Goal: Task Accomplishment & Management: Use online tool/utility

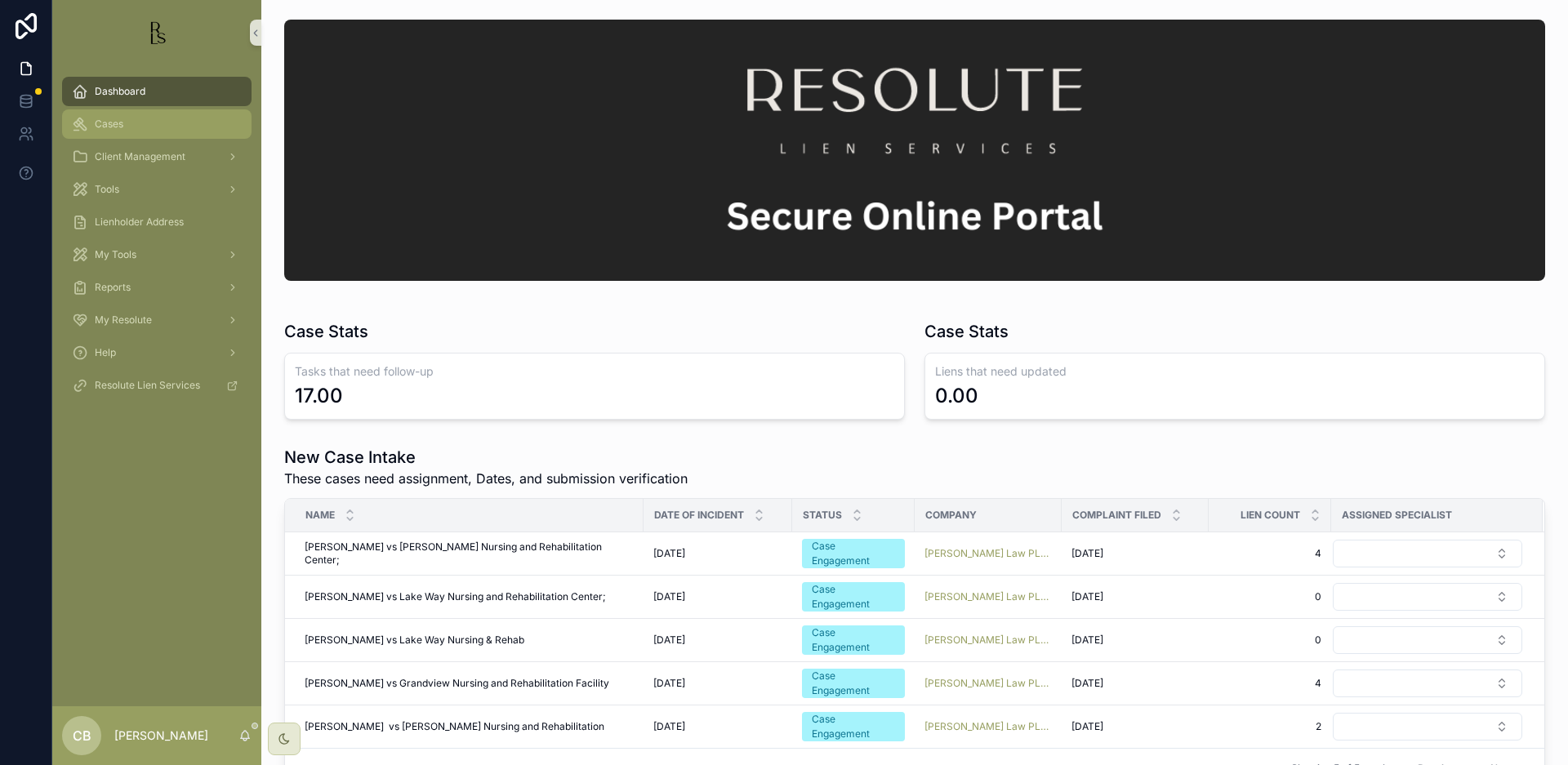
click at [109, 125] on span "Cases" at bounding box center [109, 124] width 28 height 13
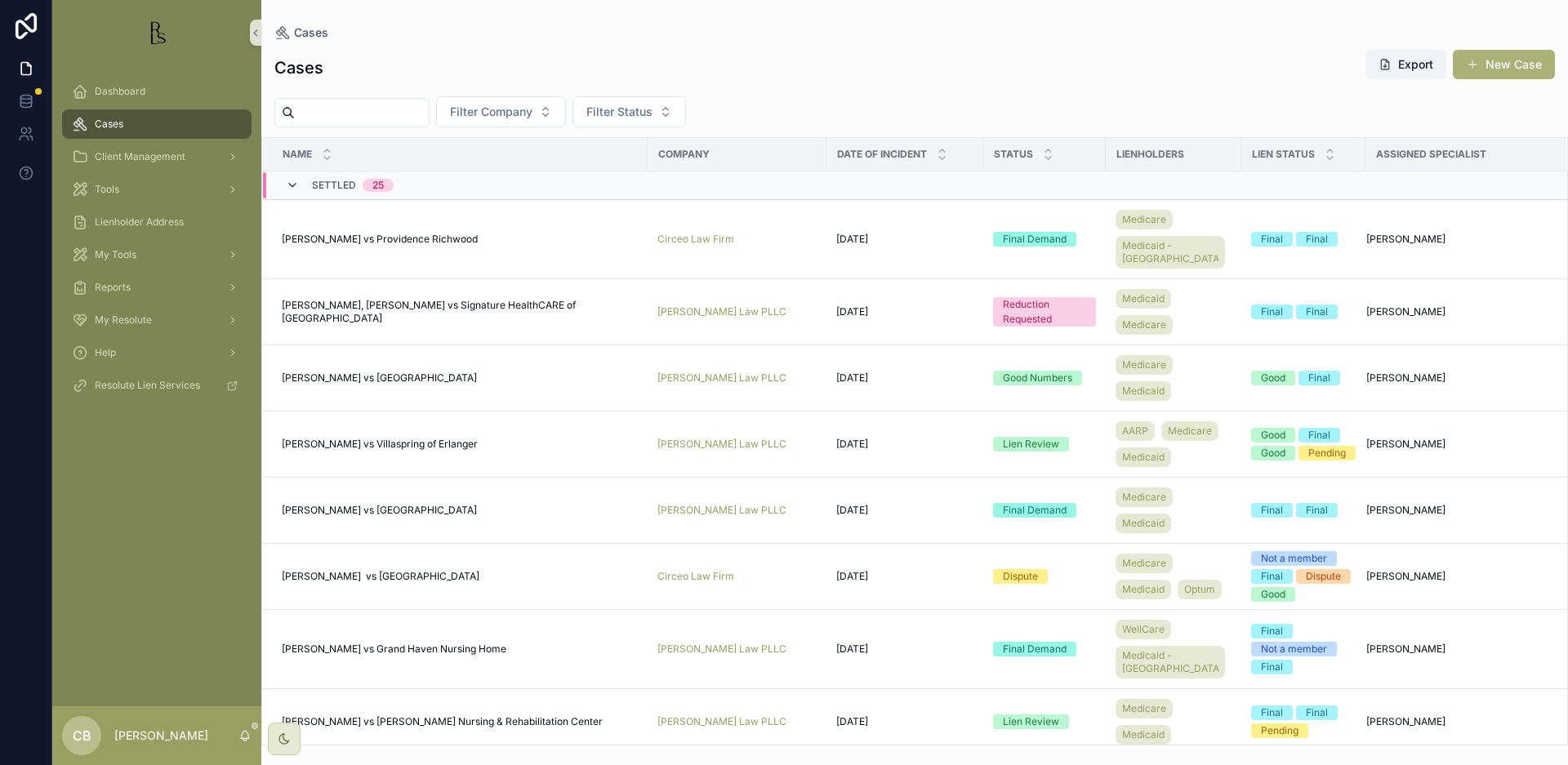
click at [290, 182] on icon "scrollable content" at bounding box center [292, 185] width 13 height 13
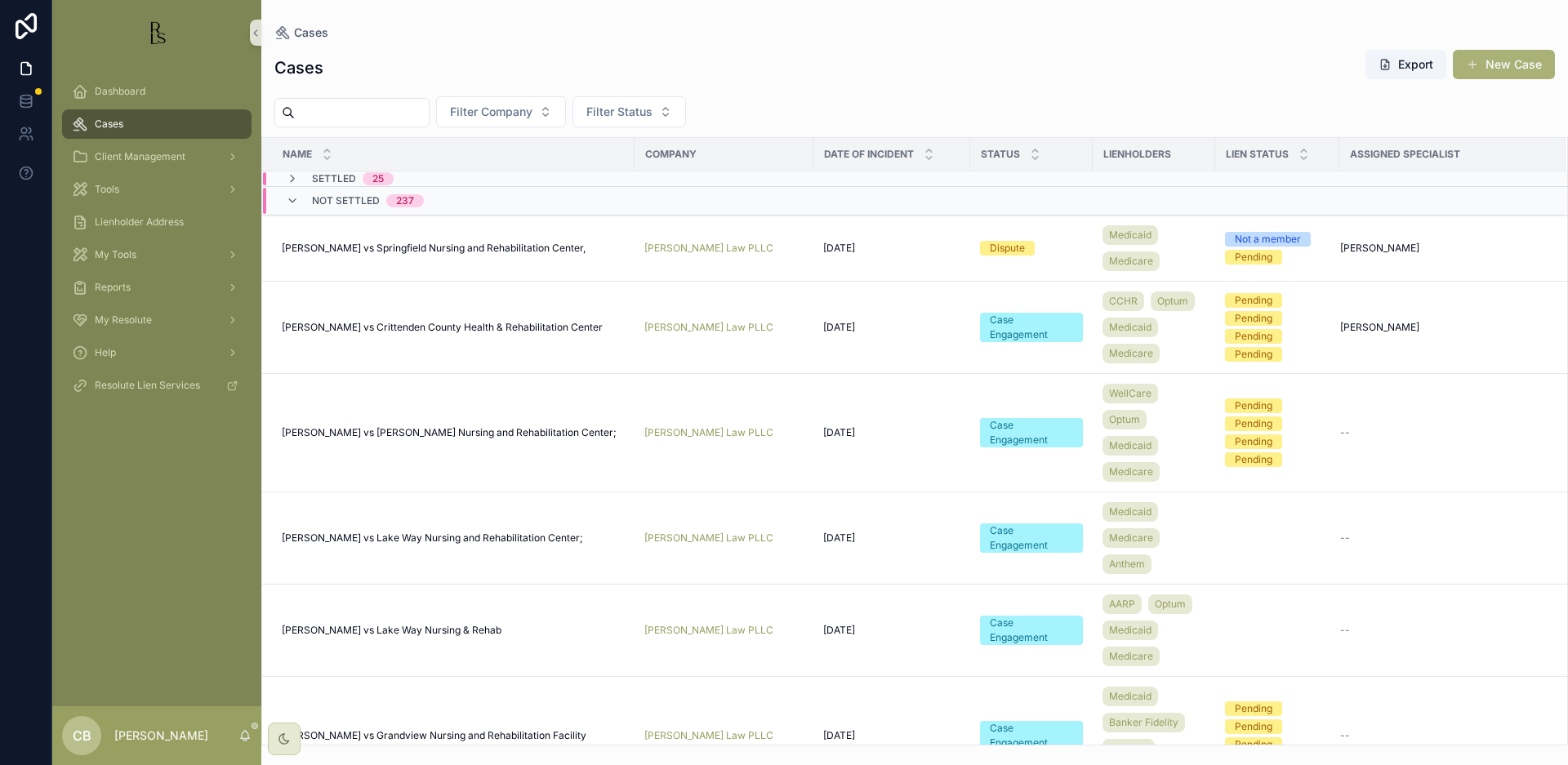
click at [348, 108] on input "scrollable content" at bounding box center [361, 113] width 134 height 23
type input "*******"
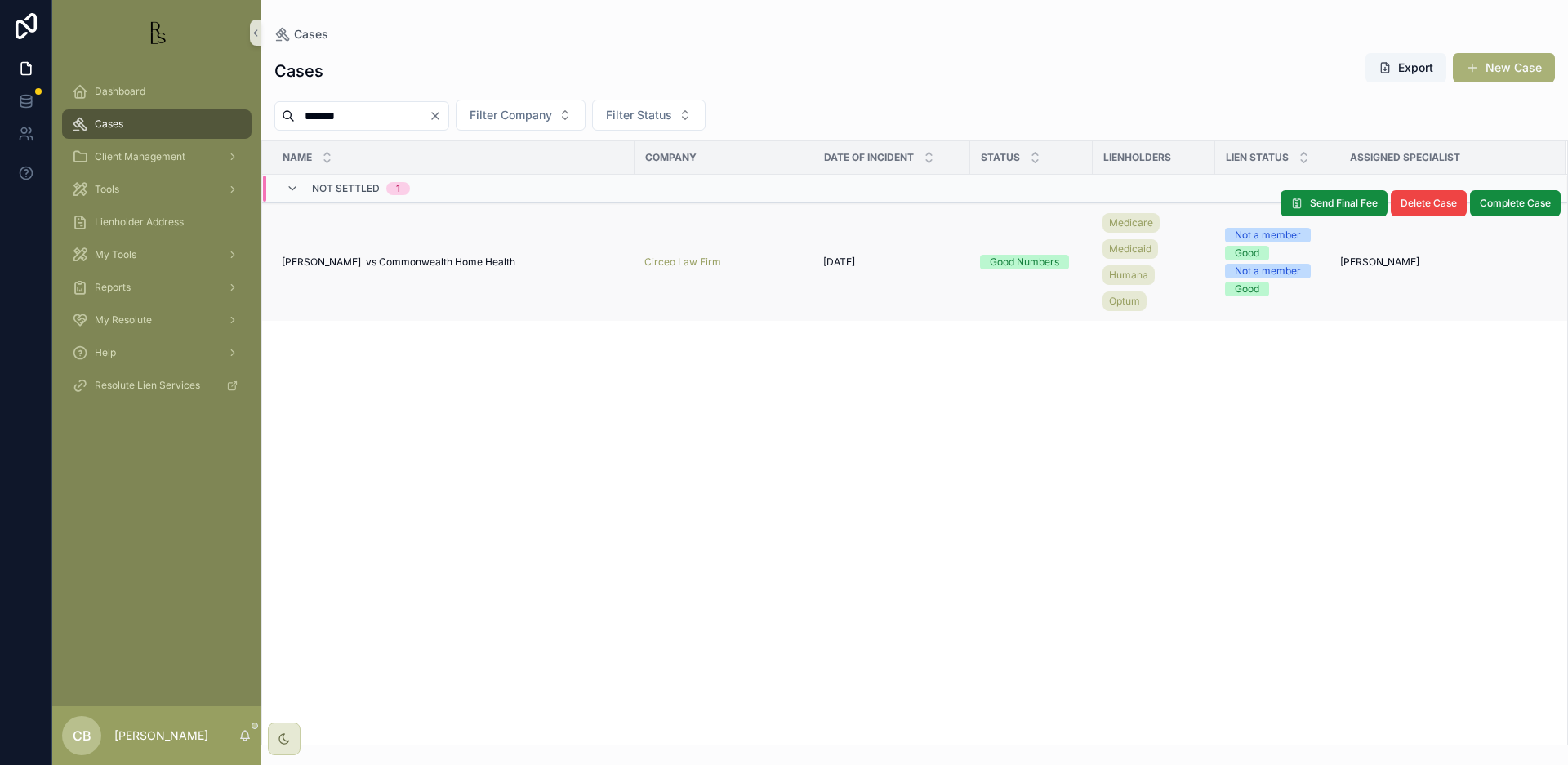
click at [410, 254] on td "[PERSON_NAME] vs Commonwealth Home Health [PERSON_NAME] vs Commonwealth Home He…" at bounding box center [448, 262] width 373 height 118
click at [405, 261] on span "[PERSON_NAME] vs Commonwealth Home Health" at bounding box center [398, 262] width 234 height 13
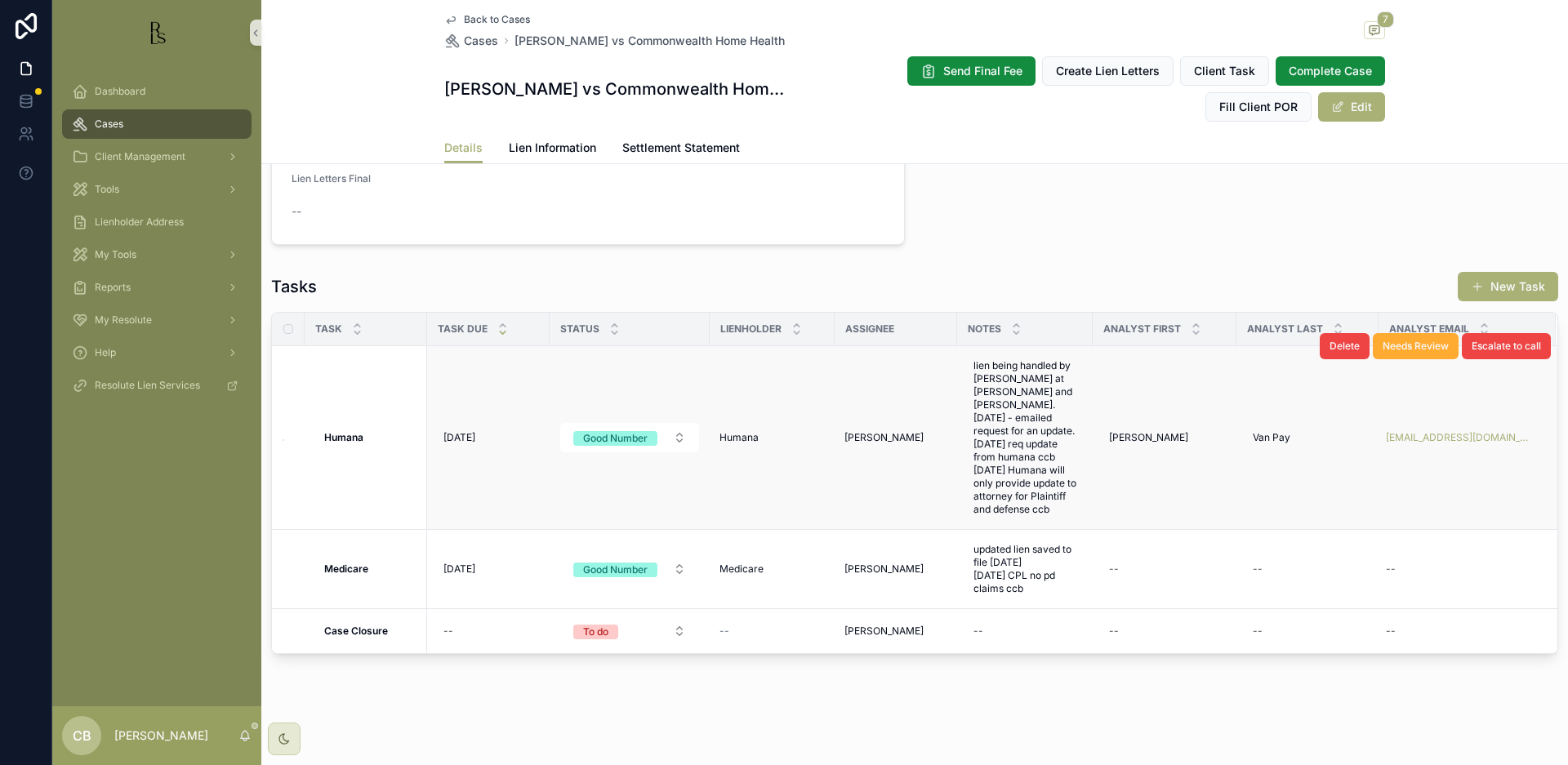
scroll to position [0, 1]
click at [112, 119] on span "Cases" at bounding box center [109, 124] width 28 height 13
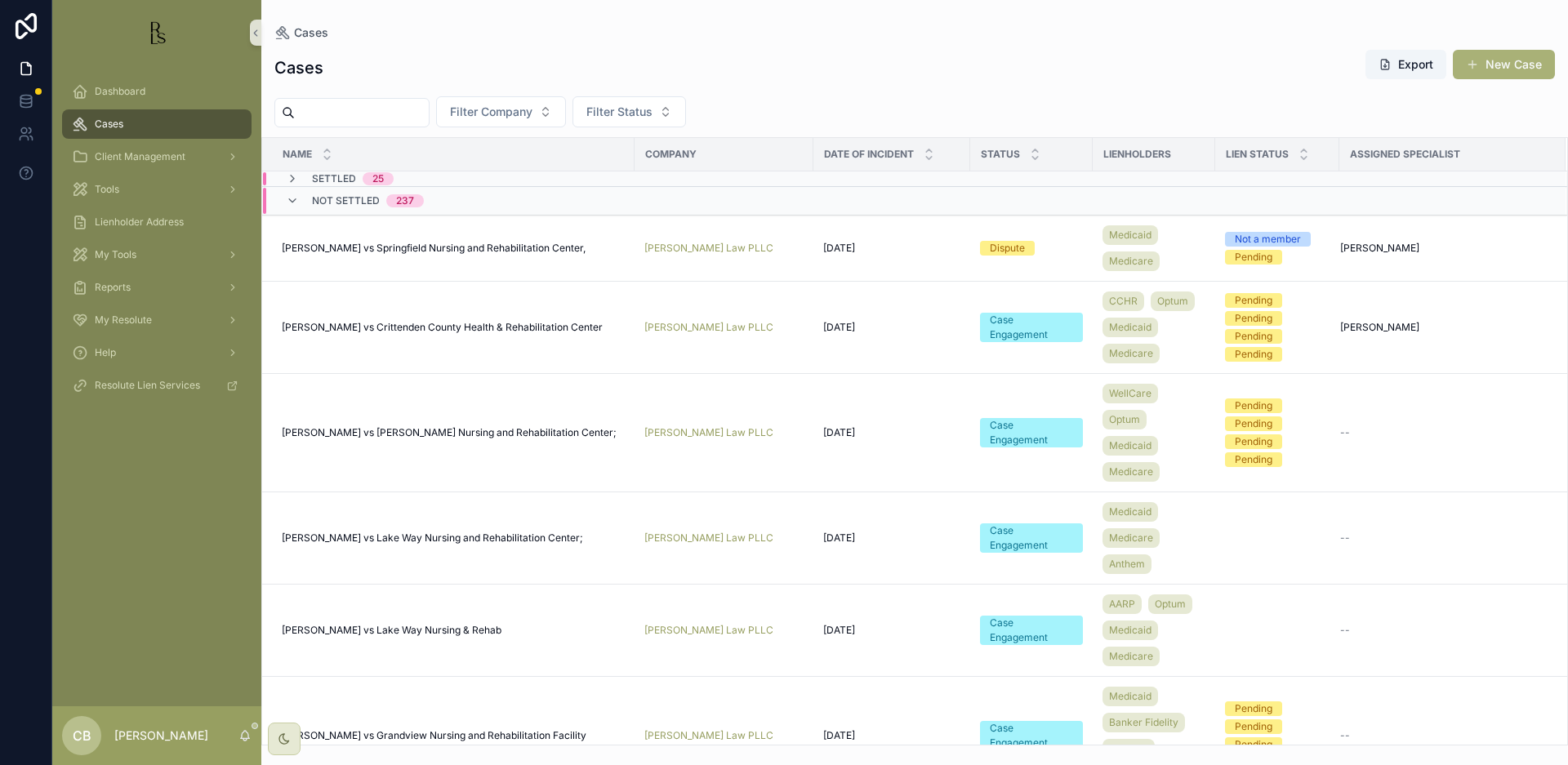
click at [320, 111] on input "scrollable content" at bounding box center [361, 113] width 134 height 23
type input "******"
click at [380, 115] on input "******" at bounding box center [361, 113] width 134 height 23
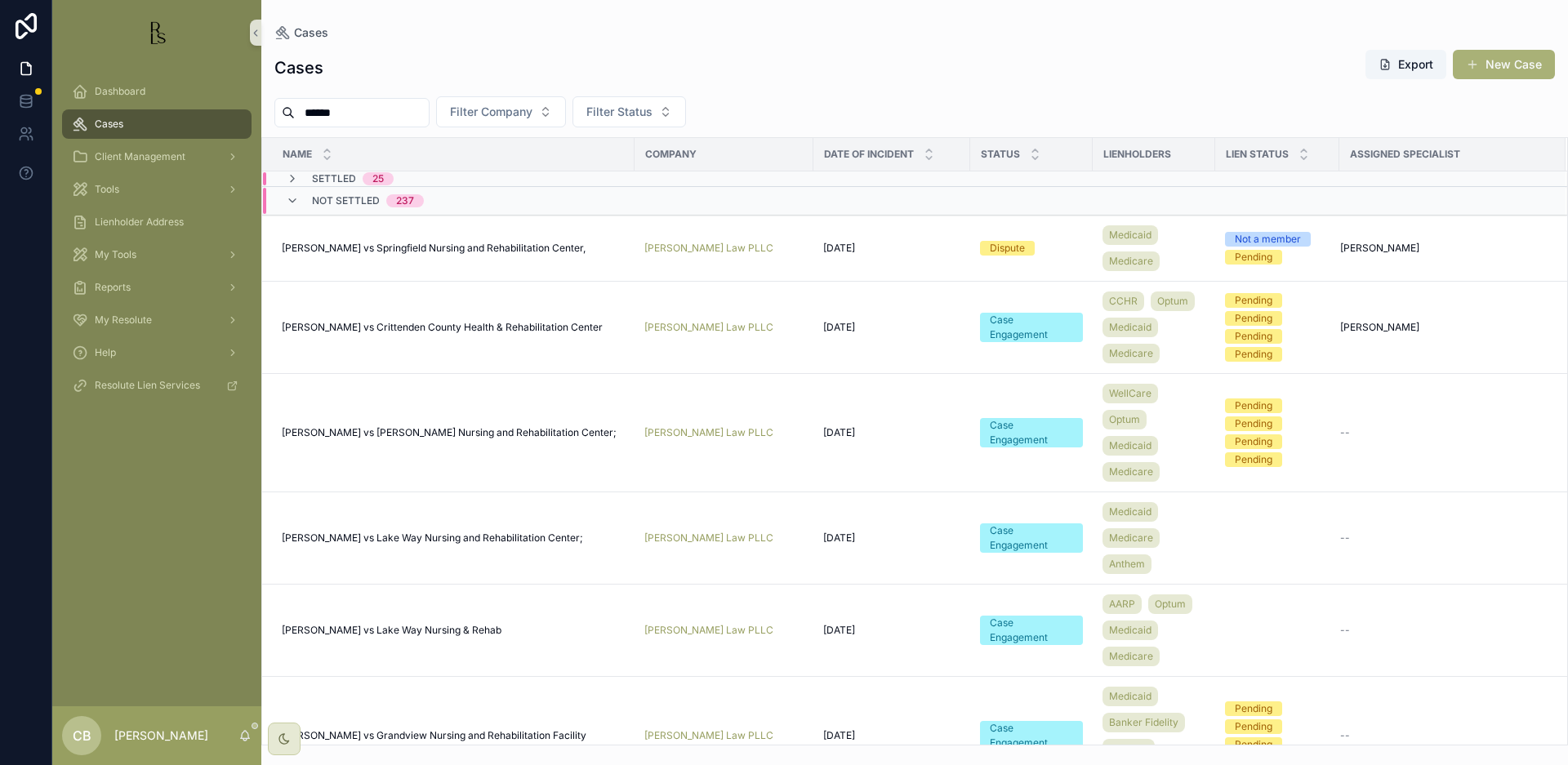
drag, startPoint x: 365, startPoint y: 108, endPoint x: 252, endPoint y: 120, distance: 113.6
click at [252, 120] on div "Dashboard Cases Client Management Tools Lienholder Address My Tools Reports My …" at bounding box center [810, 382] width 1516 height 765
drag, startPoint x: 350, startPoint y: 113, endPoint x: 302, endPoint y: 116, distance: 48.1
click at [302, 116] on input "******" at bounding box center [361, 113] width 134 height 23
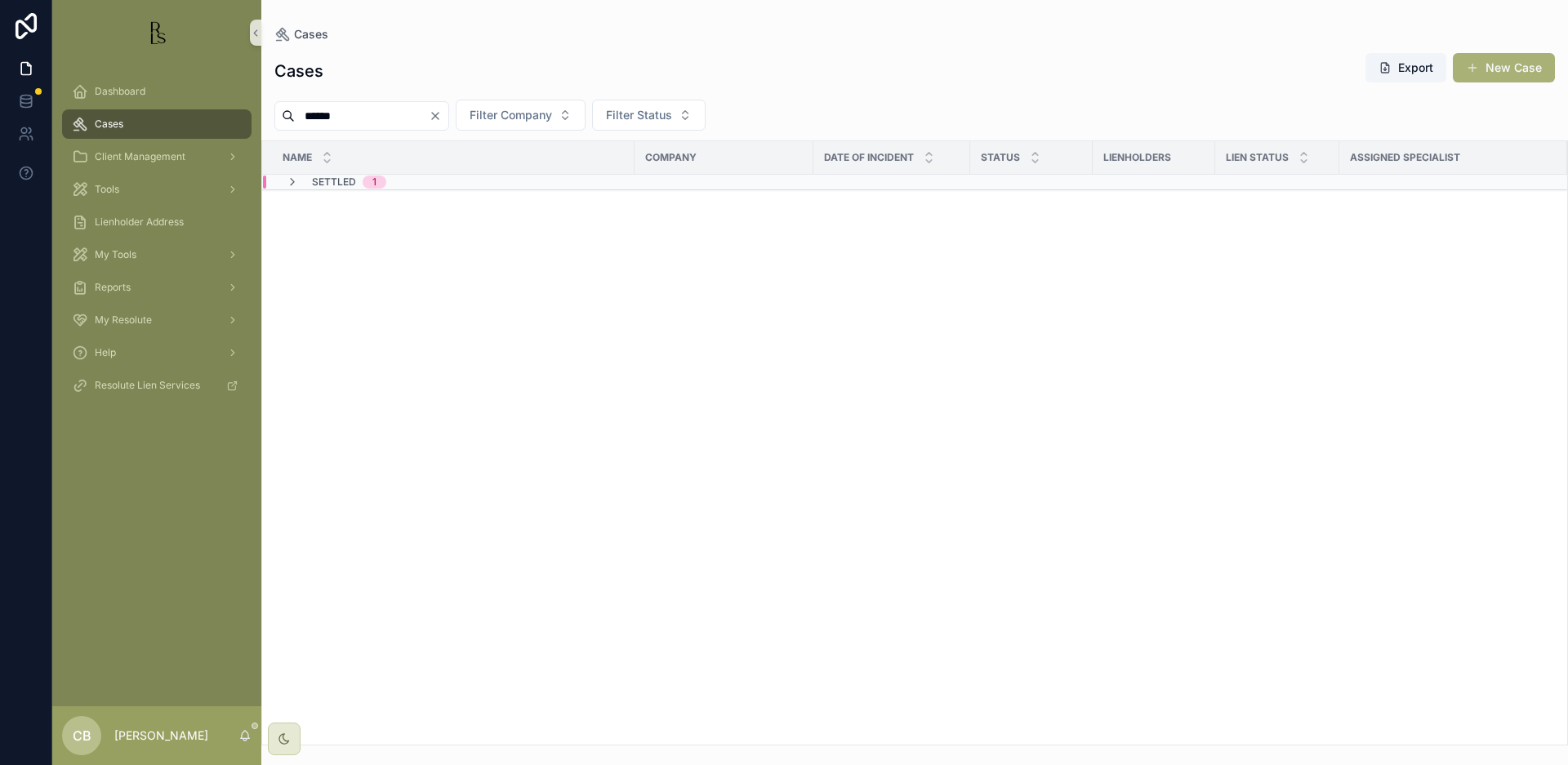
scroll to position [0, 1]
click at [394, 117] on input "******" at bounding box center [361, 117] width 134 height 23
click at [127, 125] on div "Cases" at bounding box center [157, 124] width 170 height 26
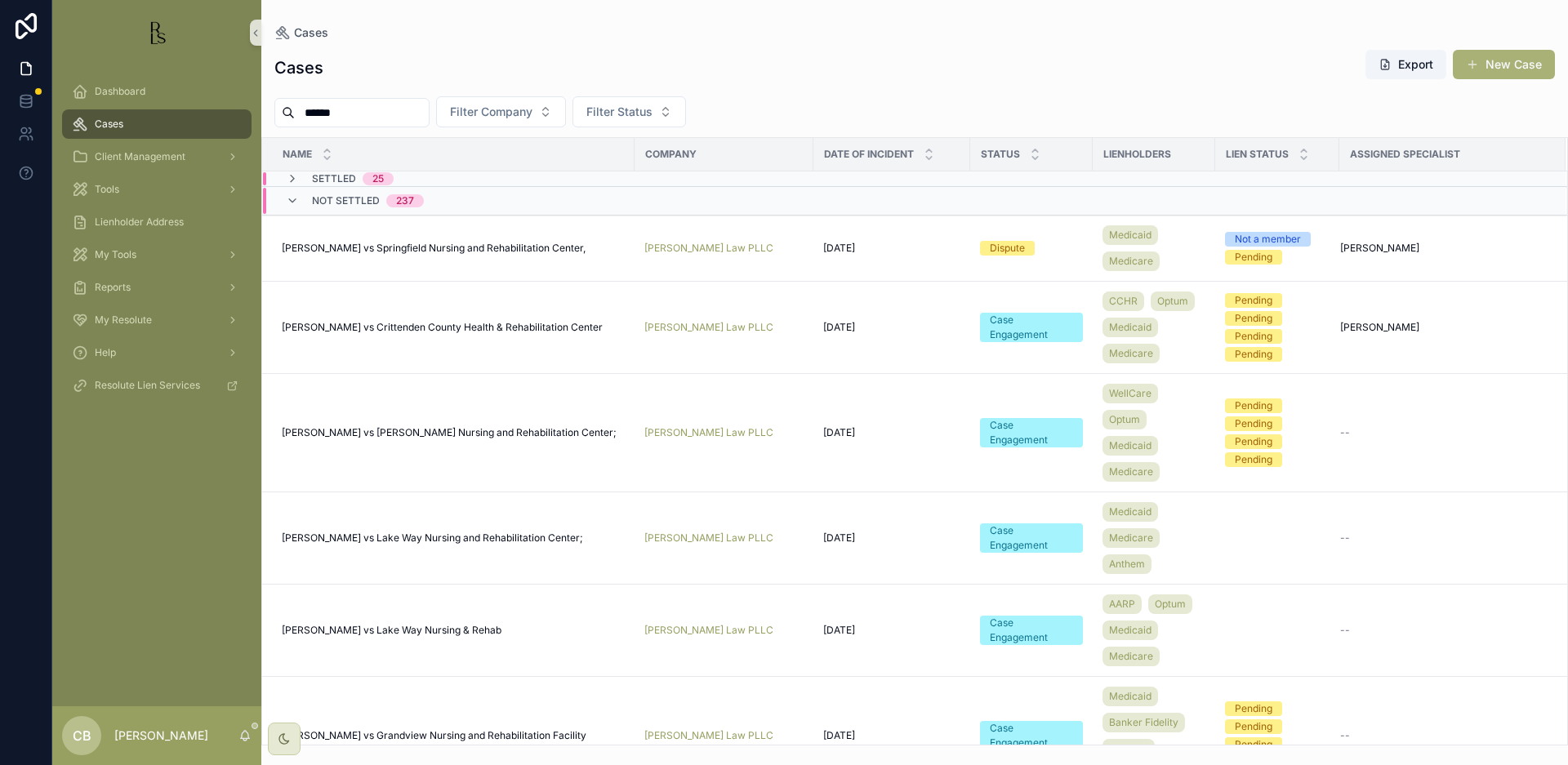
click at [112, 125] on span "Cases" at bounding box center [109, 124] width 28 height 13
drag, startPoint x: 360, startPoint y: 109, endPoint x: 250, endPoint y: 106, distance: 110.0
click at [250, 106] on div "Dashboard Cases Client Management Tools Lienholder Address My Tools Reports My …" at bounding box center [810, 382] width 1516 height 765
type input "*******"
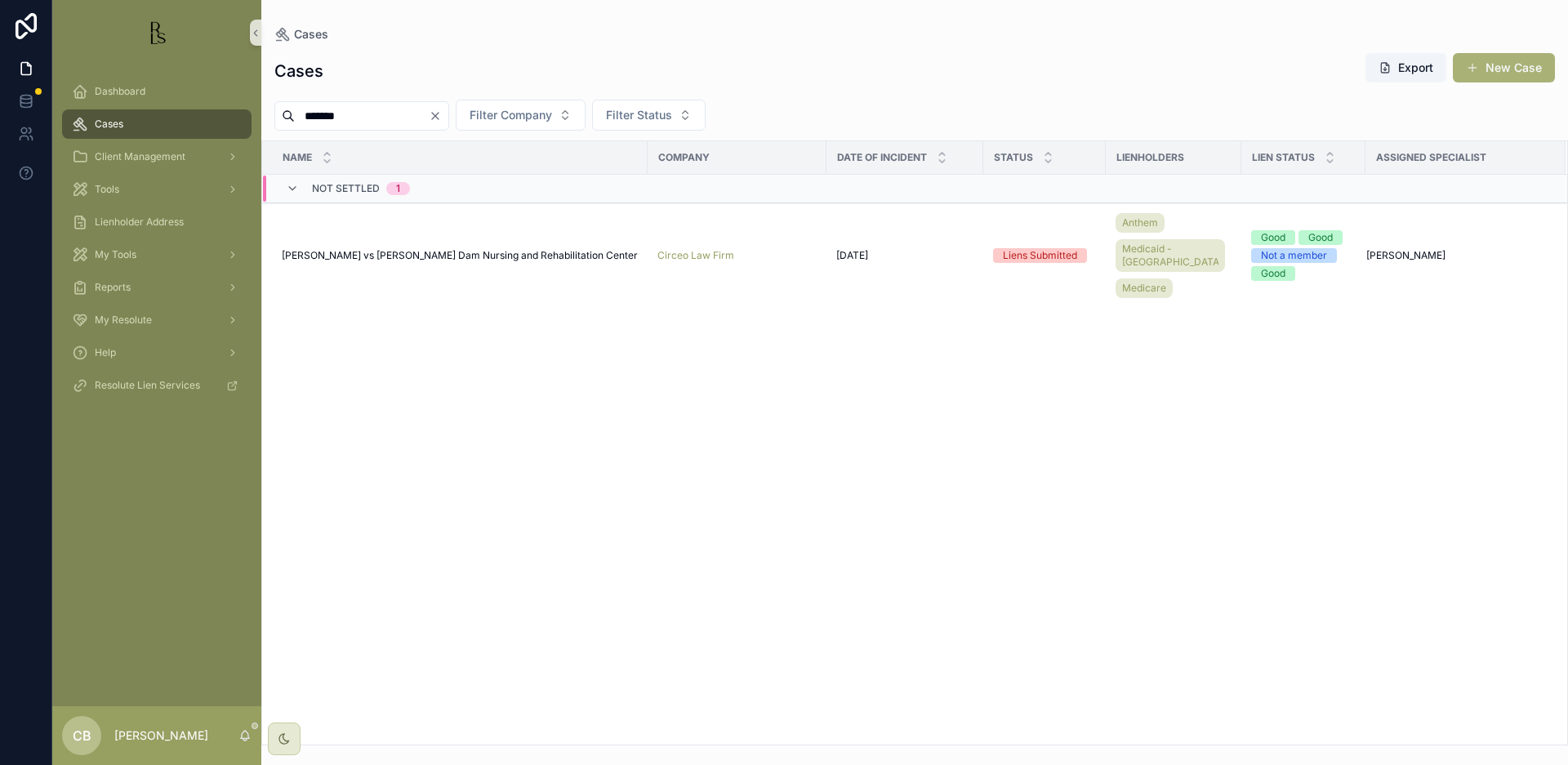
scroll to position [0, 1]
click at [446, 249] on span "[PERSON_NAME] vs [PERSON_NAME] Dam Nursing and Rehabilitation Center" at bounding box center [460, 255] width 356 height 13
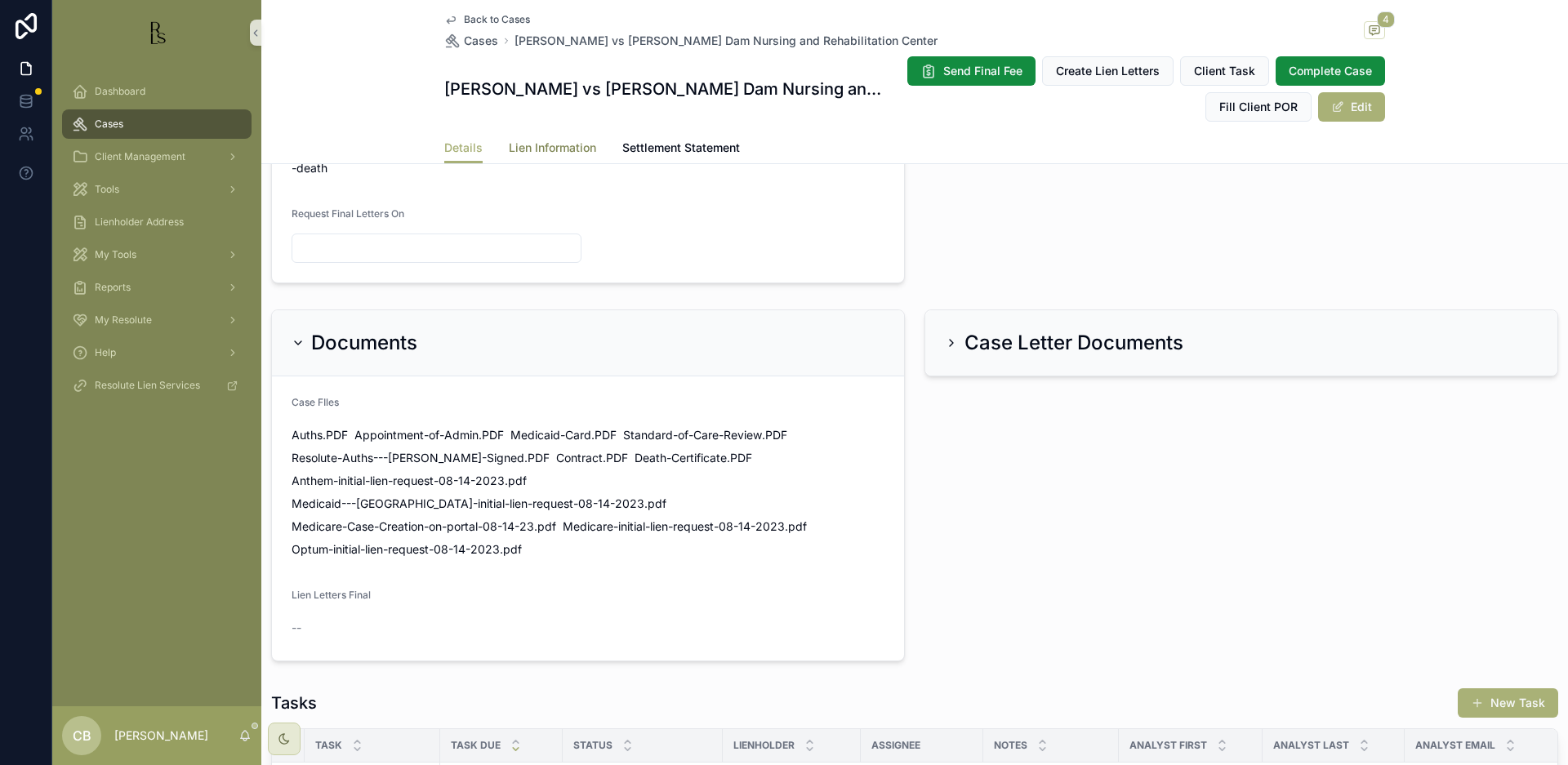
scroll to position [932, 0]
click at [551, 145] on span "Lien Information" at bounding box center [552, 148] width 87 height 16
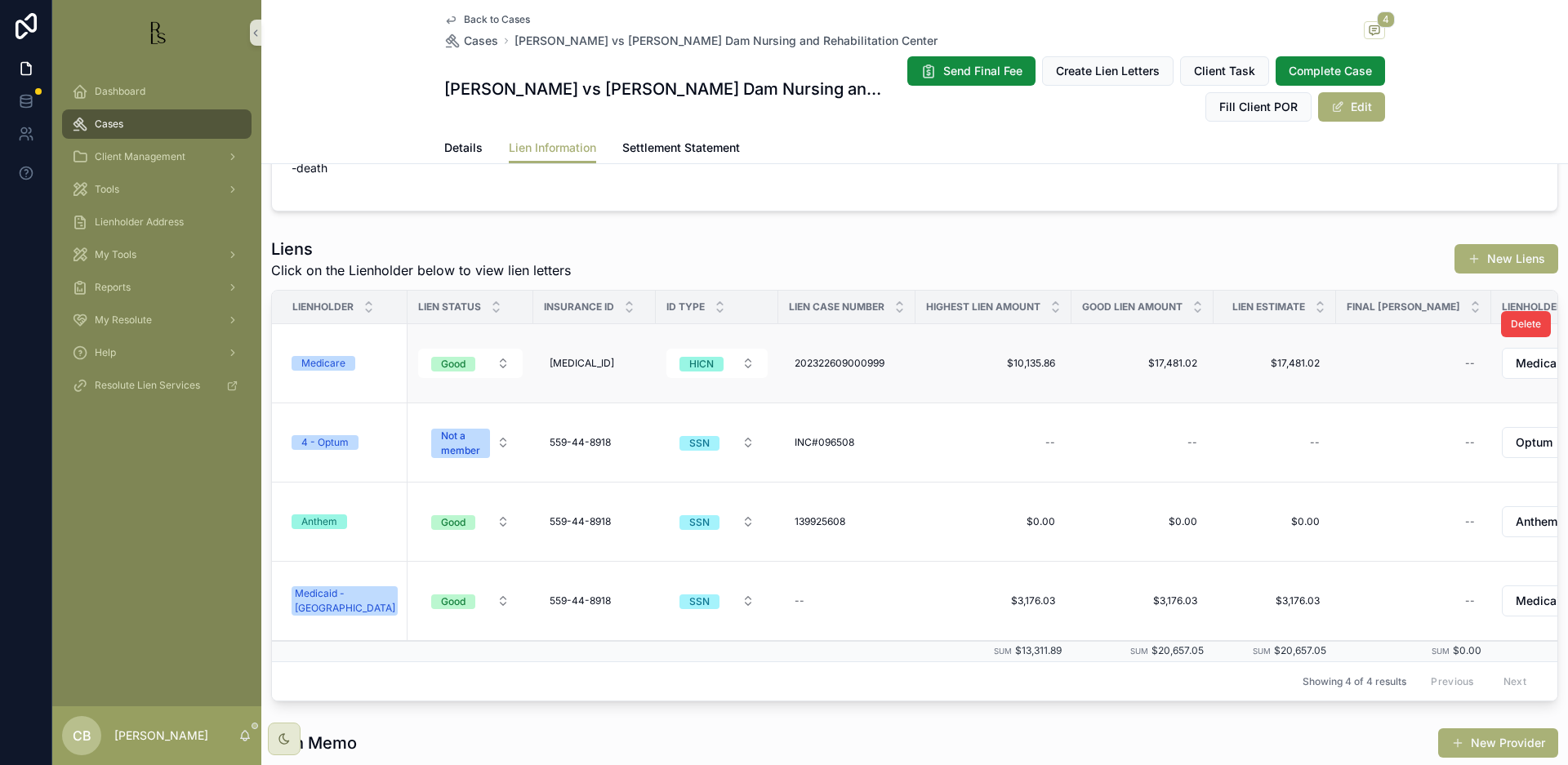
scroll to position [224, 0]
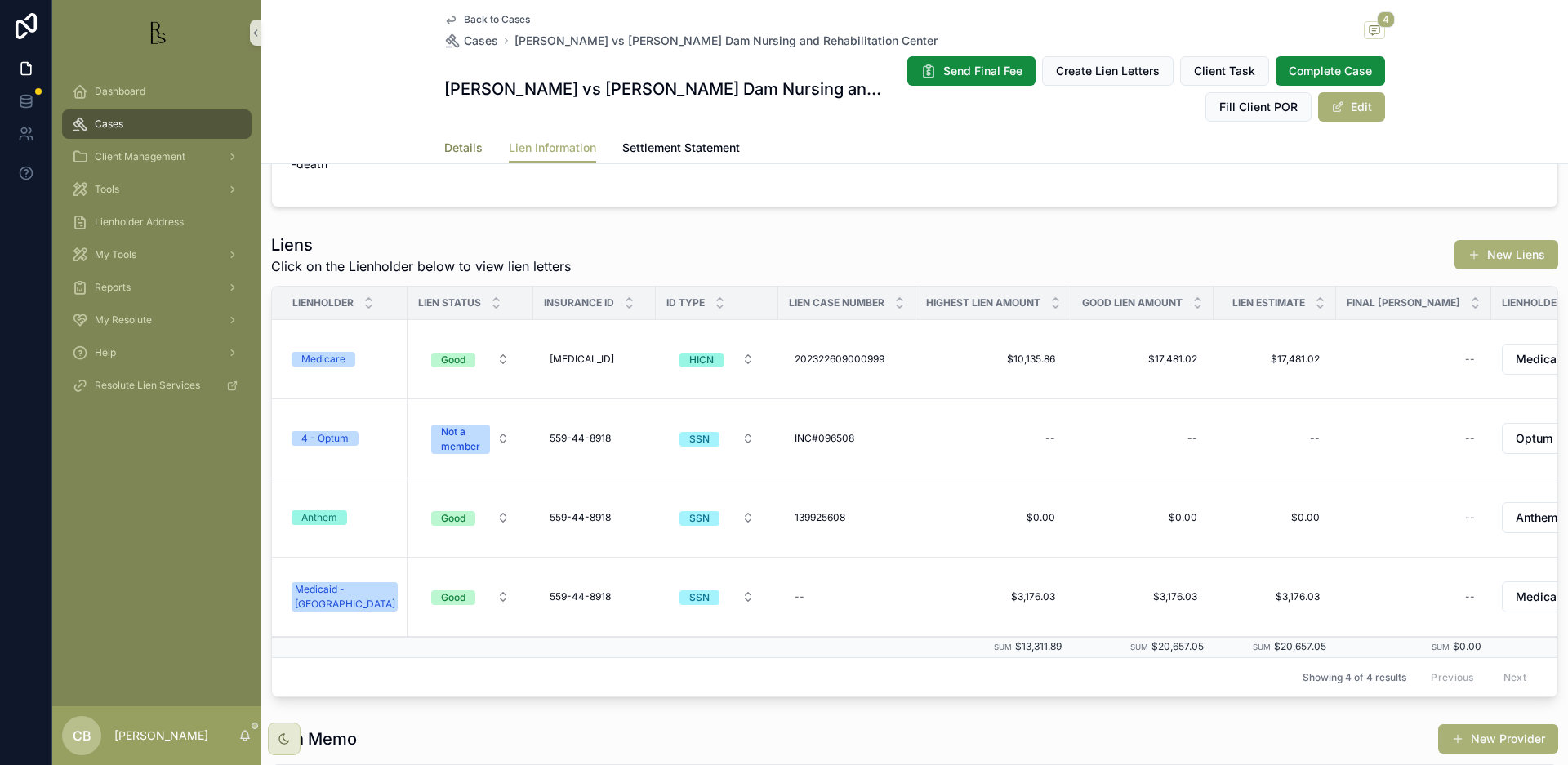
click at [455, 149] on span "Details" at bounding box center [463, 148] width 38 height 16
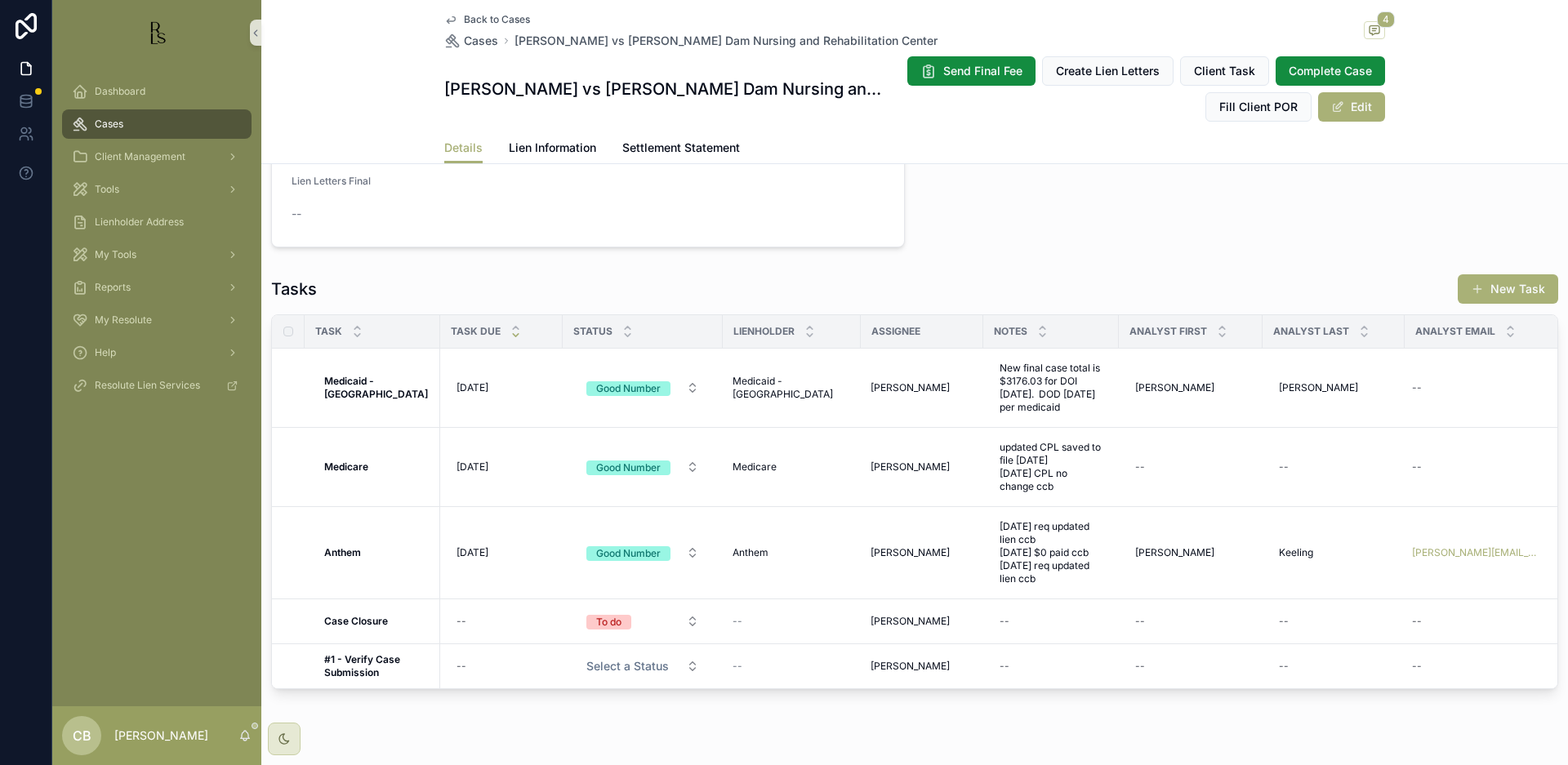
scroll to position [1346, 0]
click at [545, 147] on span "Lien Information" at bounding box center [552, 148] width 87 height 16
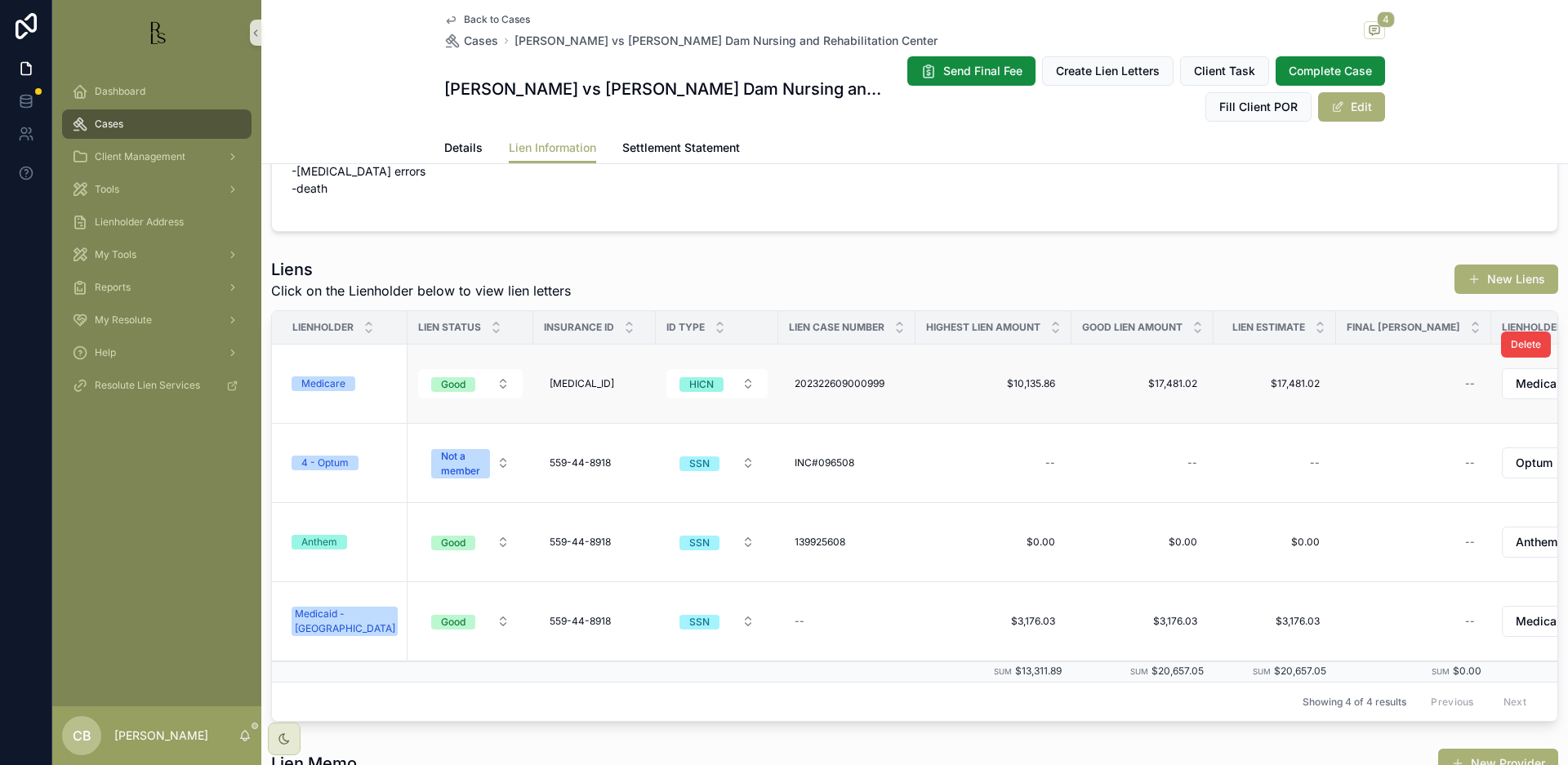
scroll to position [201, 0]
click at [326, 541] on div "Anthem" at bounding box center [319, 541] width 36 height 15
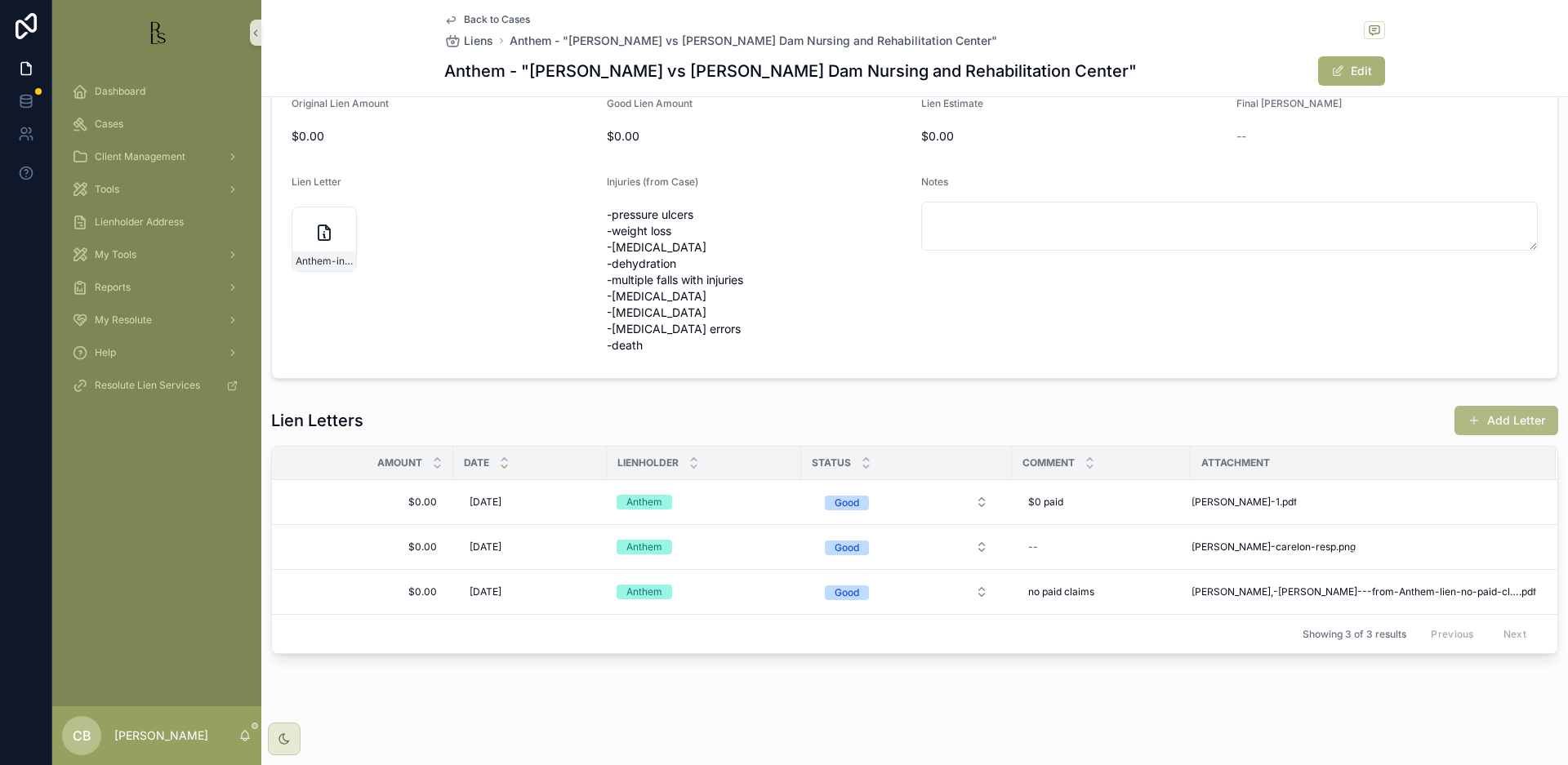
click at [1503, 418] on button "Add Letter" at bounding box center [1506, 420] width 104 height 29
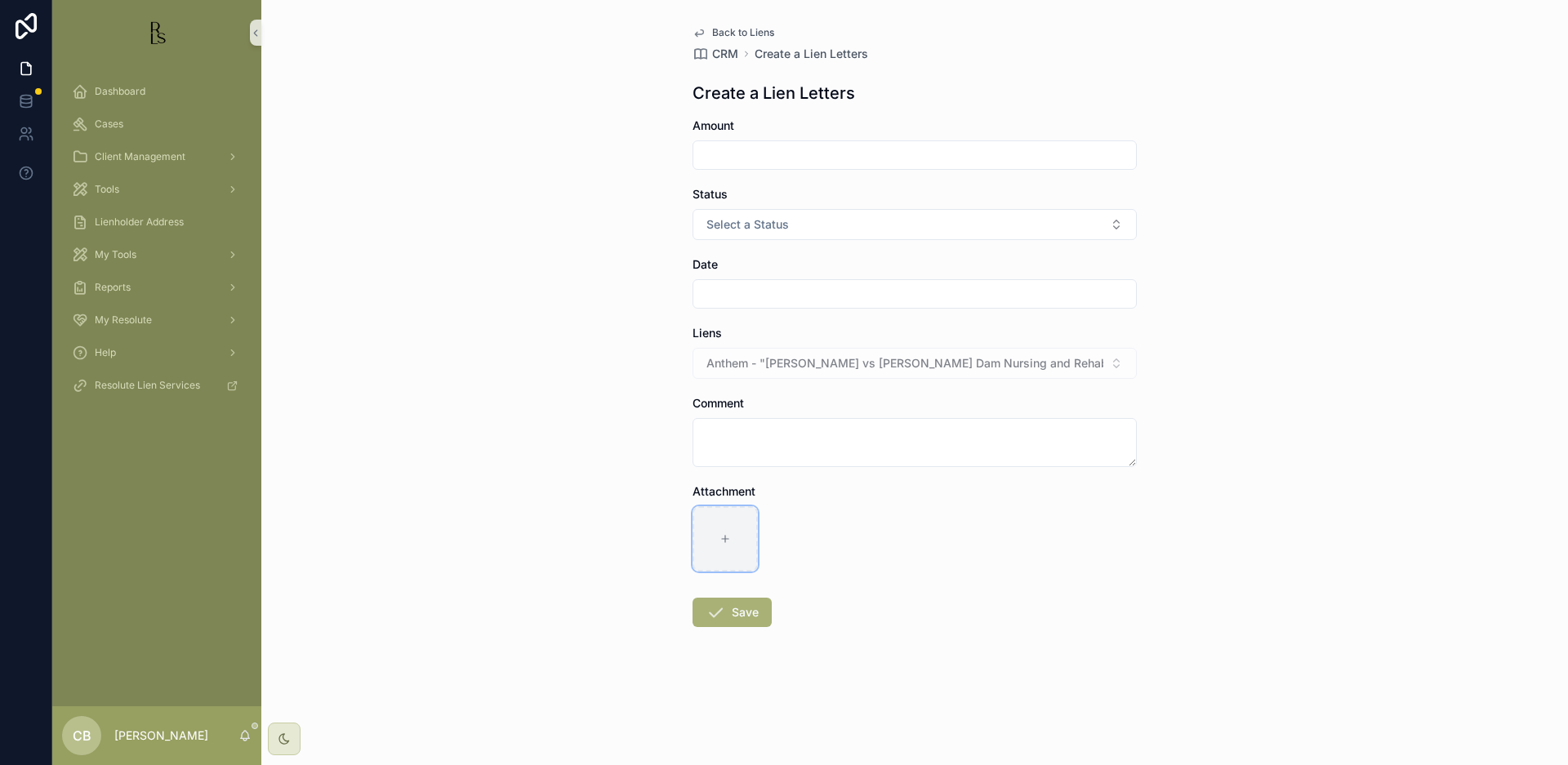
click at [720, 536] on icon "scrollable content" at bounding box center [725, 539] width 12 height 12
type input "**********"
click at [736, 152] on input "scrollable content" at bounding box center [915, 156] width 443 height 23
type input "*****"
click at [761, 221] on span "Select a Status" at bounding box center [747, 224] width 83 height 16
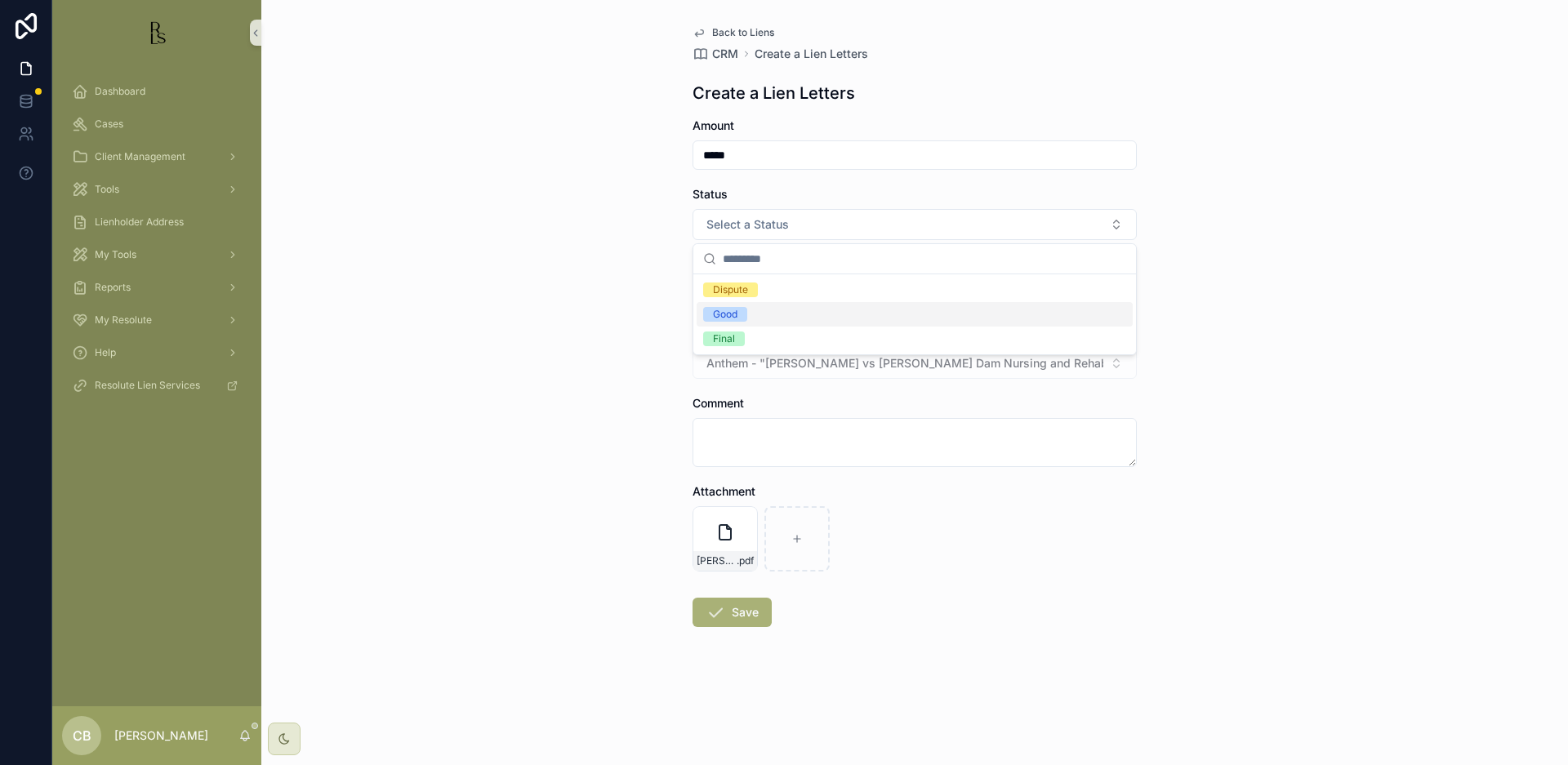
click at [743, 310] on span "Good" at bounding box center [726, 314] width 44 height 15
click at [742, 287] on input "scrollable content" at bounding box center [915, 294] width 443 height 23
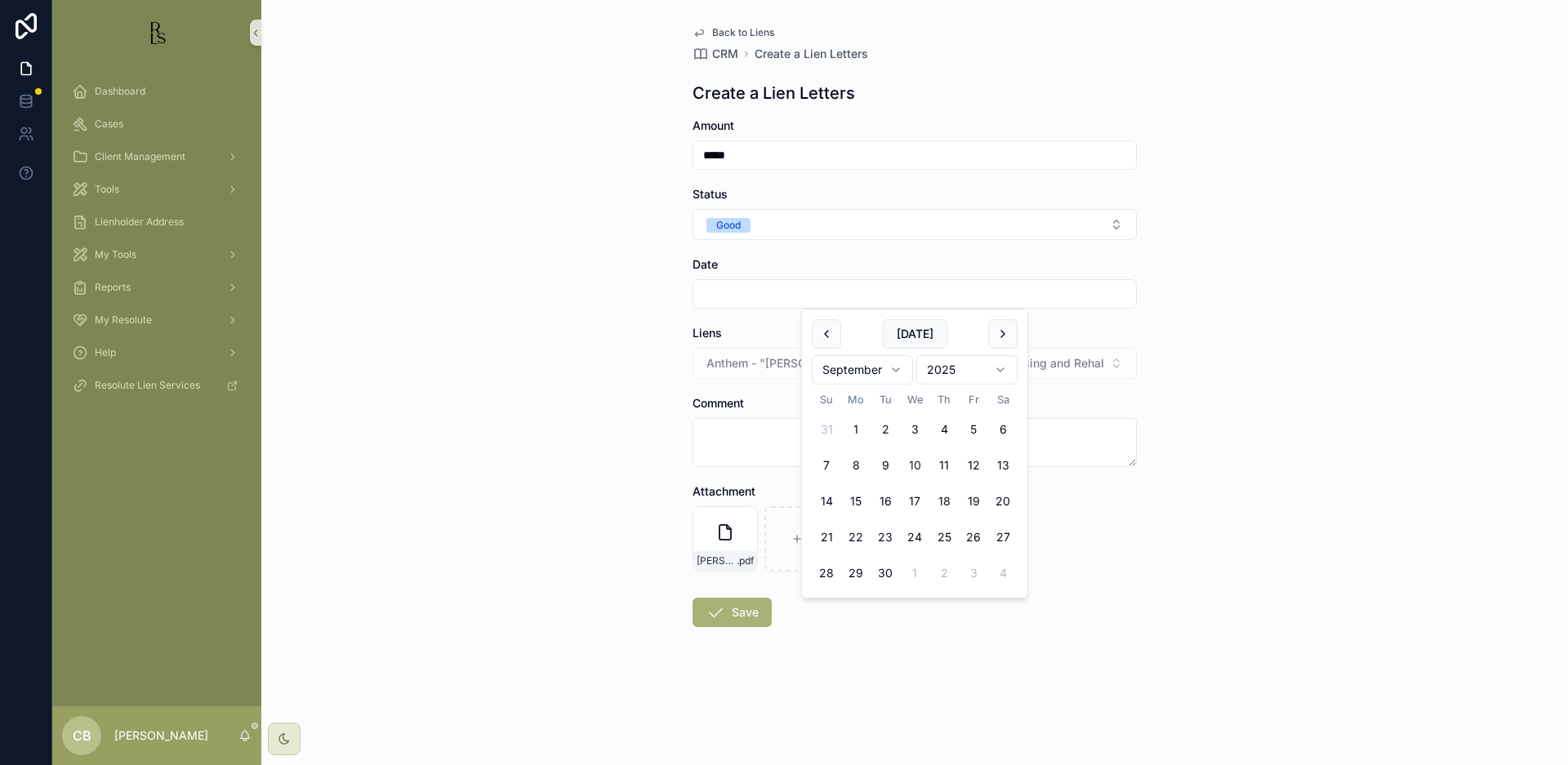
click at [918, 463] on button "10" at bounding box center [914, 465] width 29 height 29
type input "*********"
click at [747, 438] on textarea "scrollable content" at bounding box center [915, 442] width 445 height 49
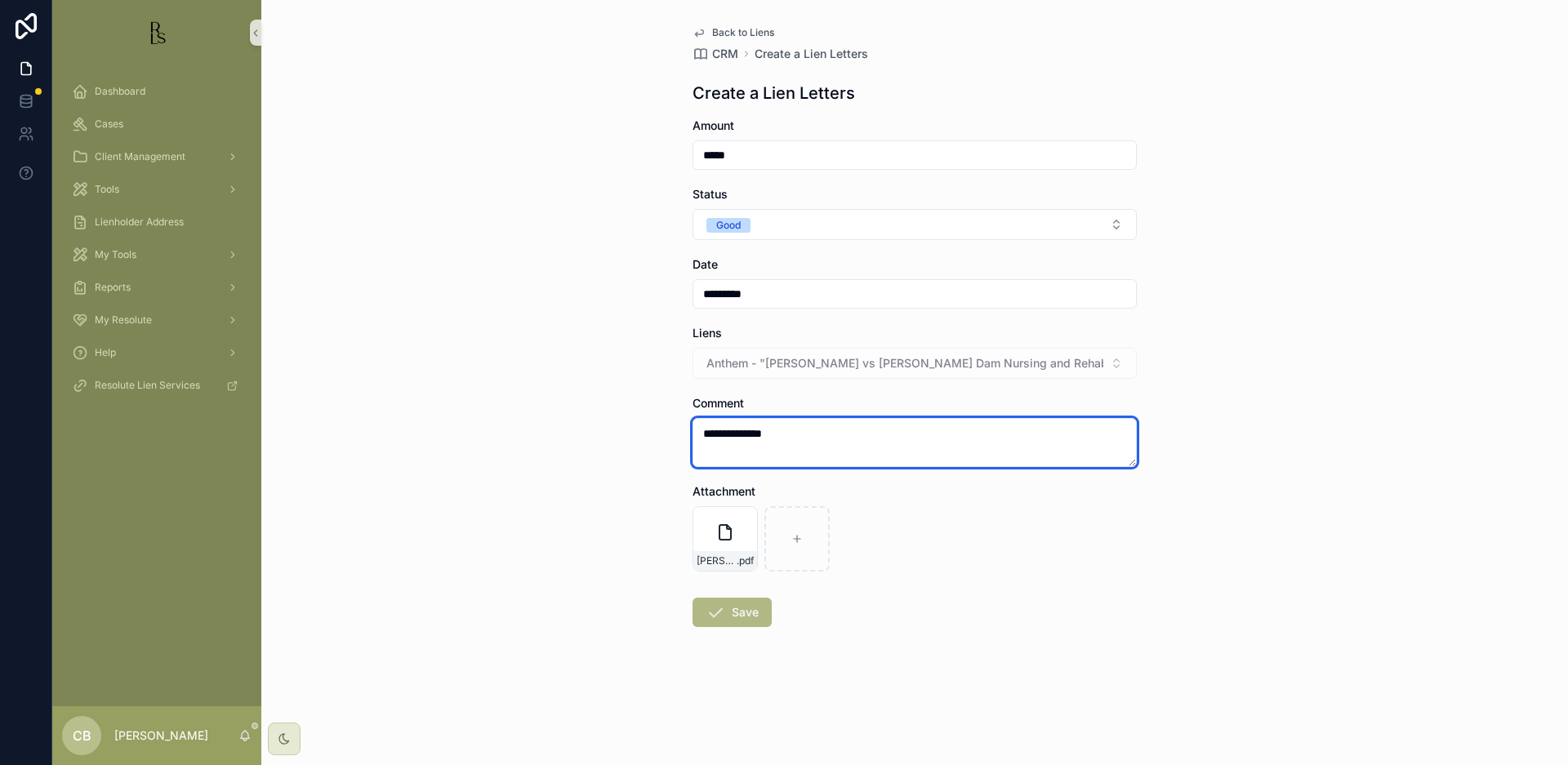
type textarea "**********"
click at [743, 612] on button "Save" at bounding box center [732, 612] width 79 height 29
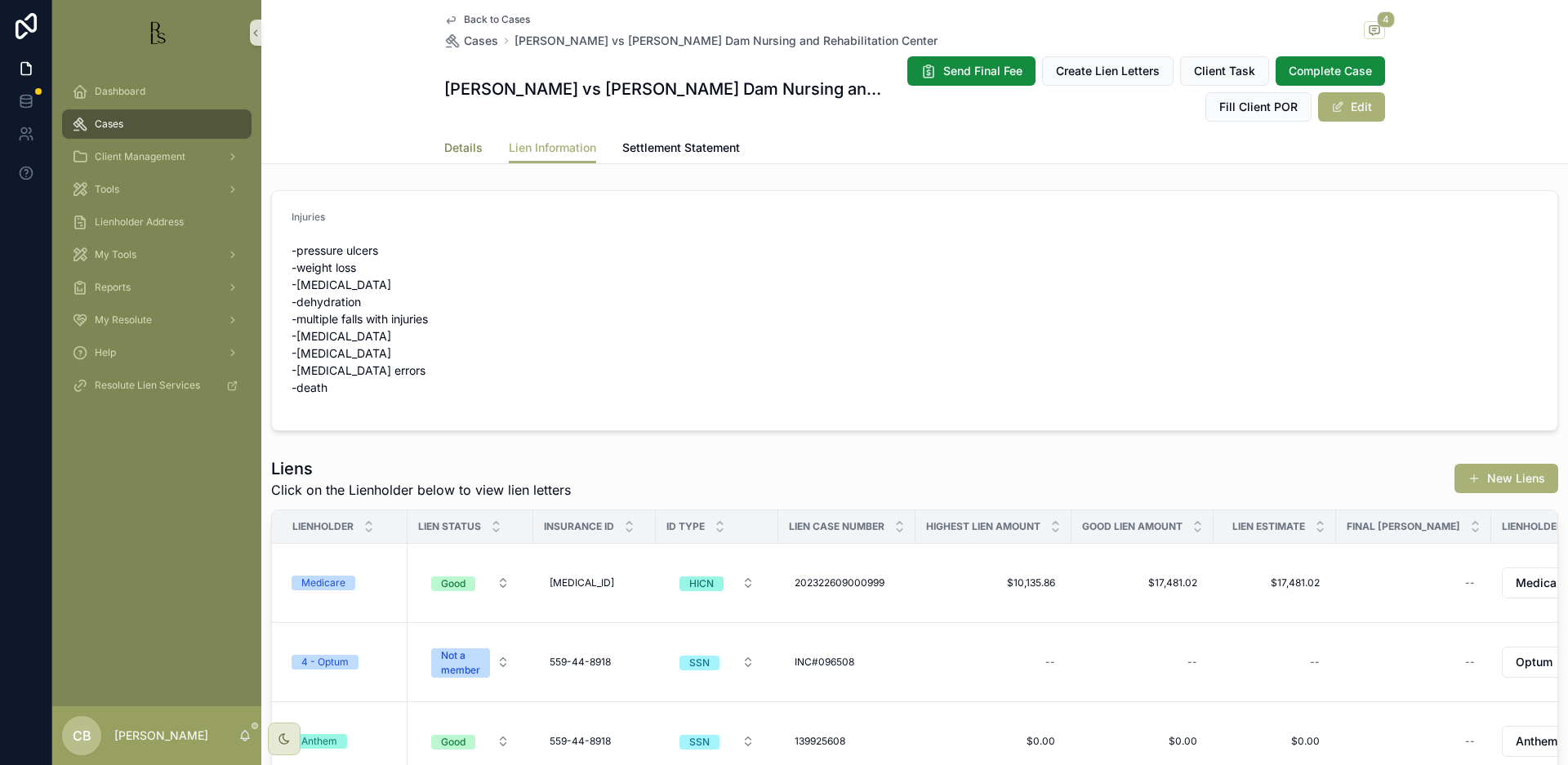
click at [454, 145] on span "Details" at bounding box center [463, 148] width 38 height 16
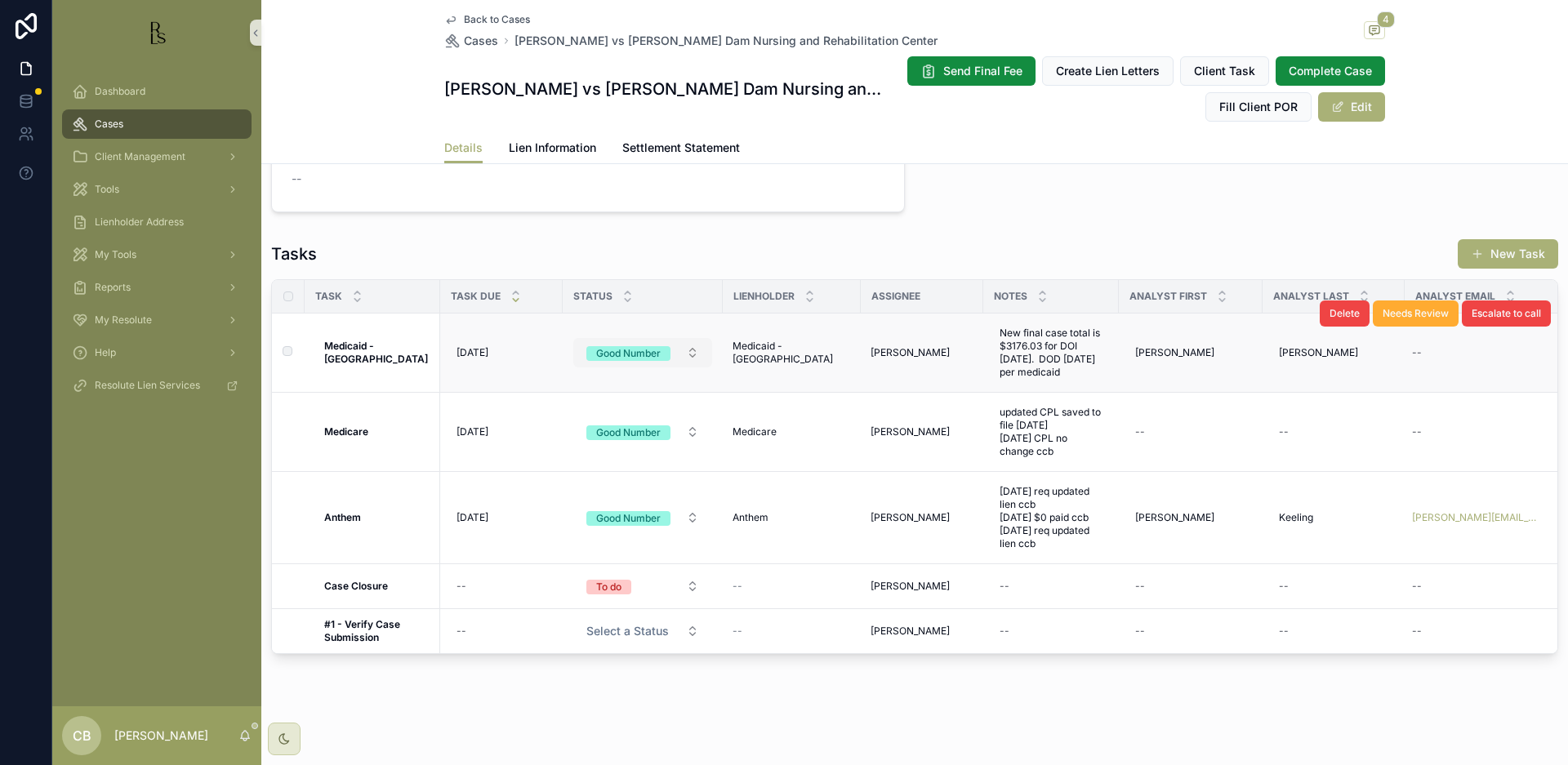
scroll to position [1385, 0]
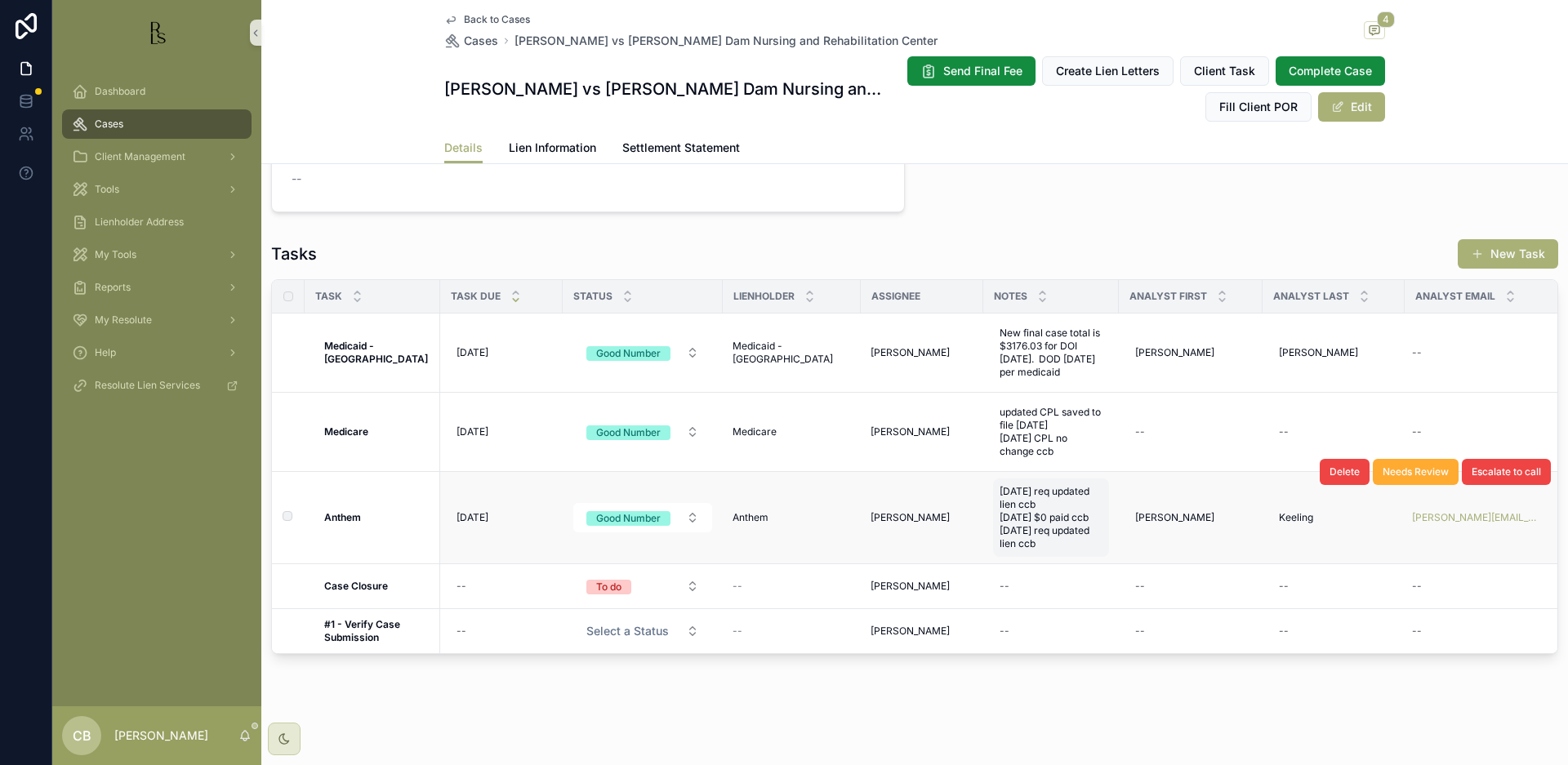
click at [1045, 514] on span "[DATE] req updated lien ccb [DATE] $0 paid ccb [DATE] req updated lien ccb" at bounding box center [1051, 517] width 103 height 65
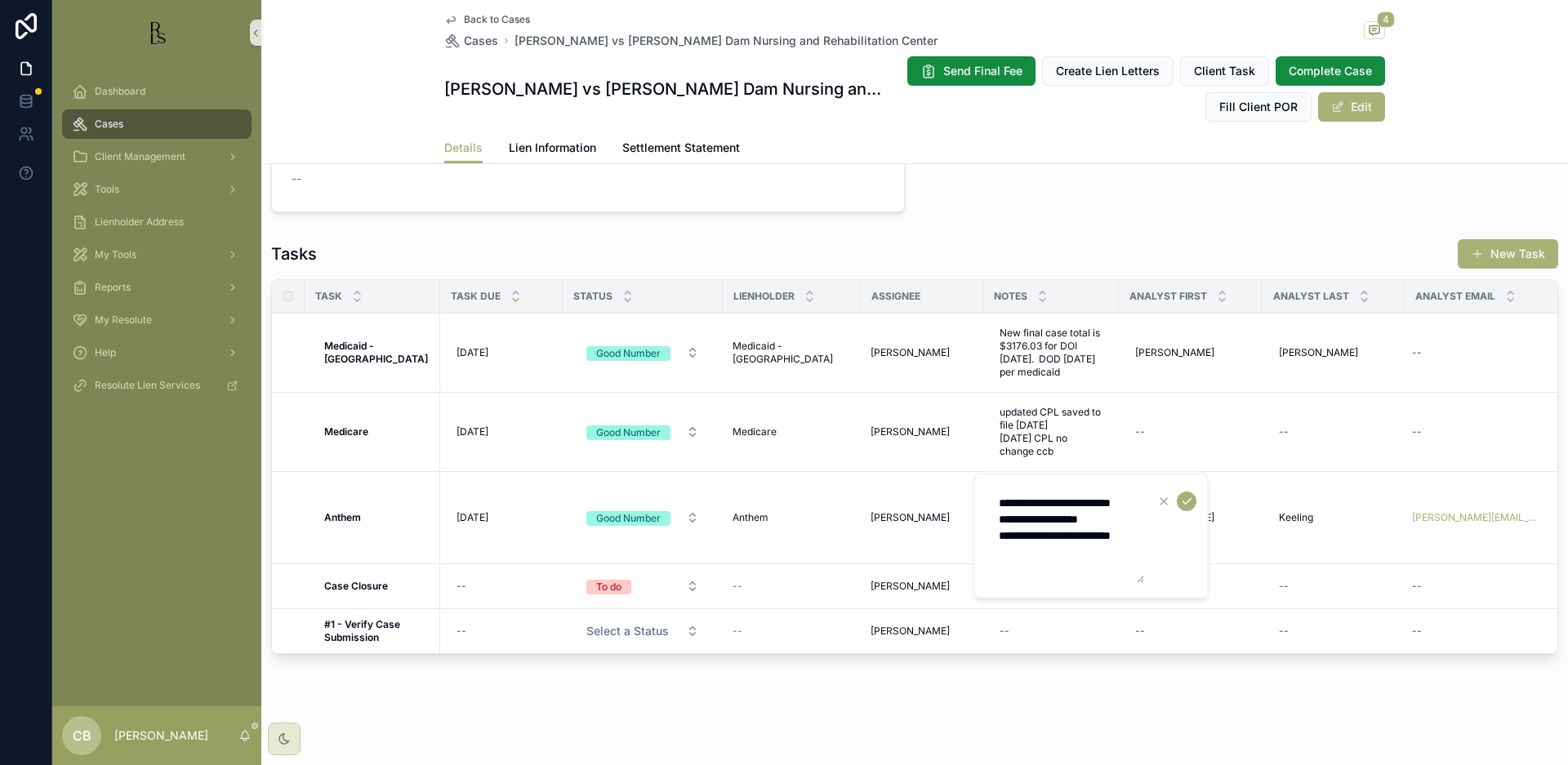
click at [1033, 566] on textarea "**********" at bounding box center [1066, 536] width 155 height 95
type textarea "**********"
click at [1185, 501] on icon "scrollable content" at bounding box center [1186, 501] width 13 height 13
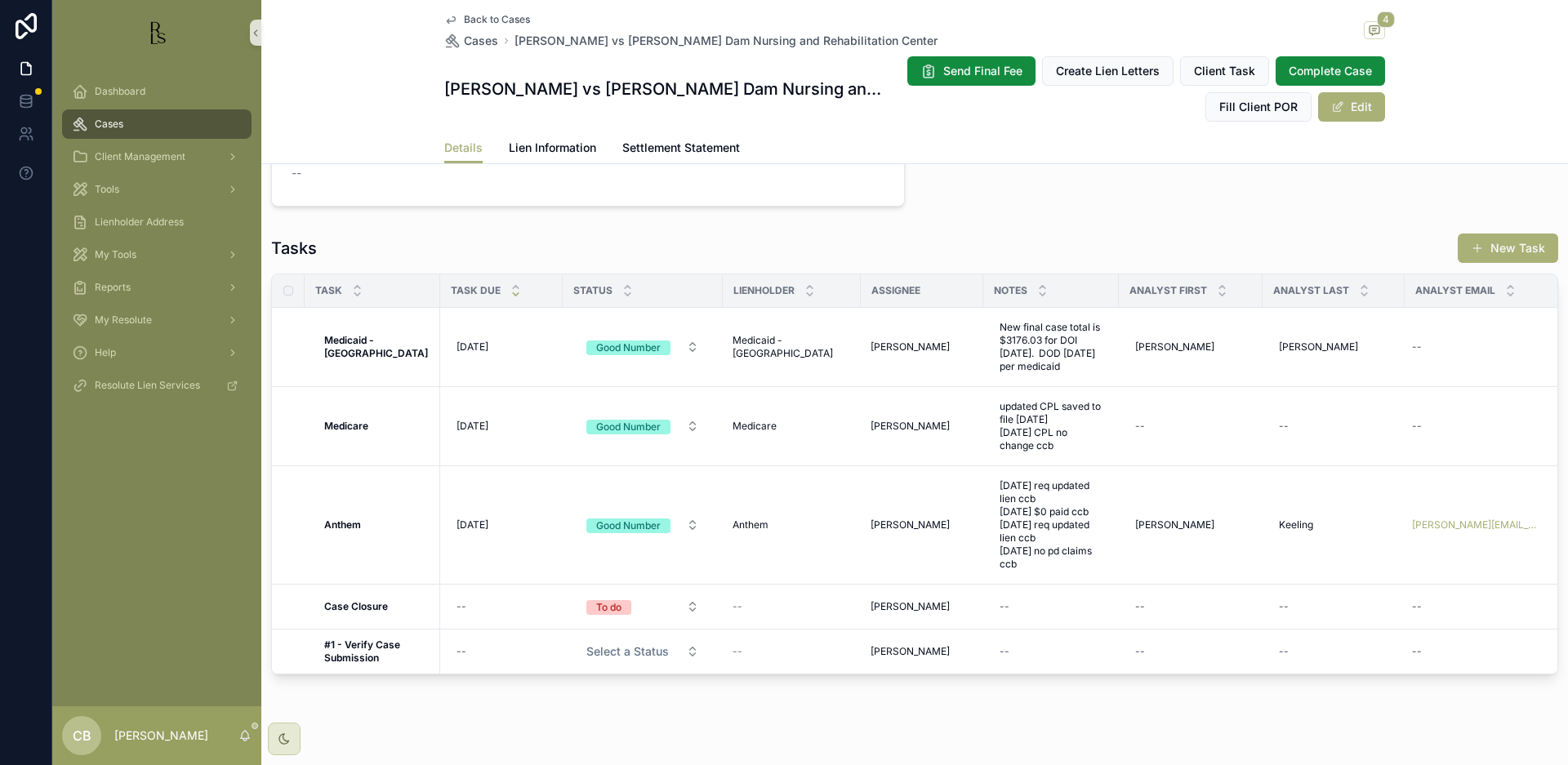
click at [486, 519] on span "[DATE]" at bounding box center [472, 525] width 32 height 13
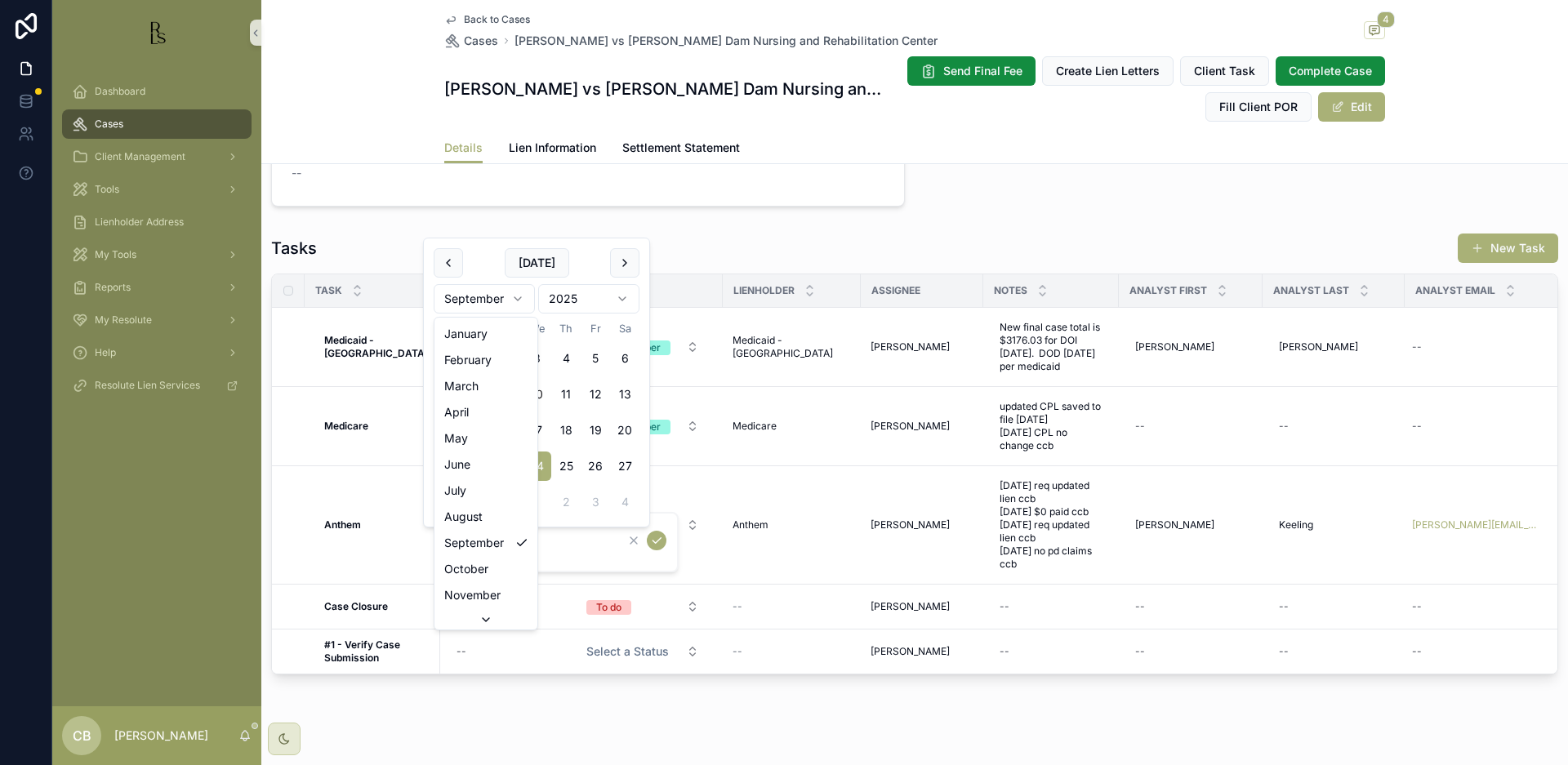
click at [514, 293] on html "Dashboard Cases Client Management Tools Lienholder Address My Tools Reports My …" at bounding box center [784, 382] width 1568 height 765
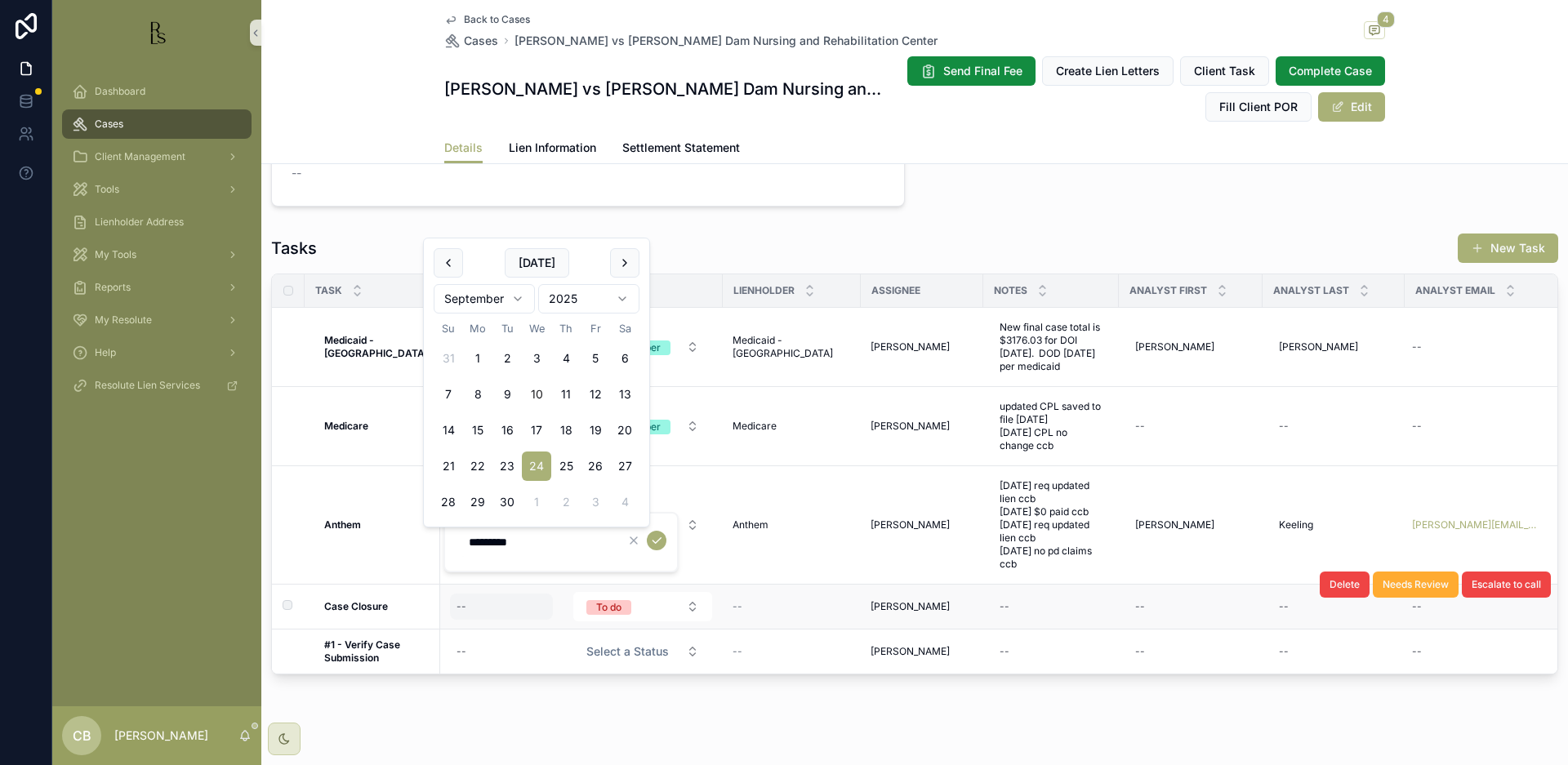
click at [485, 608] on div "--" at bounding box center [502, 607] width 103 height 26
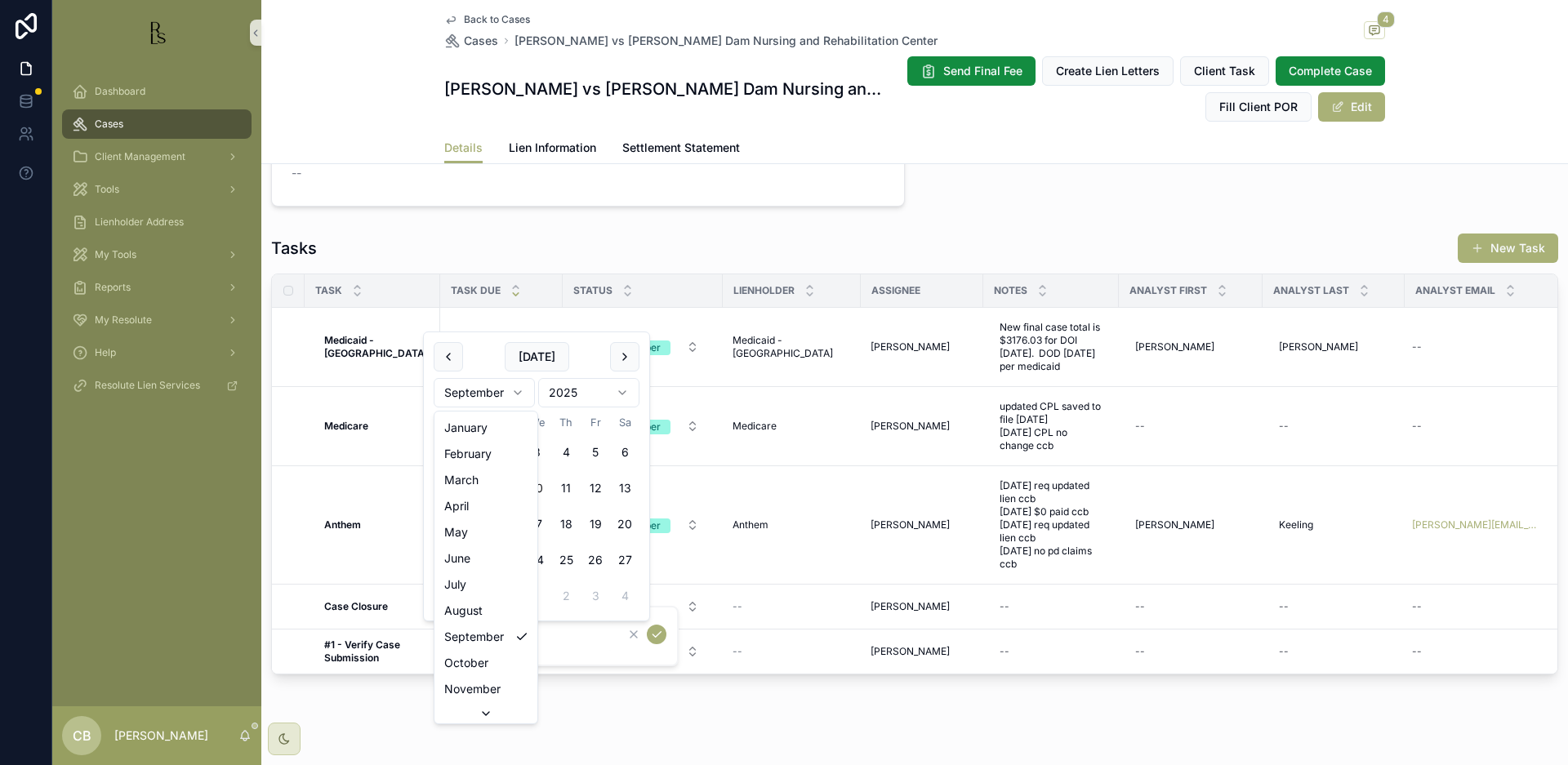
click at [519, 389] on html "Dashboard Cases Client Management Tools Lienholder Address My Tools Reports My …" at bounding box center [784, 382] width 1568 height 765
click at [476, 556] on button "22" at bounding box center [478, 560] width 29 height 29
type input "**********"
click at [656, 634] on icon "scrollable content" at bounding box center [656, 634] width 13 height 13
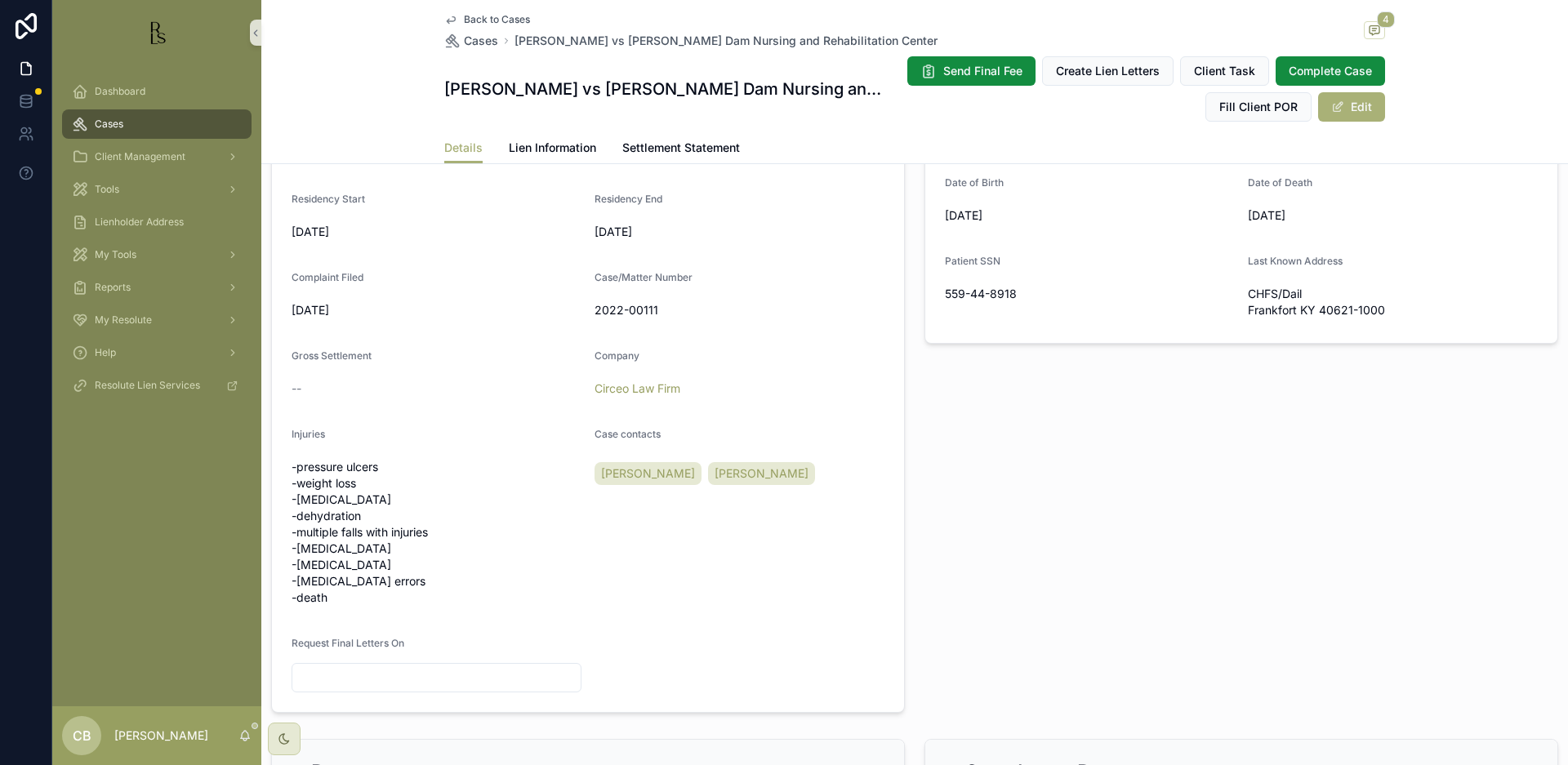
scroll to position [420, 0]
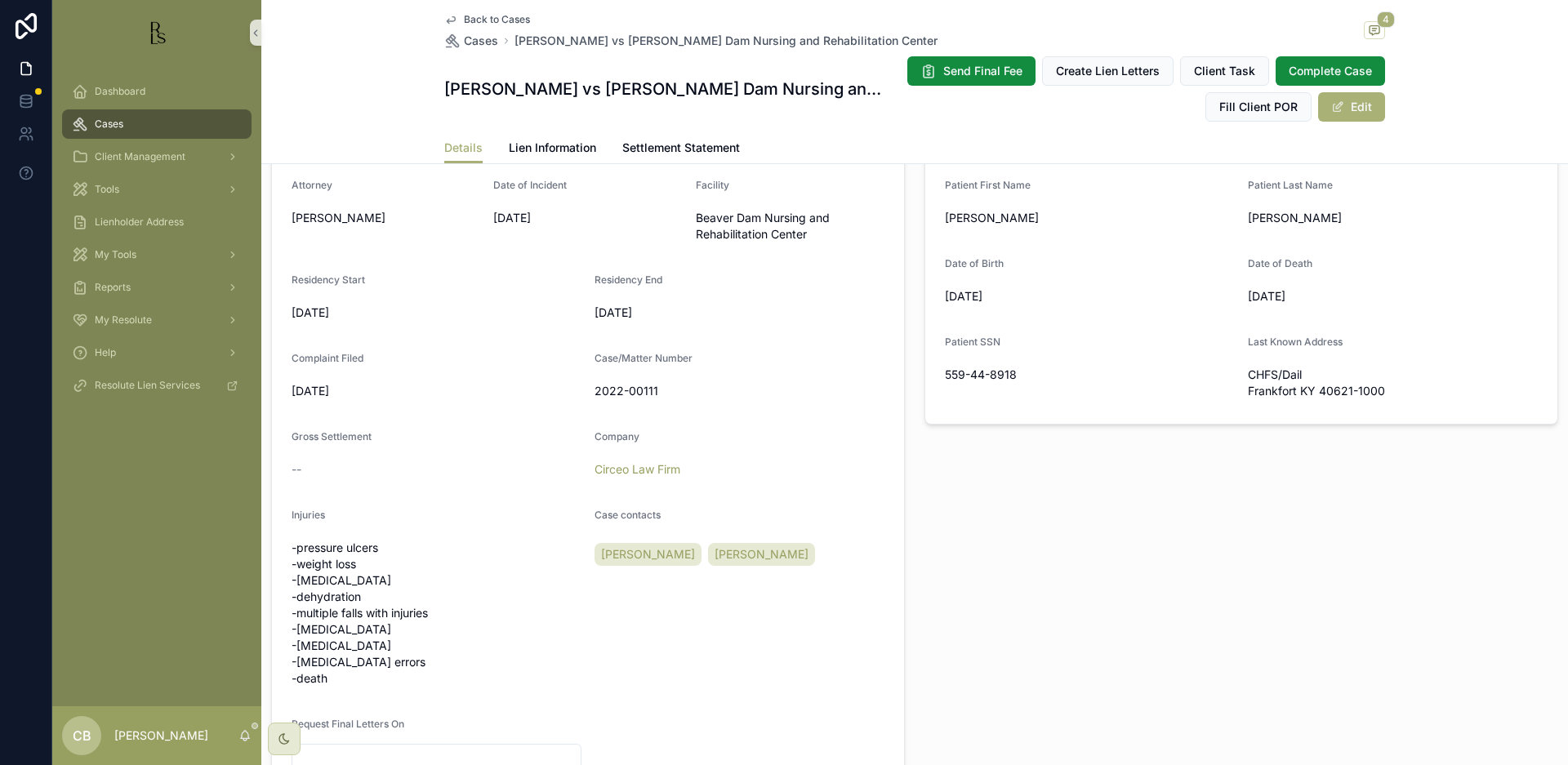
click at [109, 187] on span "Tools" at bounding box center [108, 189] width 25 height 13
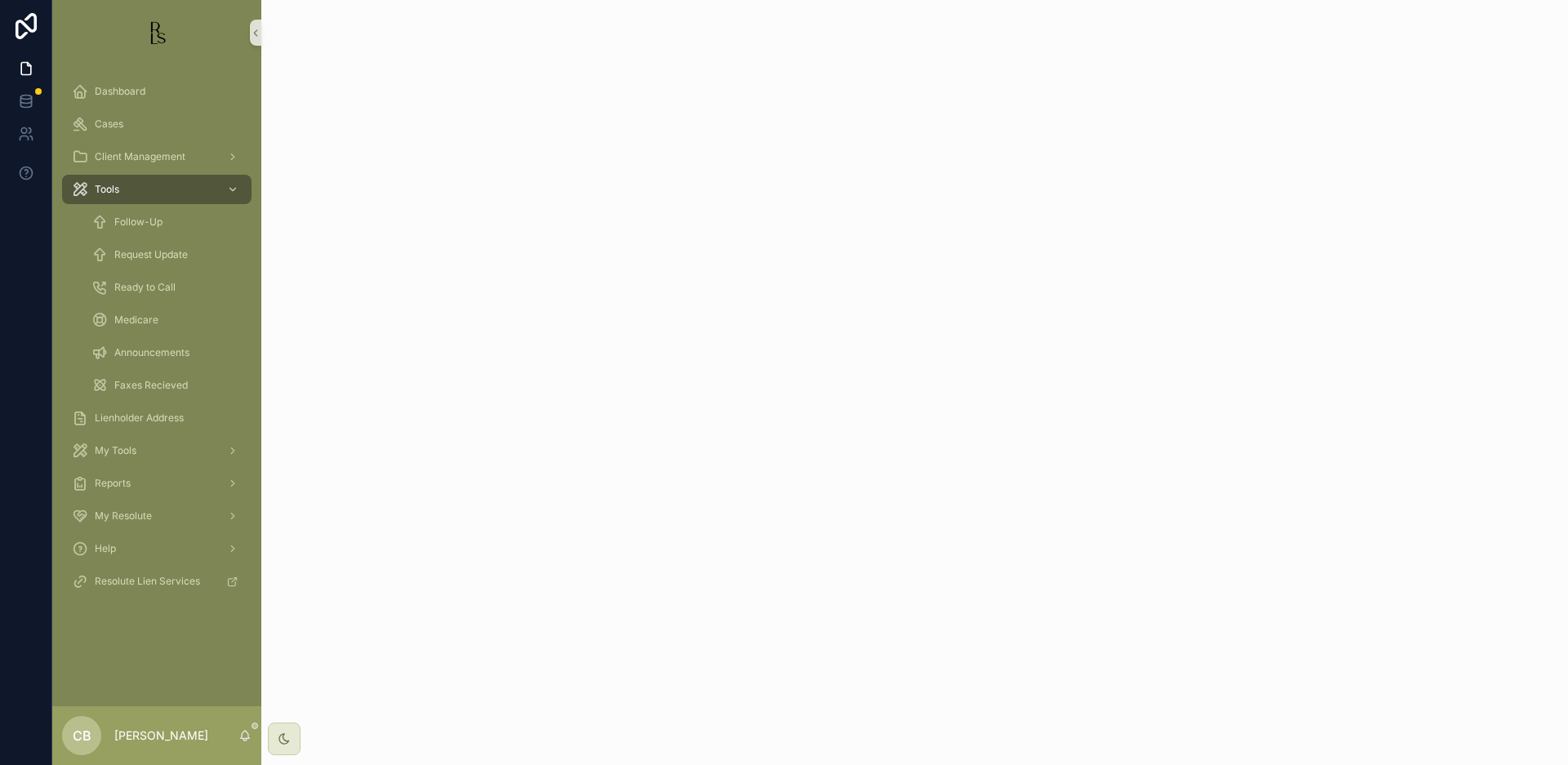
click at [109, 187] on span "Tools" at bounding box center [108, 189] width 25 height 13
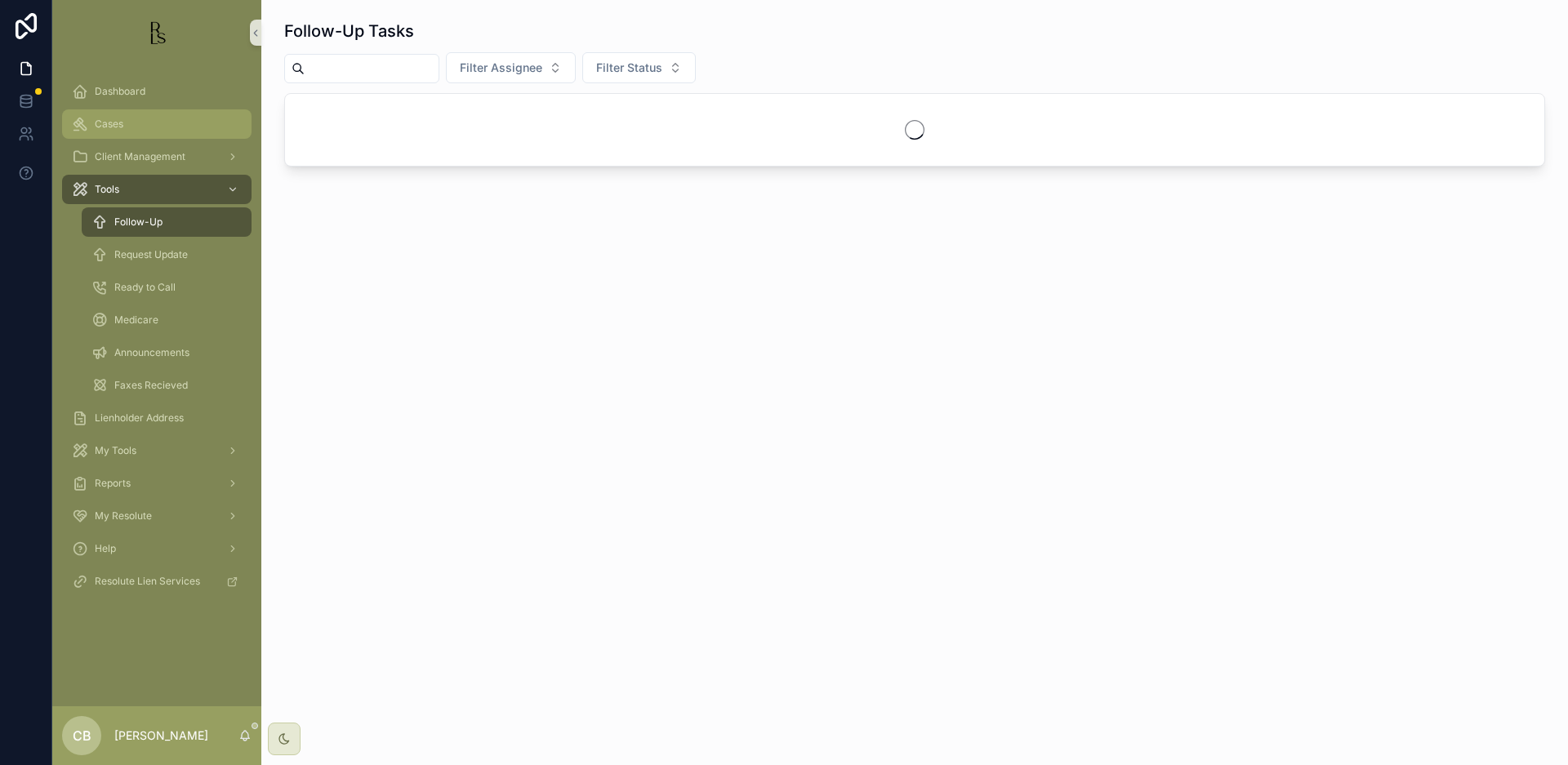
click at [125, 120] on div "Cases" at bounding box center [157, 124] width 170 height 26
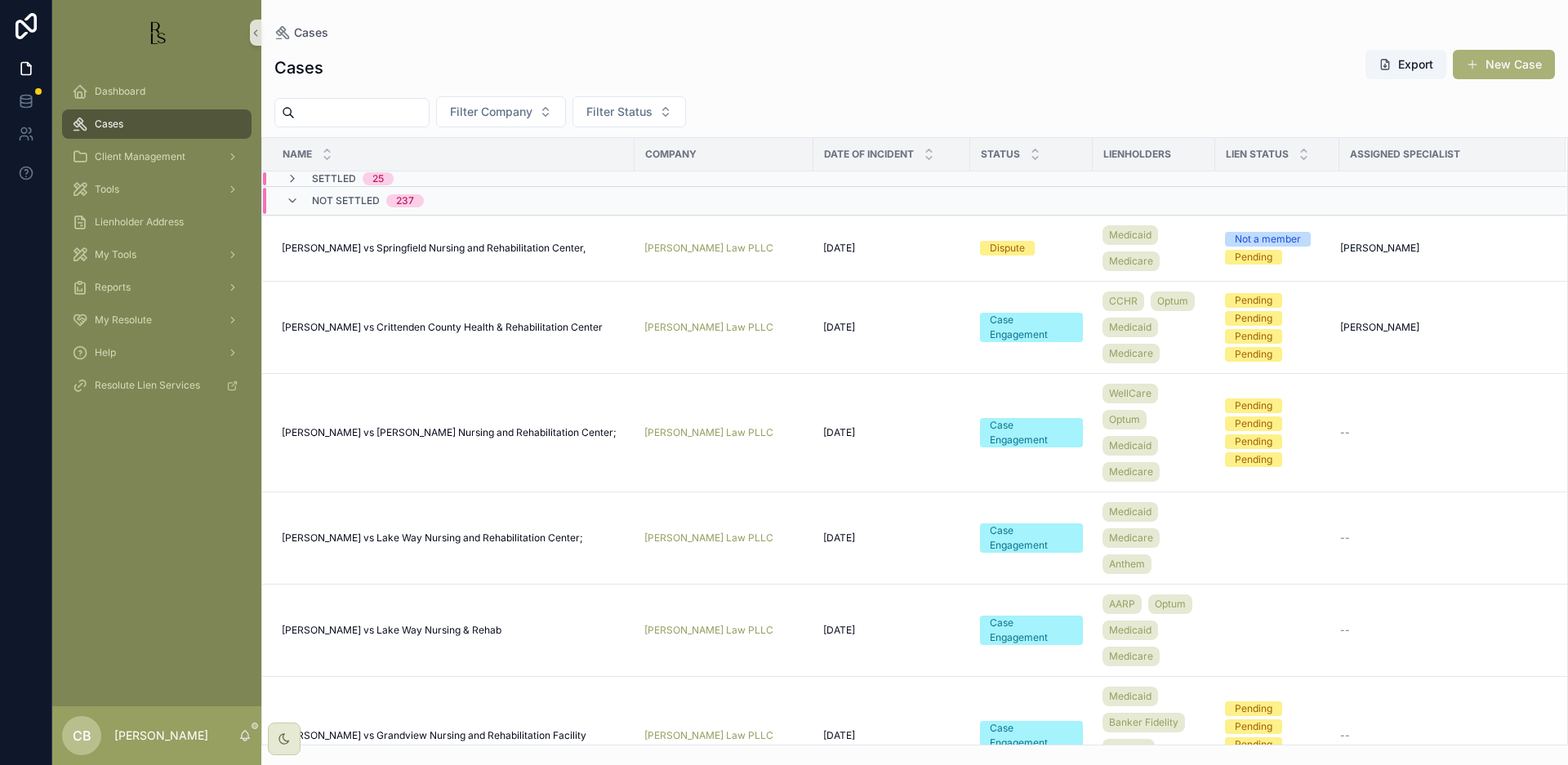
click at [125, 121] on div "Cases" at bounding box center [157, 124] width 170 height 26
click at [316, 110] on input "scrollable content" at bounding box center [361, 113] width 134 height 23
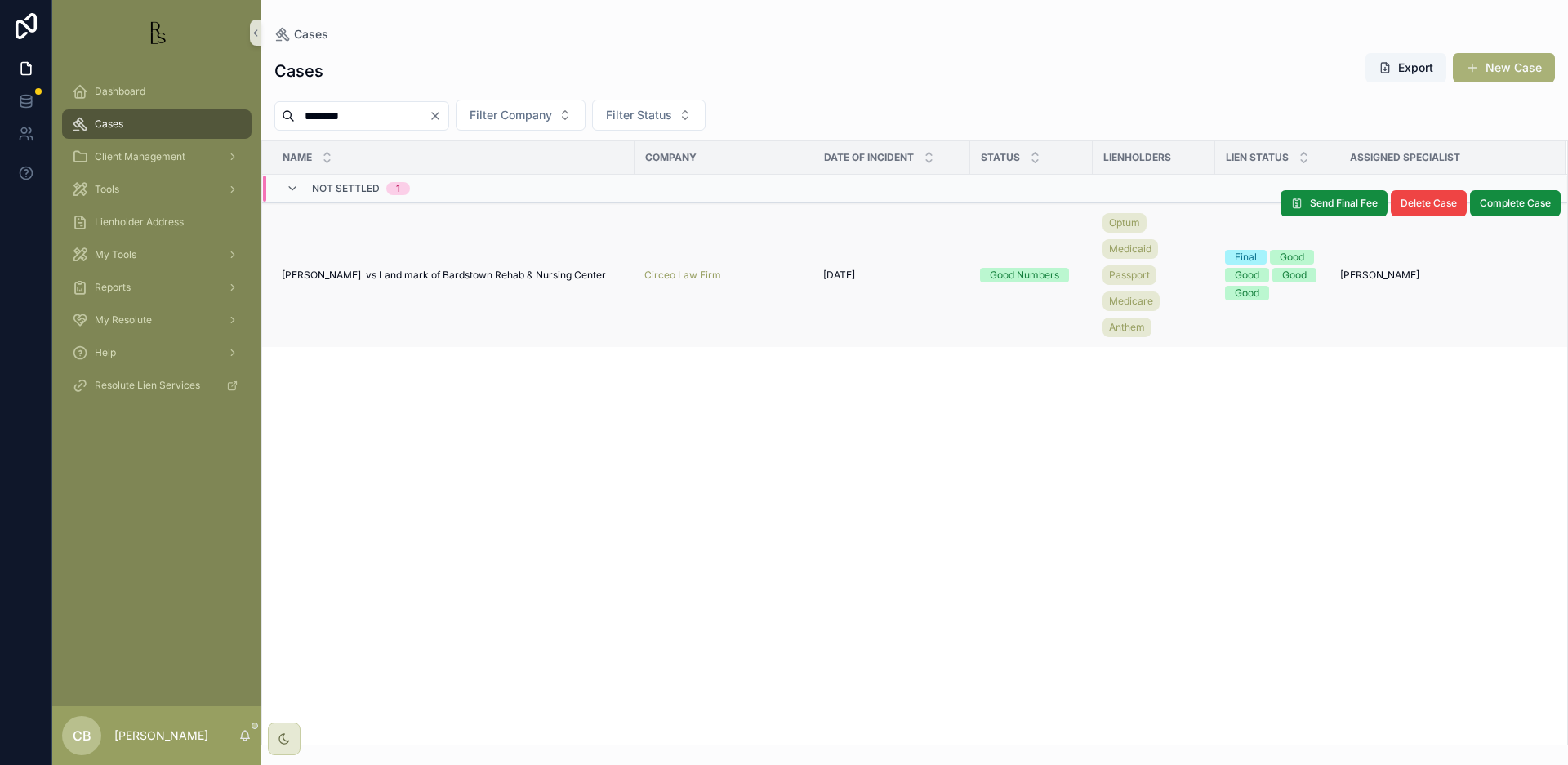
type input "********"
click at [442, 269] on span "[PERSON_NAME] vs Land mark of Bardstown Rehab & Nursing Center" at bounding box center [444, 275] width 325 height 13
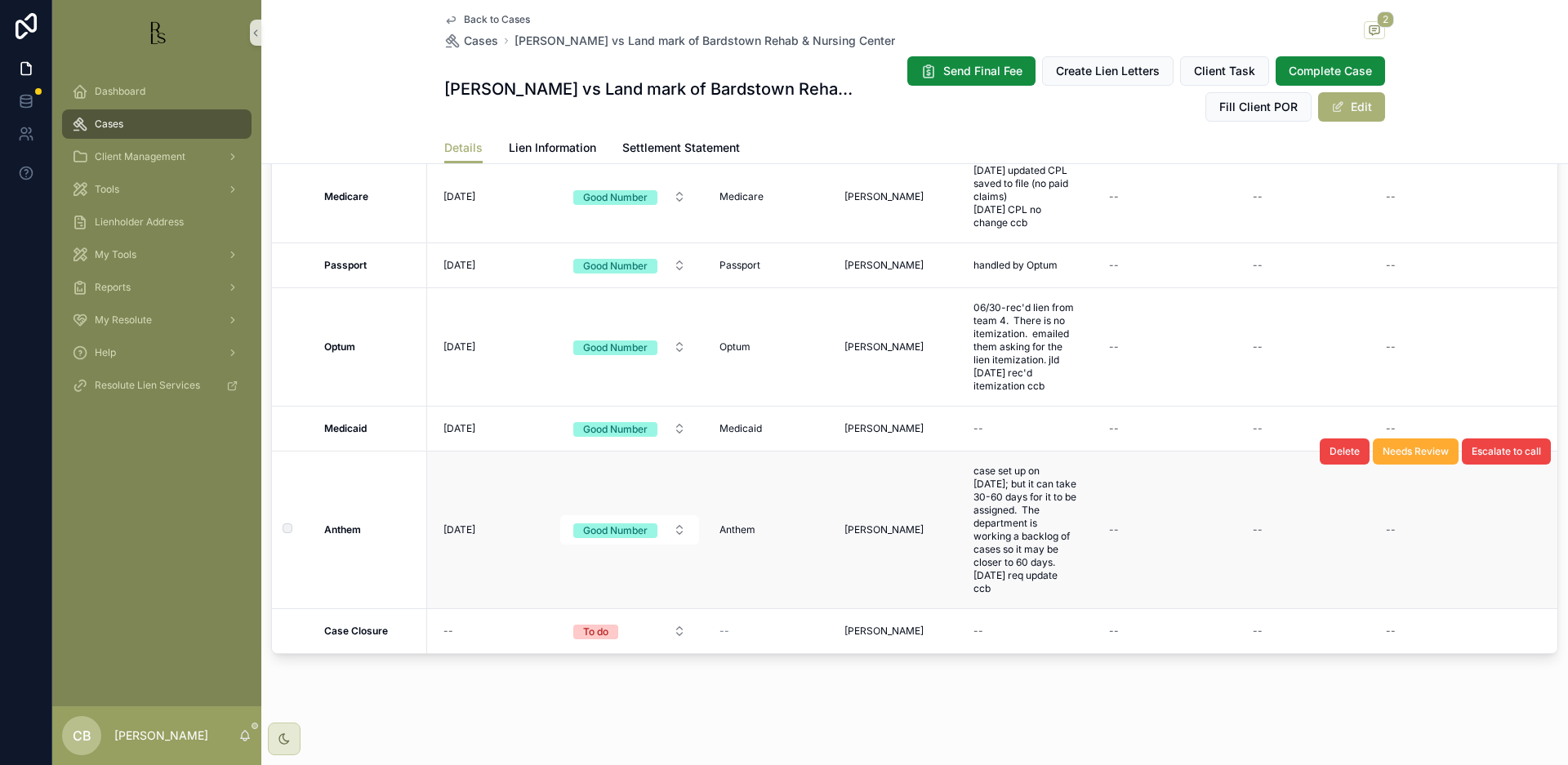
scroll to position [1461, 0]
click at [540, 143] on span "Lien Information" at bounding box center [552, 148] width 87 height 16
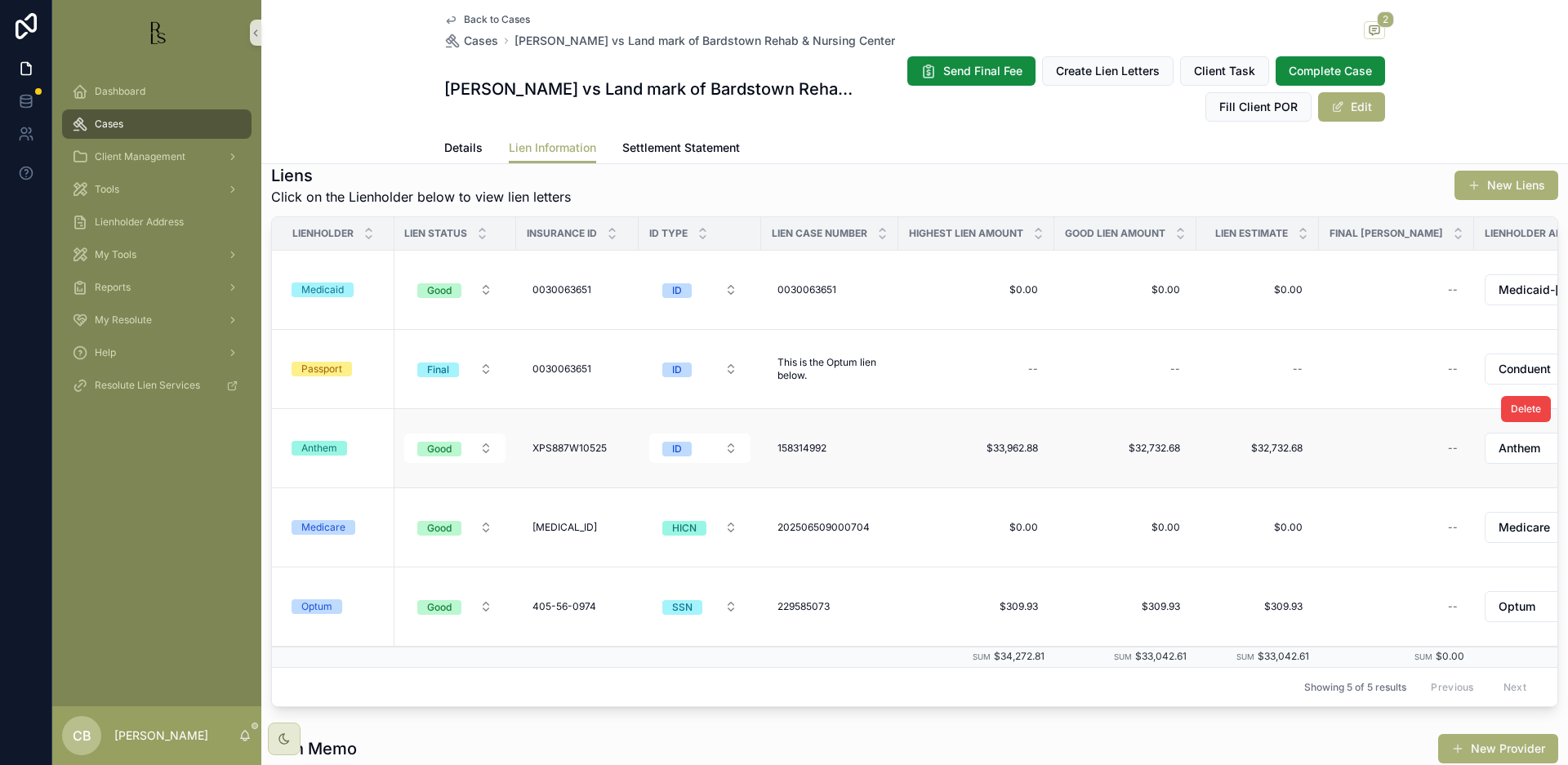
scroll to position [212, 0]
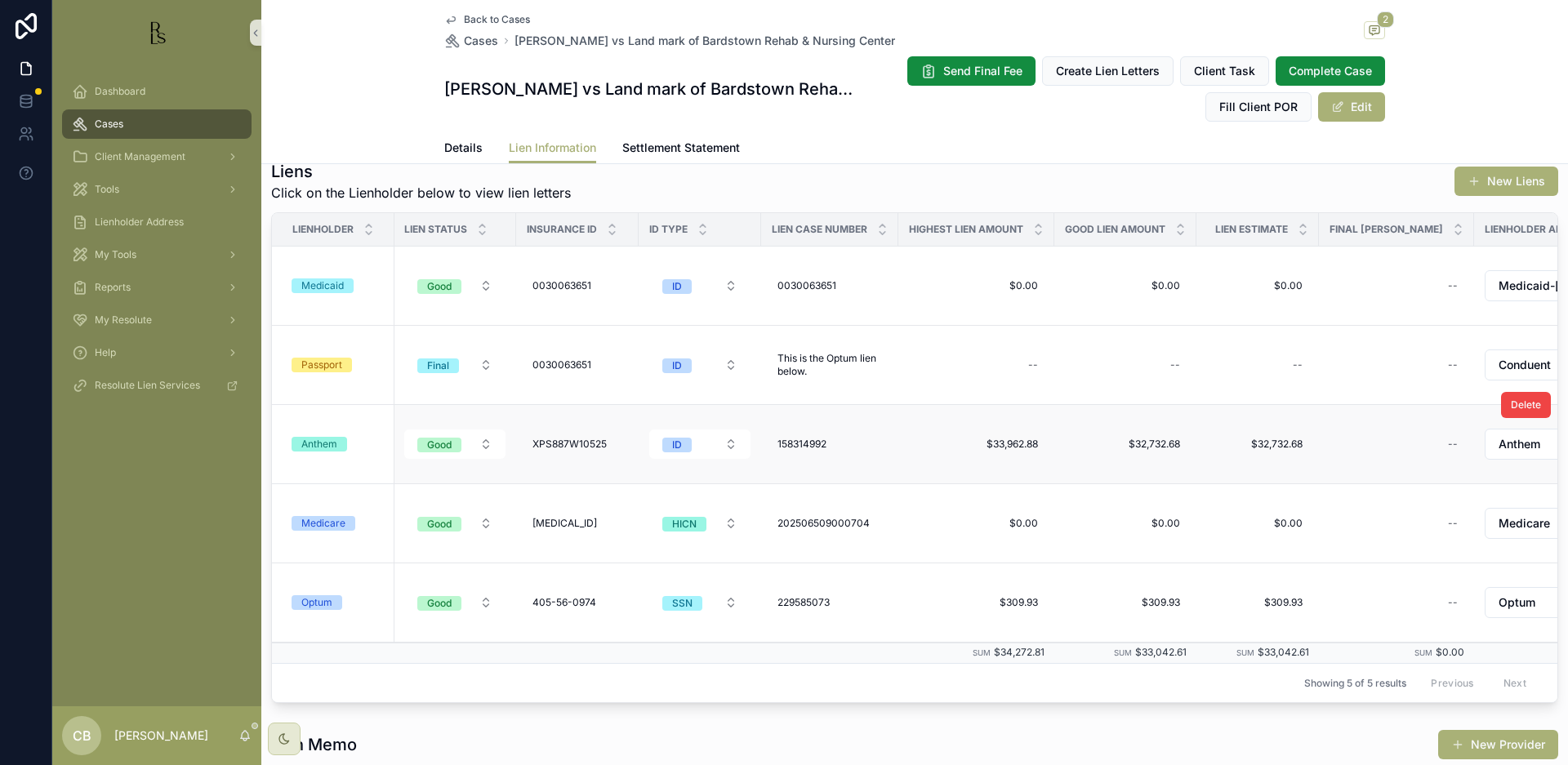
click at [315, 449] on div "Anthem" at bounding box center [319, 444] width 36 height 15
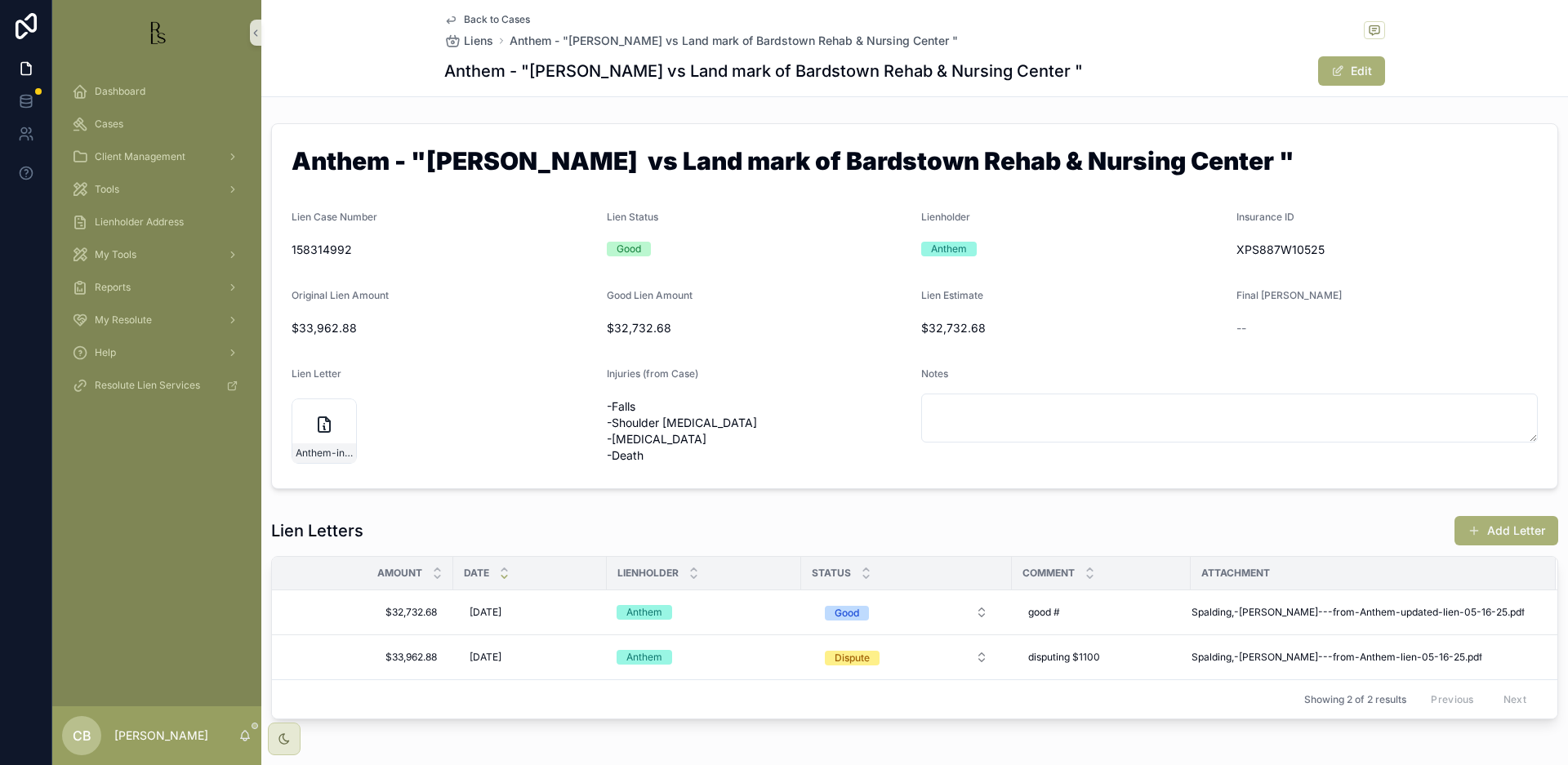
click at [1505, 527] on button "Add Letter" at bounding box center [1506, 530] width 104 height 29
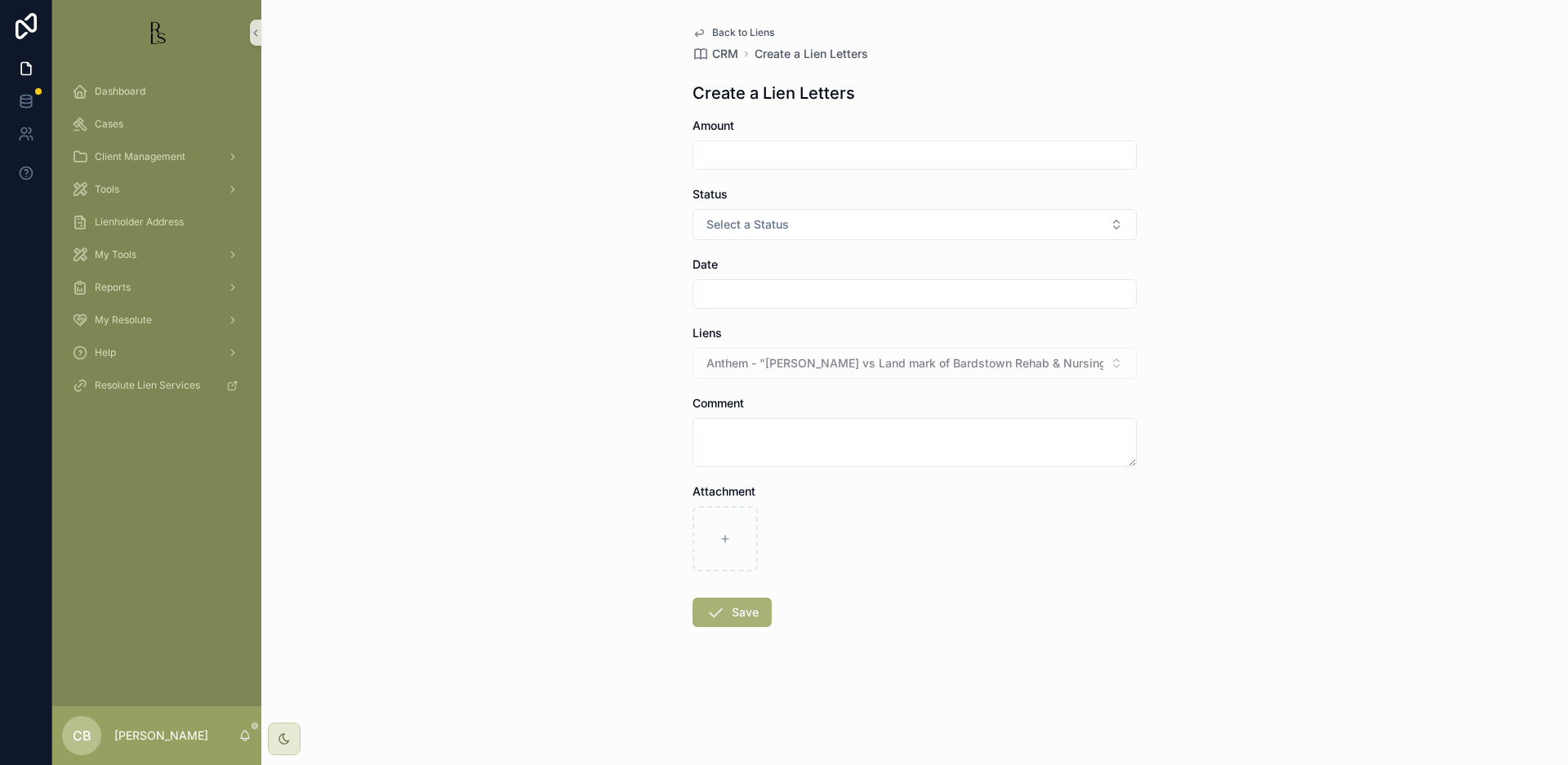
click at [723, 155] on input "scrollable content" at bounding box center [915, 156] width 443 height 23
type input "**********"
click at [755, 221] on span "Select a Status" at bounding box center [747, 224] width 83 height 16
click at [744, 310] on span "Good" at bounding box center [726, 314] width 44 height 15
click at [744, 295] on input "scrollable content" at bounding box center [915, 294] width 443 height 23
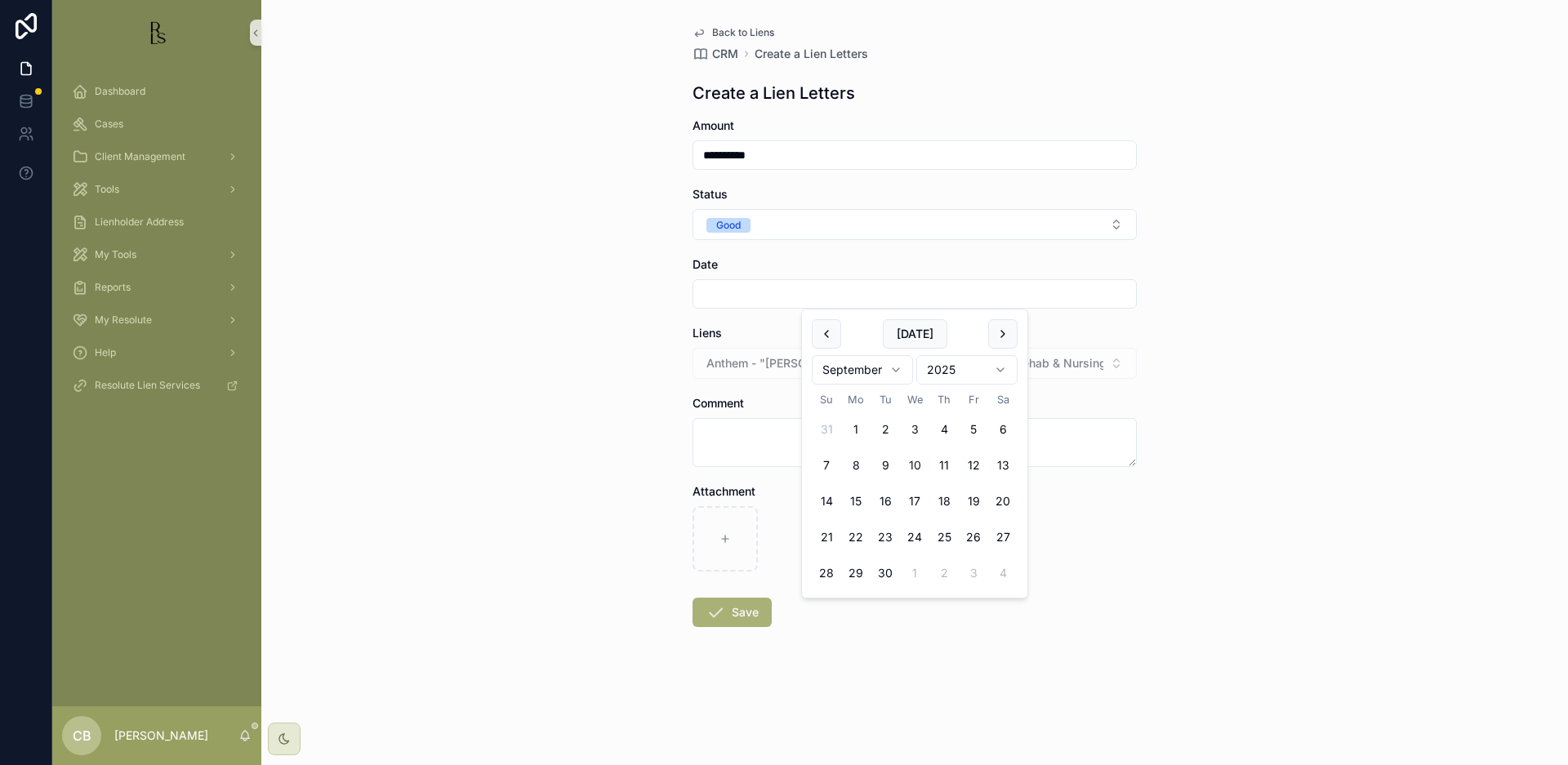
click at [912, 465] on button "10" at bounding box center [914, 465] width 29 height 29
type input "*********"
click at [821, 289] on input "*********" at bounding box center [915, 294] width 443 height 23
click at [732, 613] on button "Save" at bounding box center [732, 612] width 79 height 29
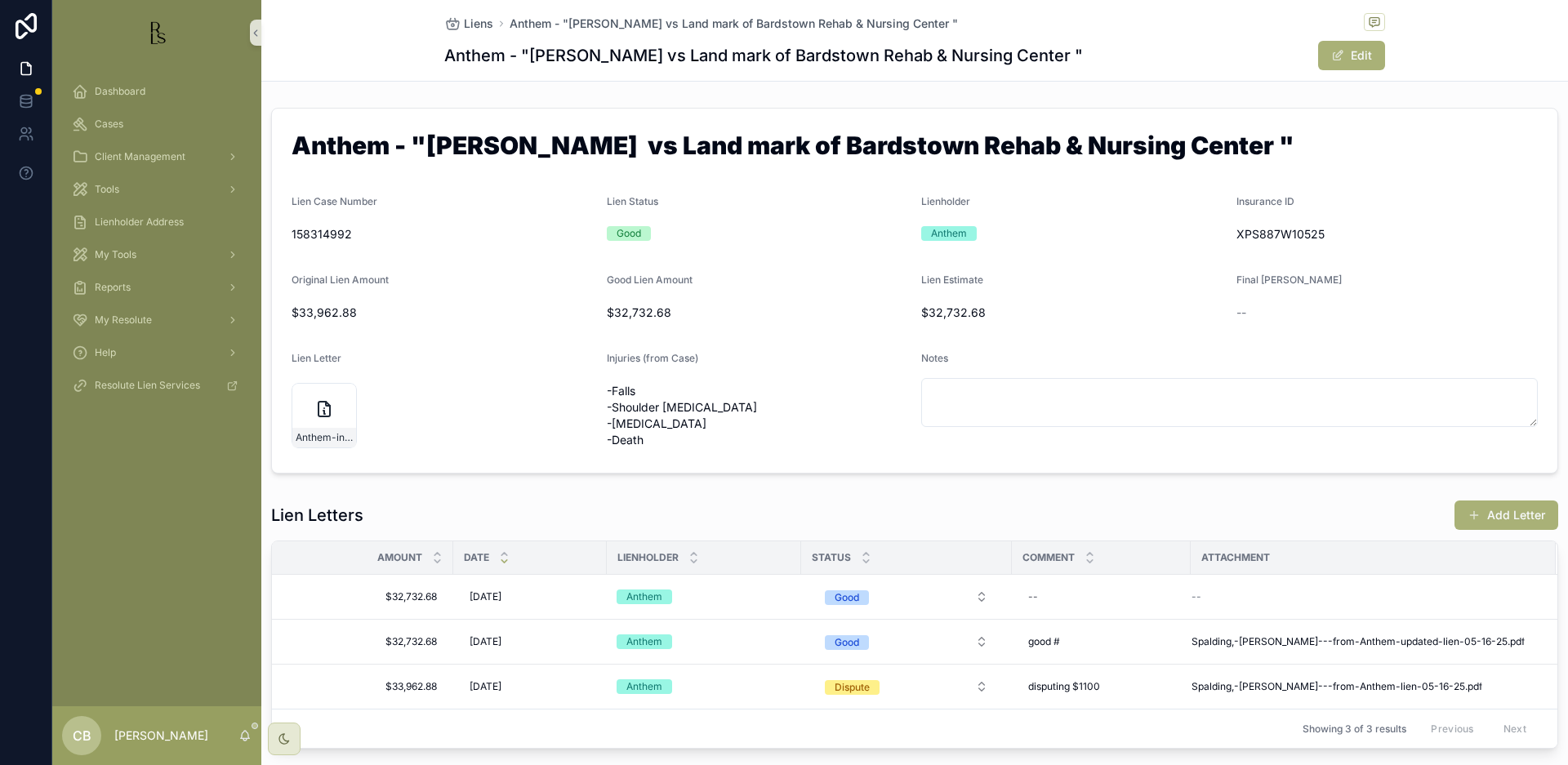
click at [1494, 511] on button "Add Letter" at bounding box center [1506, 515] width 104 height 29
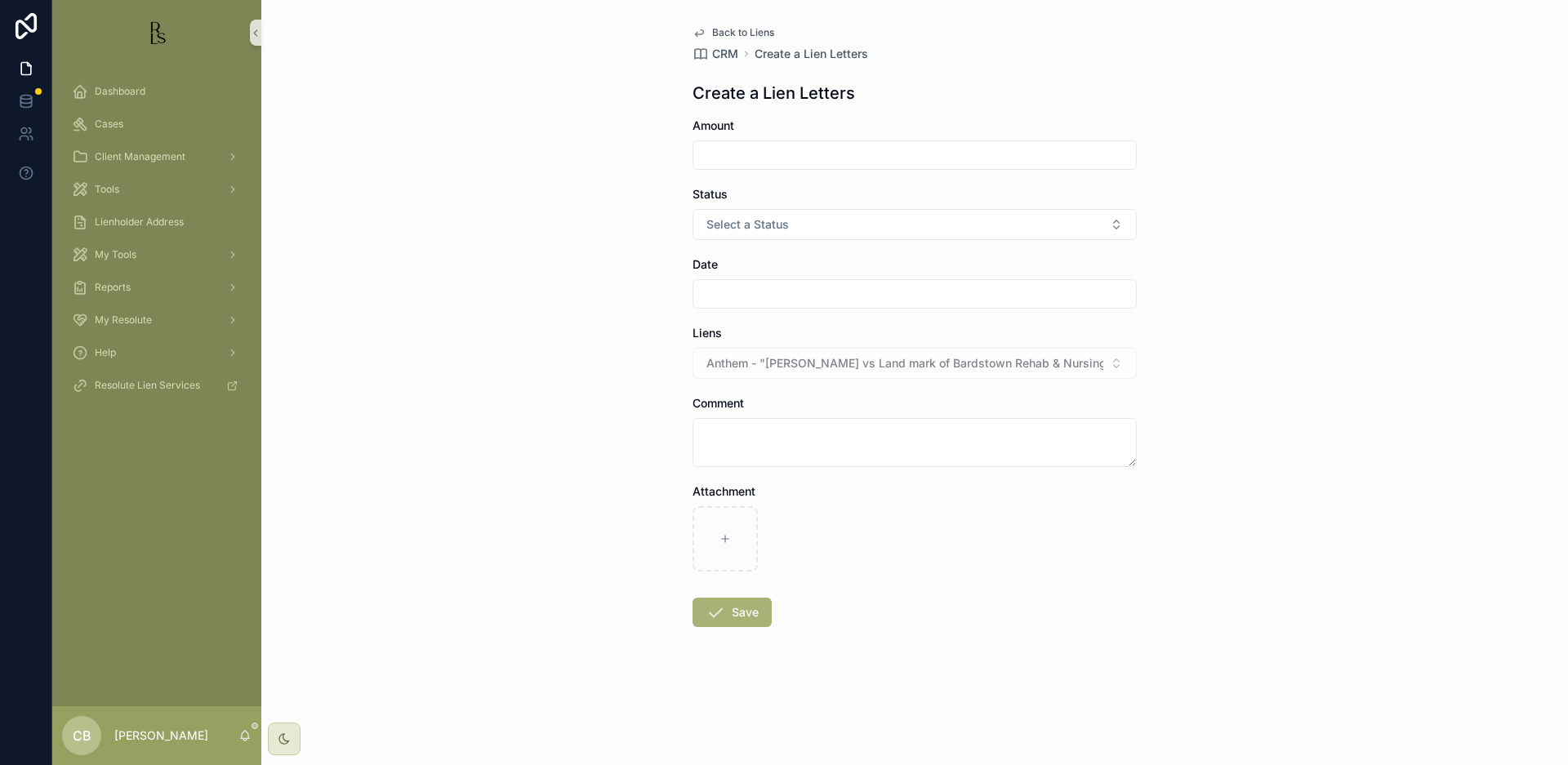
click at [782, 157] on input "scrollable content" at bounding box center [915, 156] width 443 height 23
type input "**********"
click at [785, 225] on span "Select a Status" at bounding box center [747, 224] width 83 height 16
click at [752, 308] on div "Good" at bounding box center [914, 315] width 436 height 25
click at [746, 298] on input "scrollable content" at bounding box center [915, 294] width 443 height 23
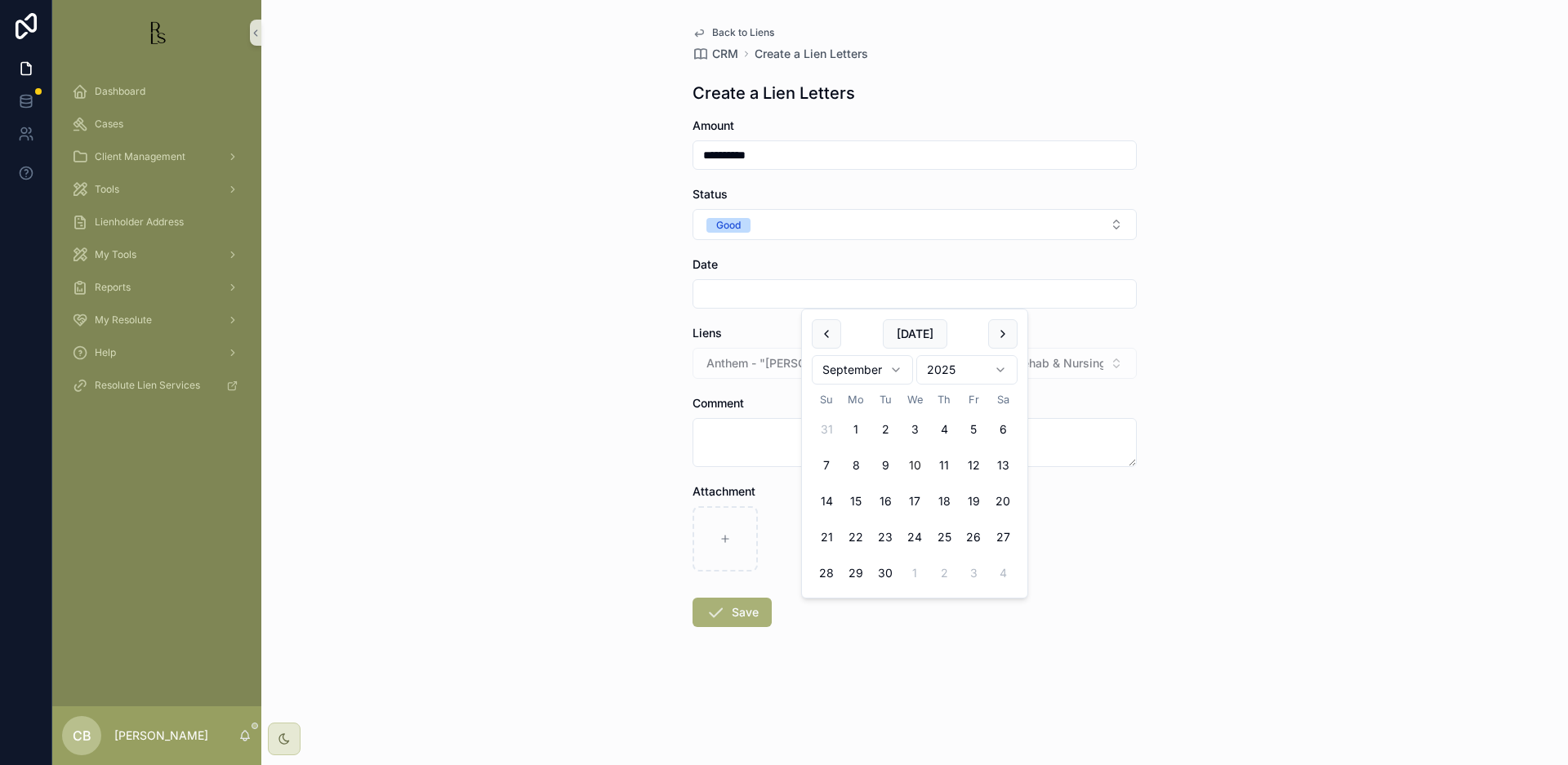
click at [915, 463] on button "10" at bounding box center [914, 465] width 29 height 29
type input "*********"
click at [732, 434] on textarea "scrollable content" at bounding box center [915, 442] width 445 height 49
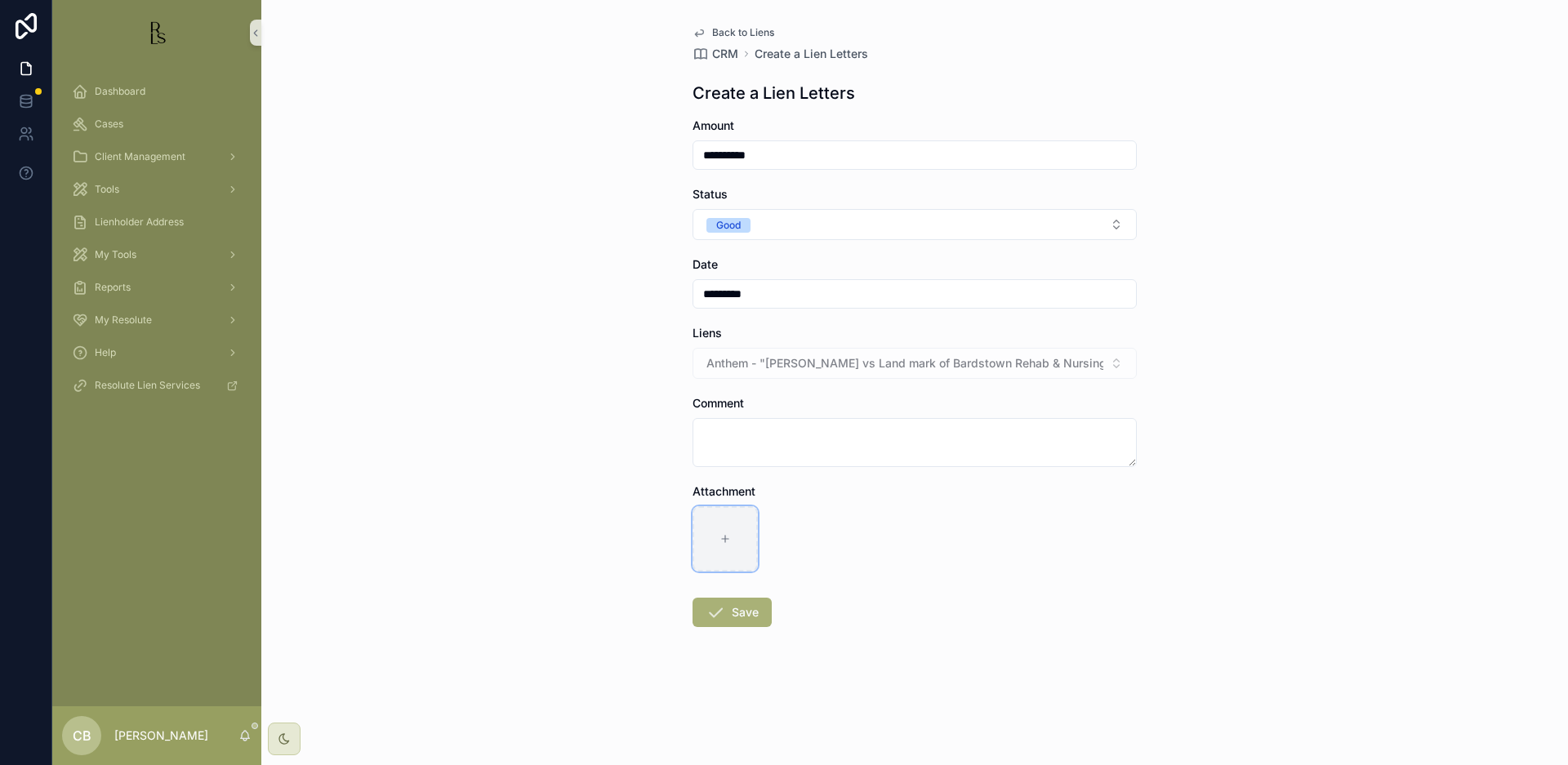
click at [733, 539] on div "scrollable content" at bounding box center [725, 538] width 65 height 65
type input "**********"
click at [738, 612] on button "Save" at bounding box center [732, 612] width 79 height 29
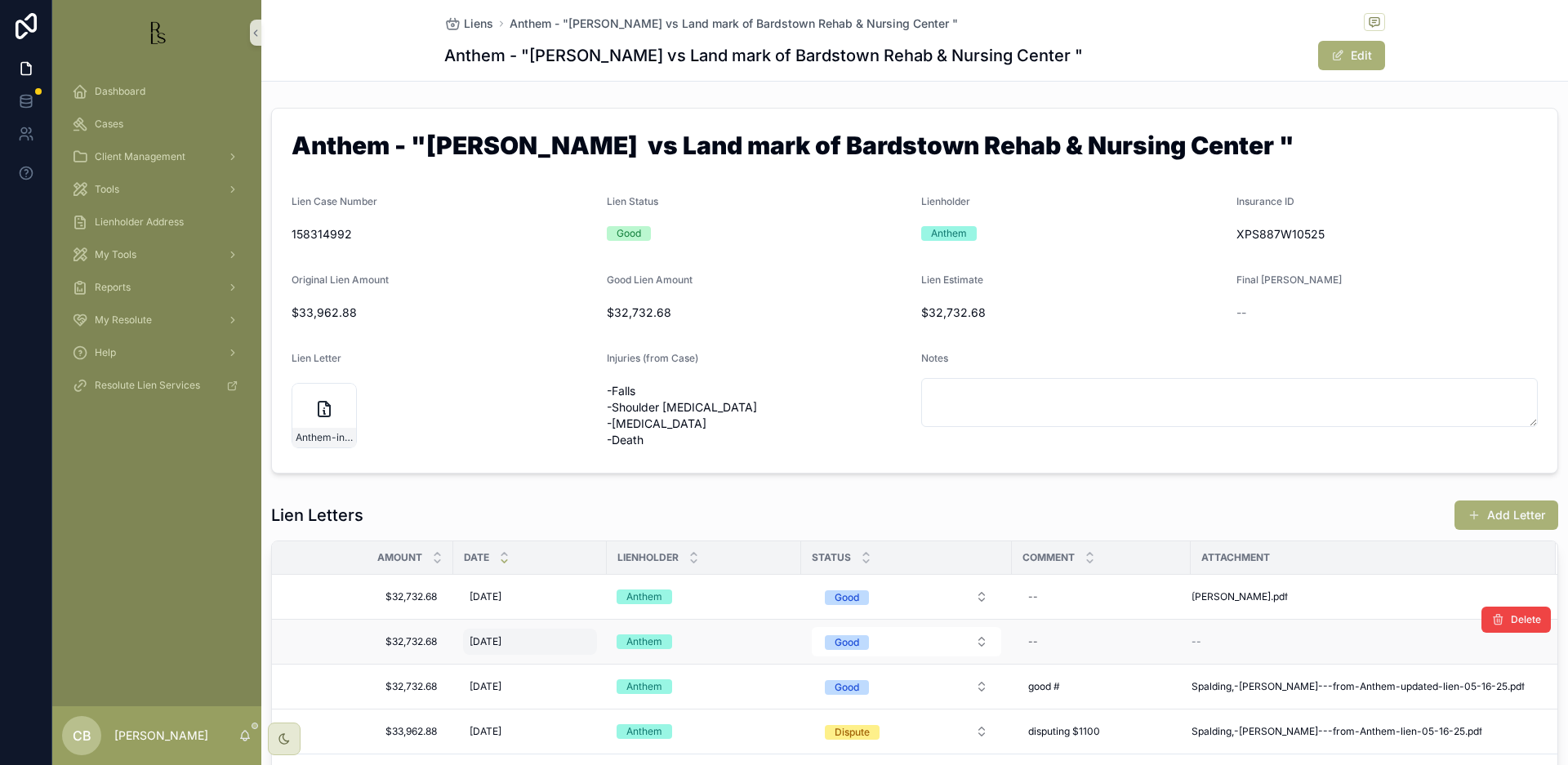
scroll to position [0, 1]
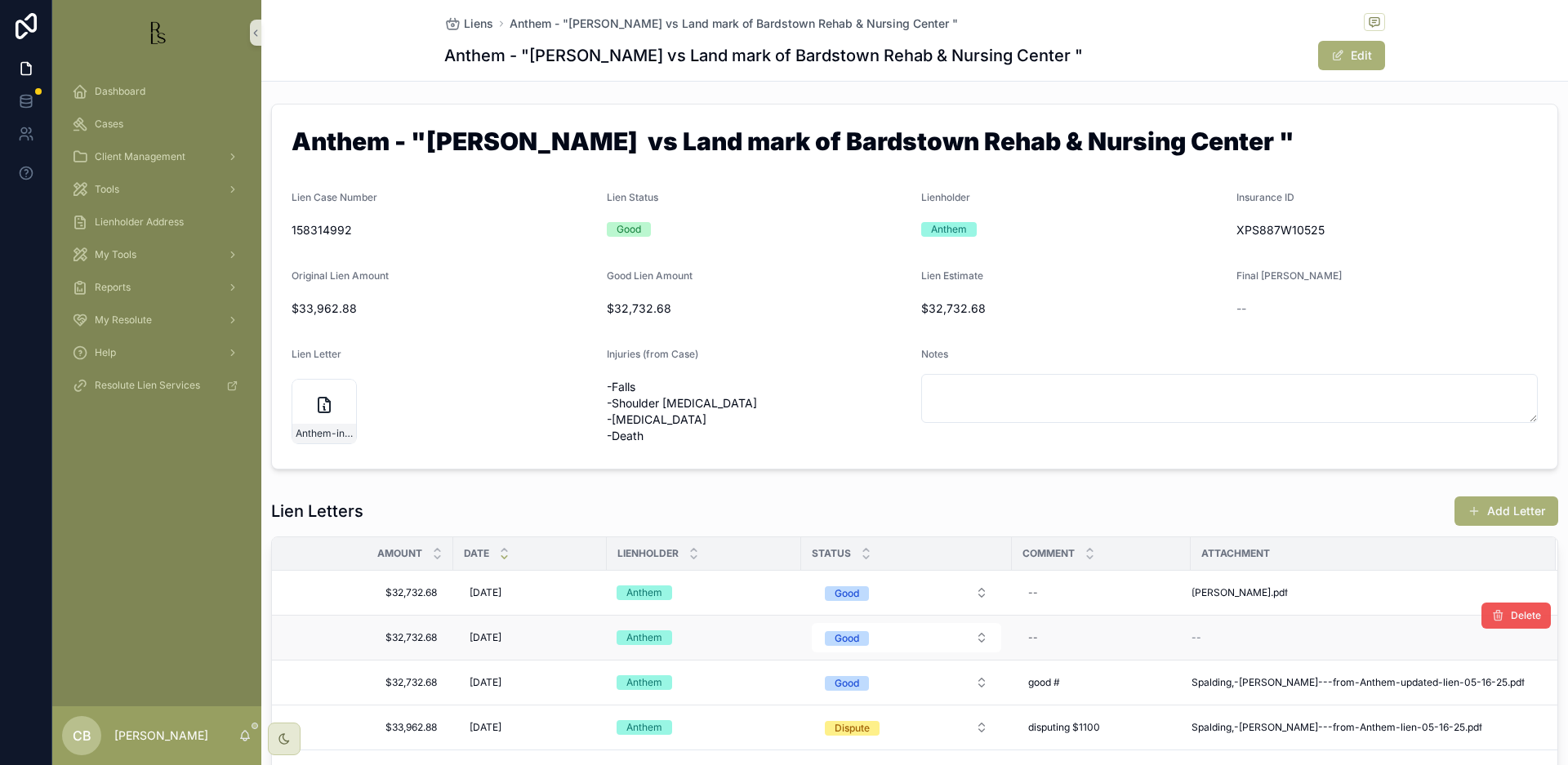
click at [1513, 621] on button "Delete" at bounding box center [1516, 616] width 69 height 26
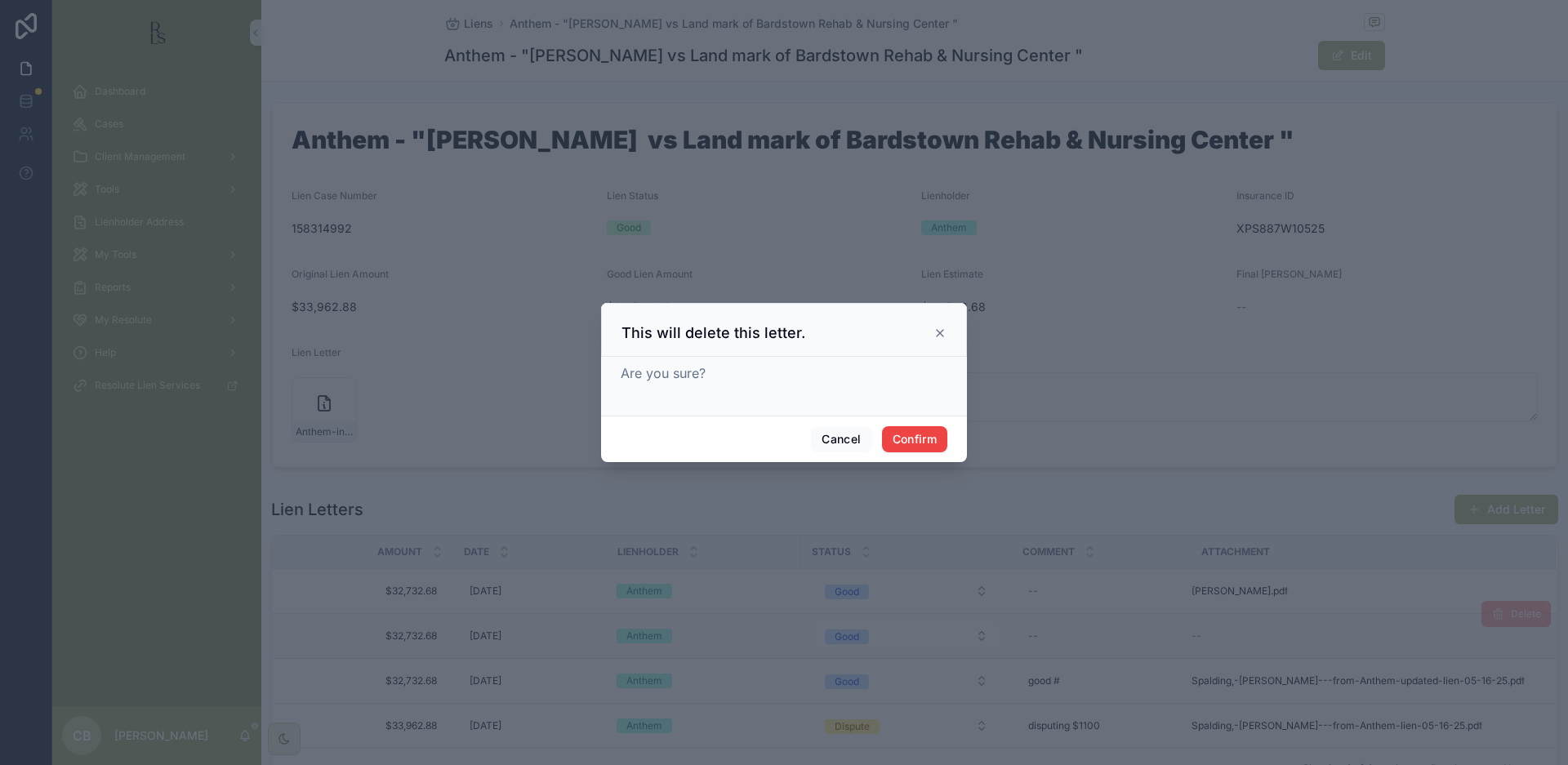
scroll to position [0, 0]
click at [914, 444] on button "Confirm" at bounding box center [914, 439] width 65 height 26
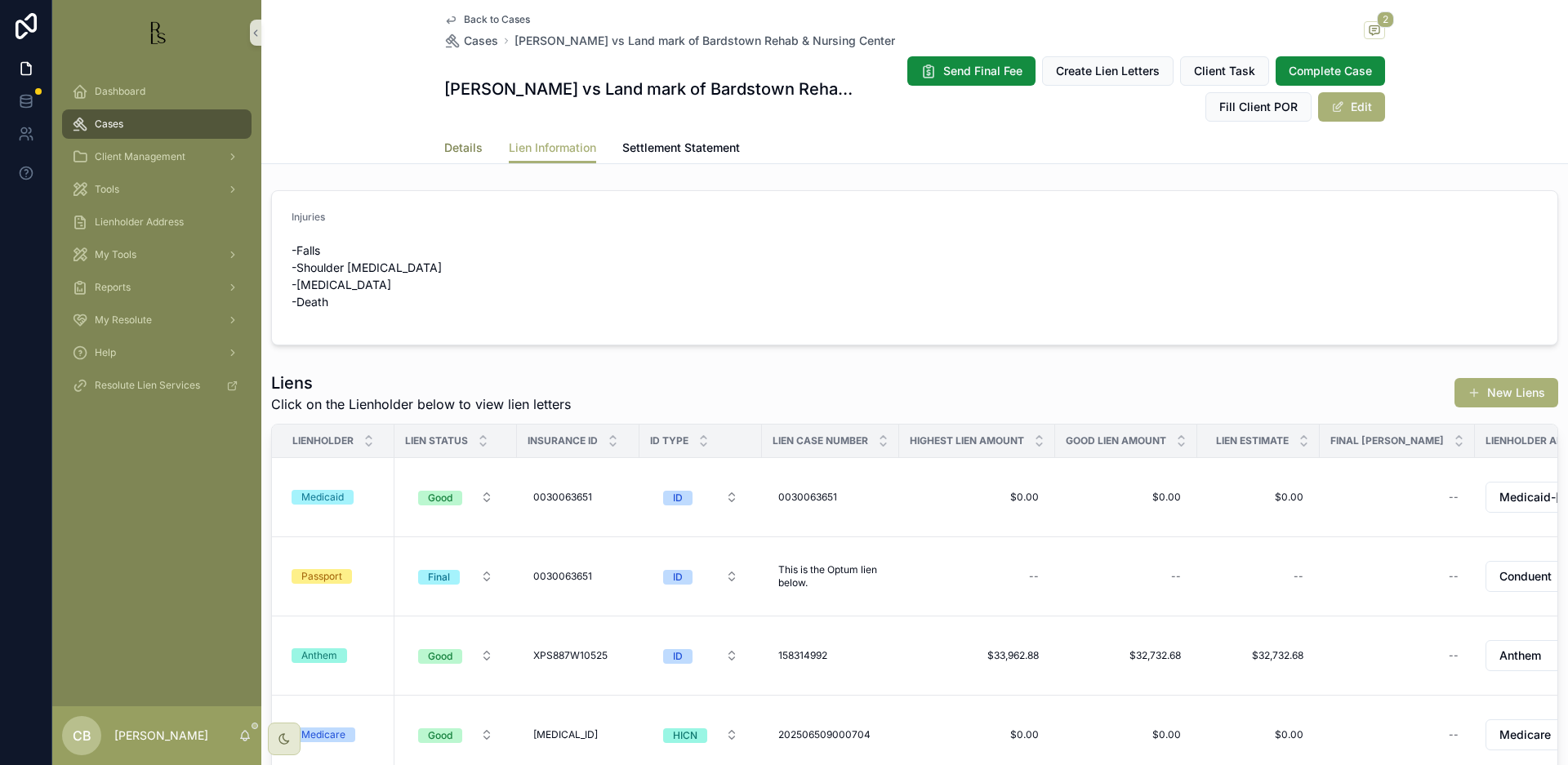
click at [455, 145] on span "Details" at bounding box center [463, 148] width 38 height 16
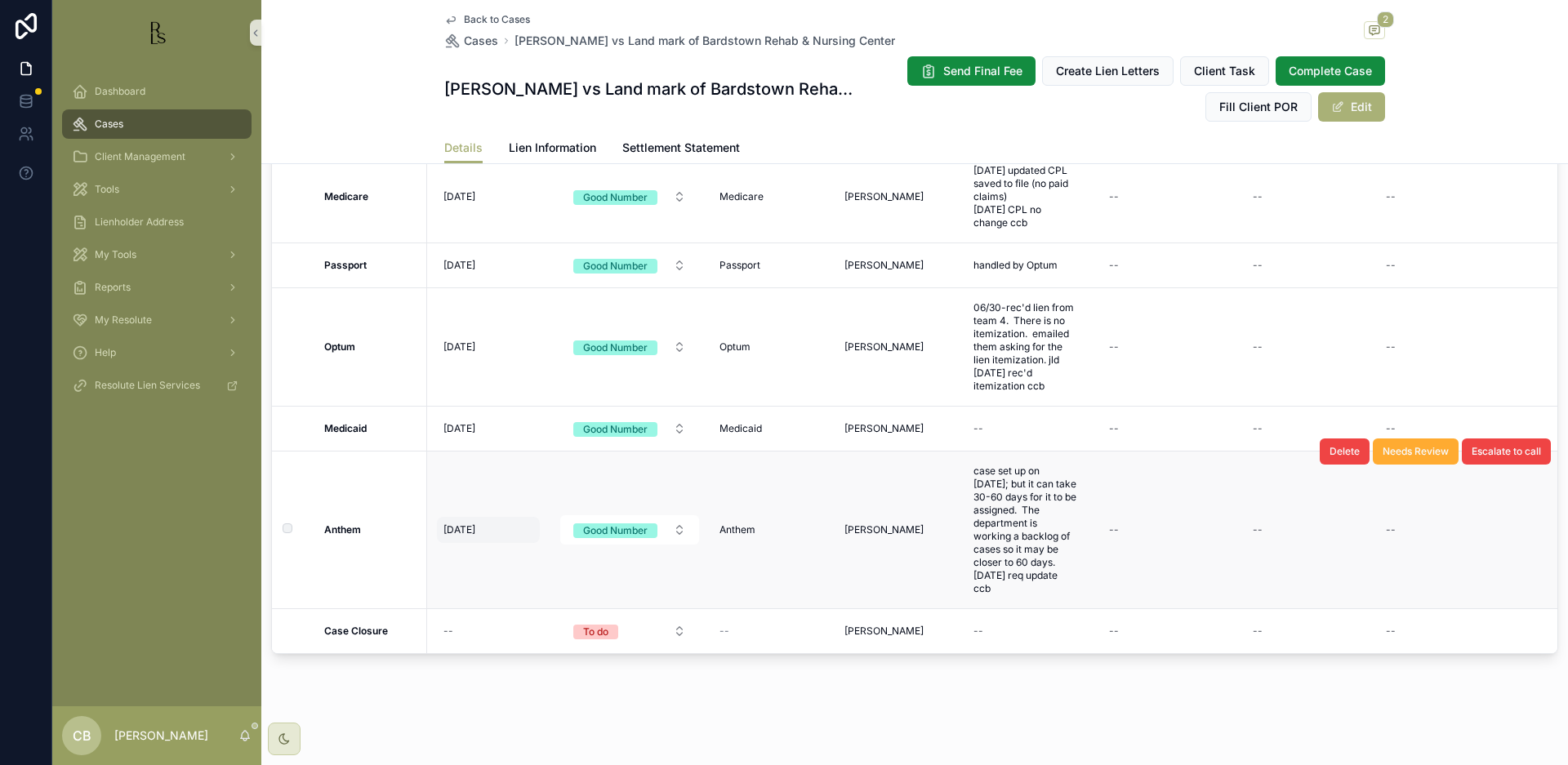
click at [475, 528] on span "[DATE]" at bounding box center [460, 530] width 32 height 13
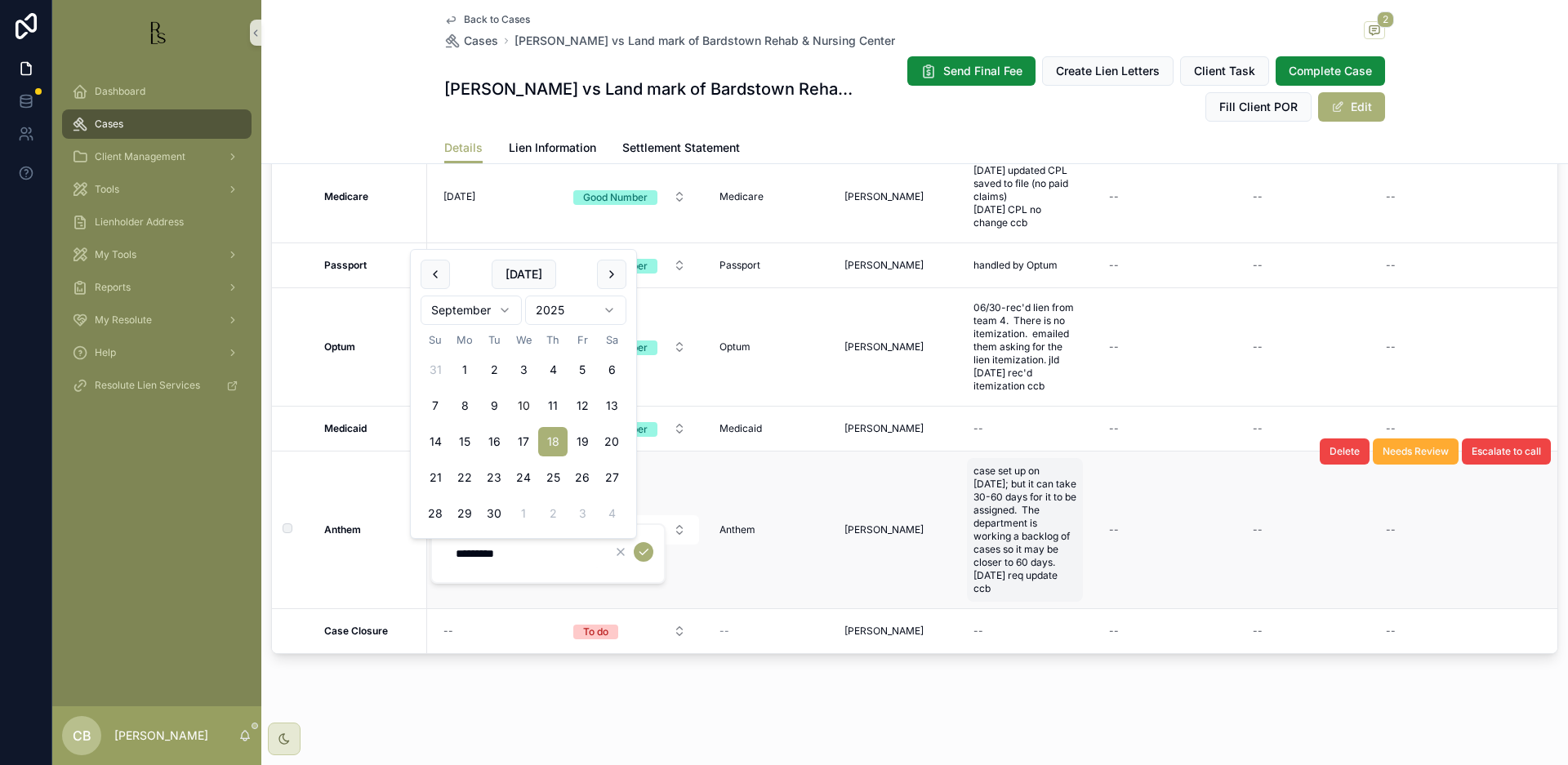
click at [1006, 582] on span "case set up on [DATE]; but it can take 30-60 days for it to be assigned. The de…" at bounding box center [1025, 529] width 103 height 131
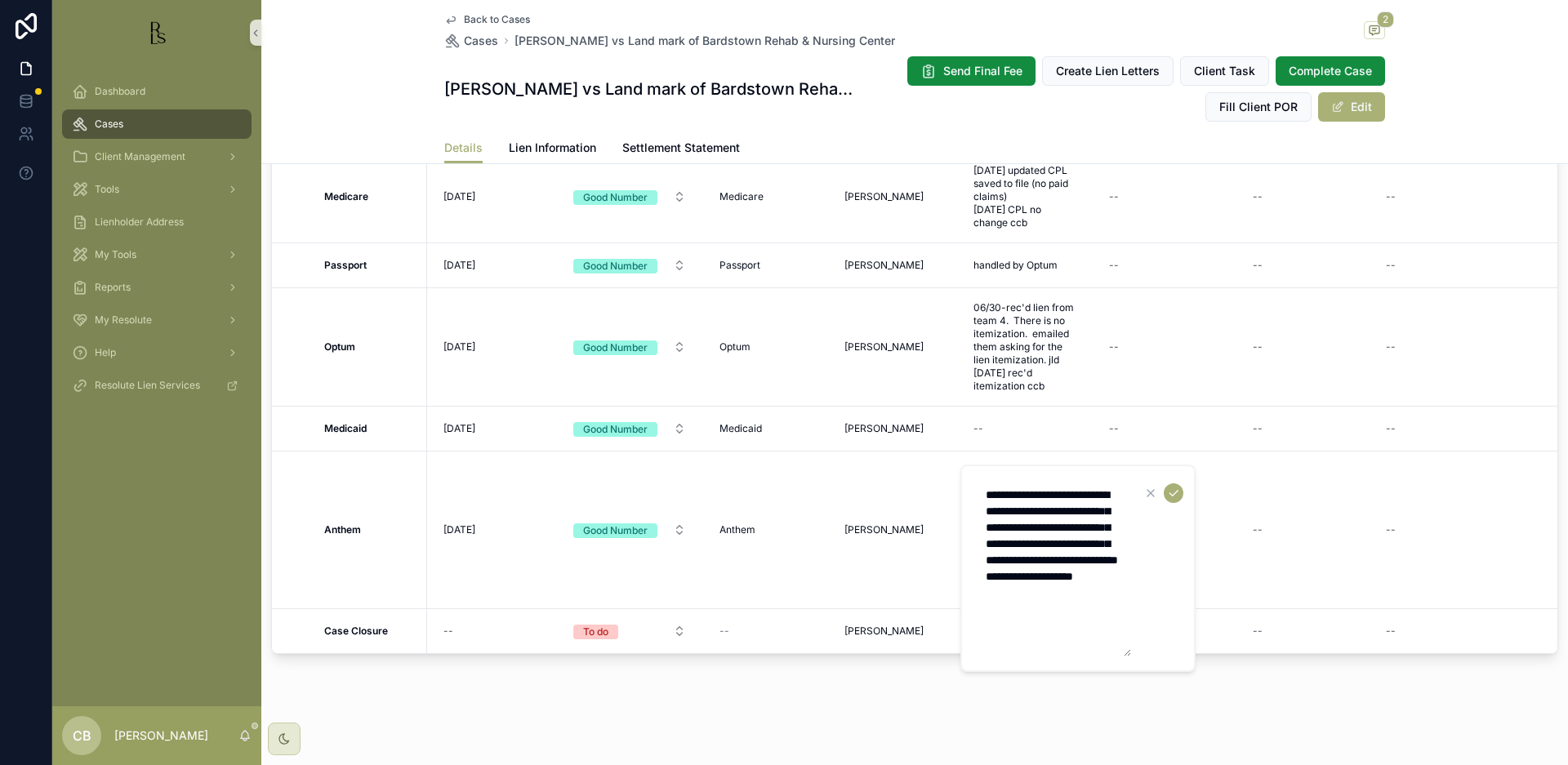
click at [1122, 625] on textarea "**********" at bounding box center [1053, 568] width 155 height 176
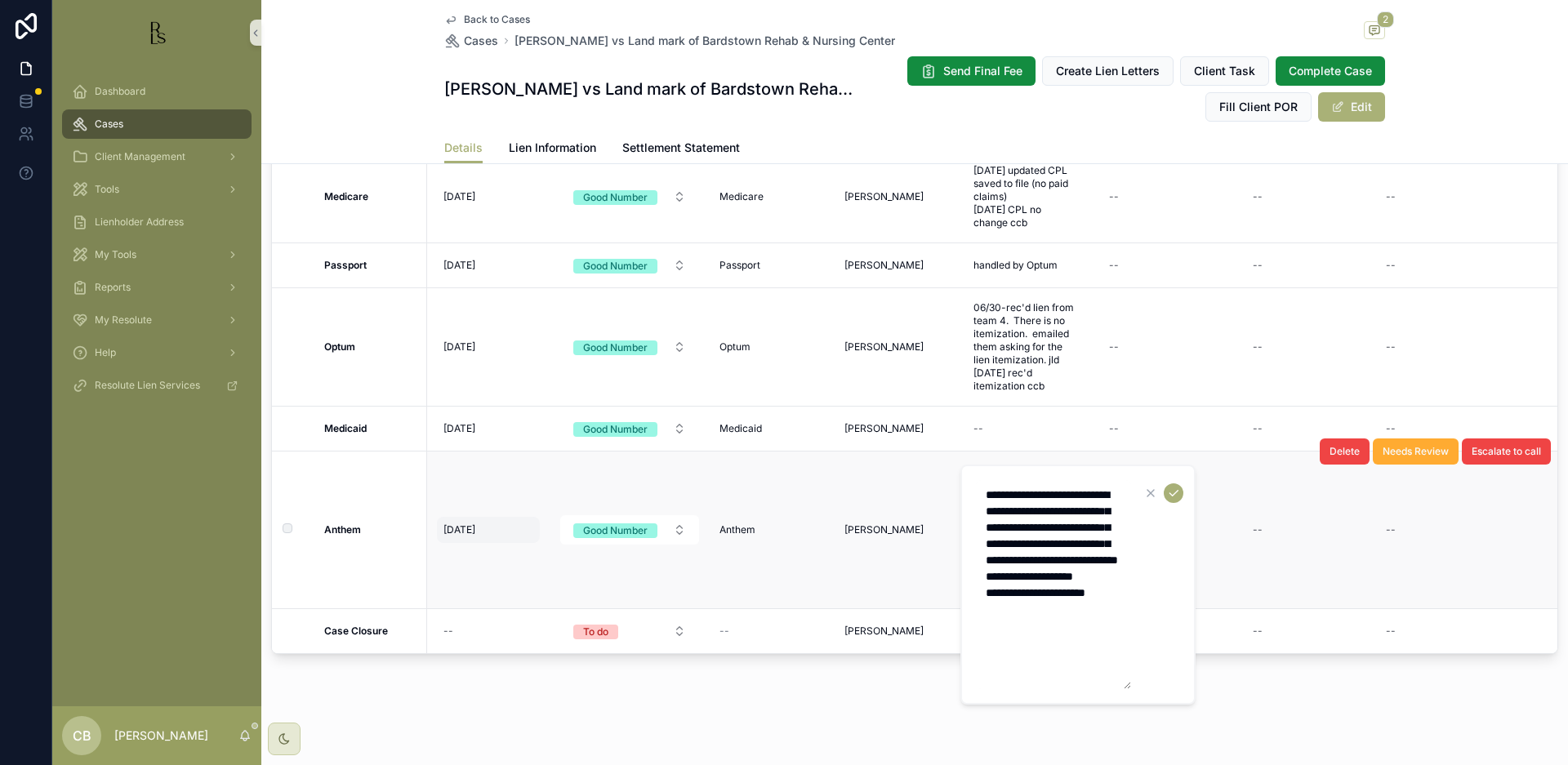
type textarea "**********"
click at [470, 527] on span "[DATE]" at bounding box center [460, 530] width 32 height 13
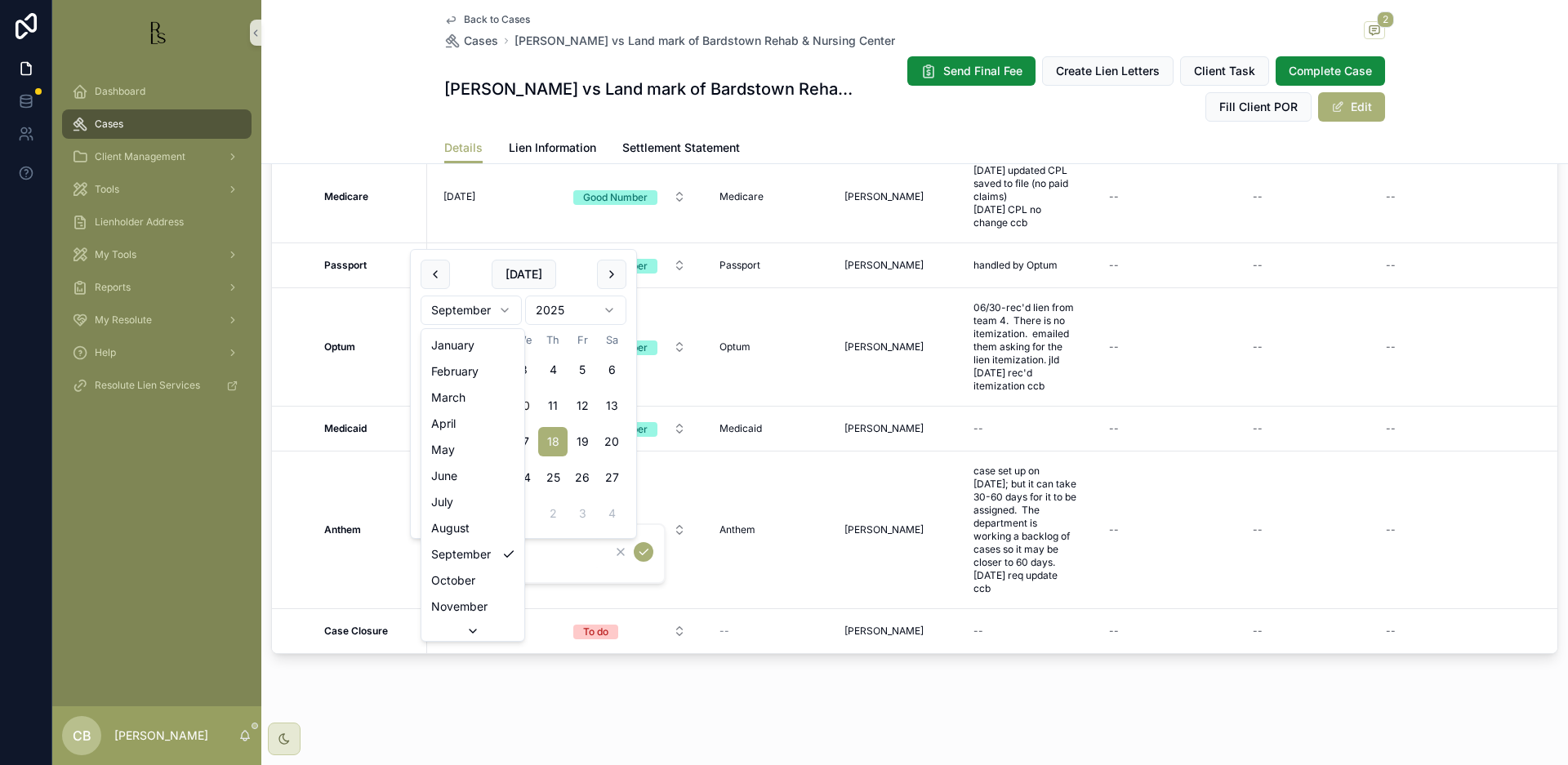
click at [504, 308] on html "Dashboard Cases Client Management Tools Lienholder Address My Tools Reports My …" at bounding box center [784, 382] width 1568 height 765
click at [521, 403] on button "10" at bounding box center [523, 406] width 29 height 29
type input "**********"
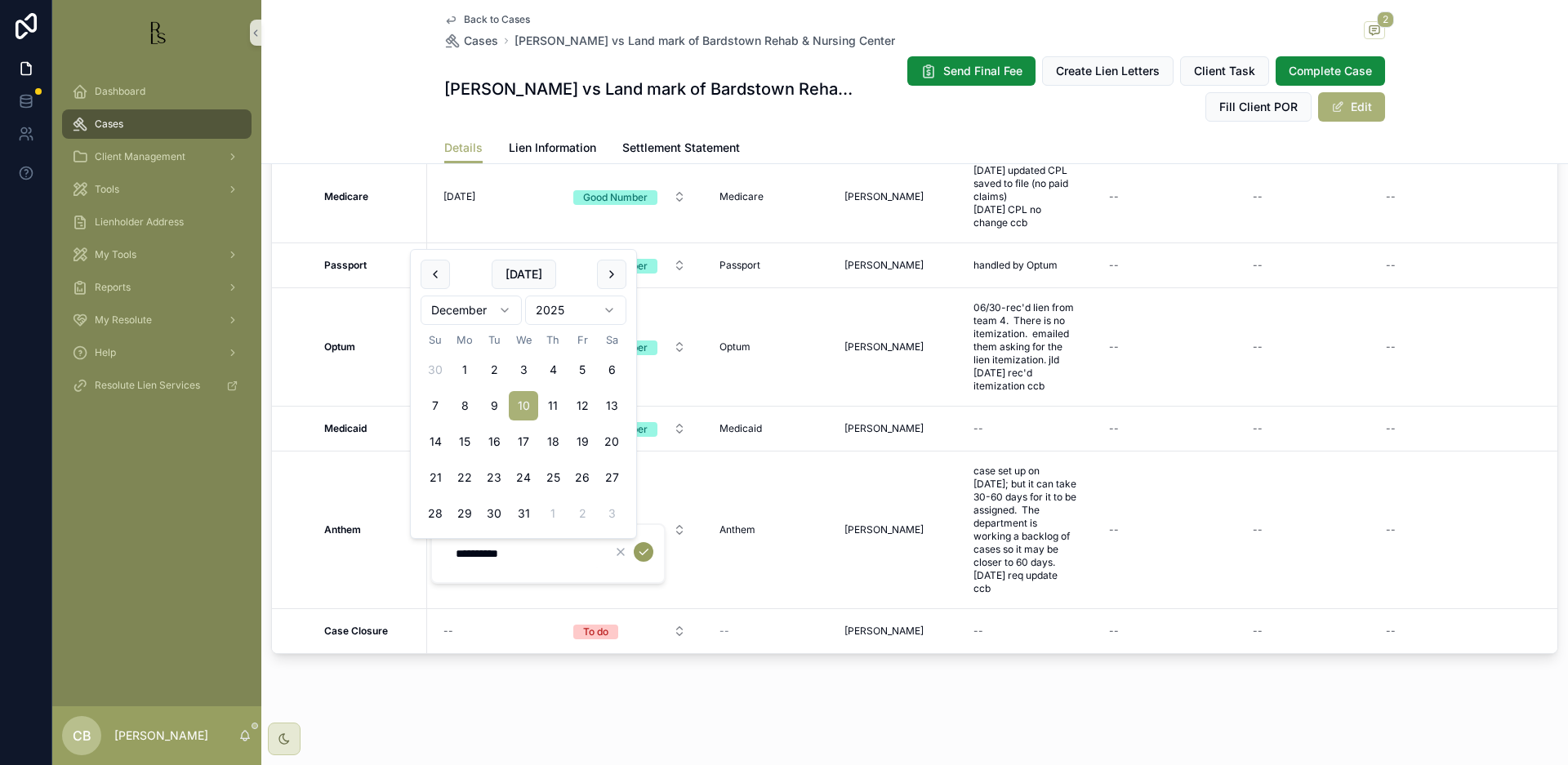
click at [645, 549] on icon "scrollable content" at bounding box center [643, 552] width 13 height 13
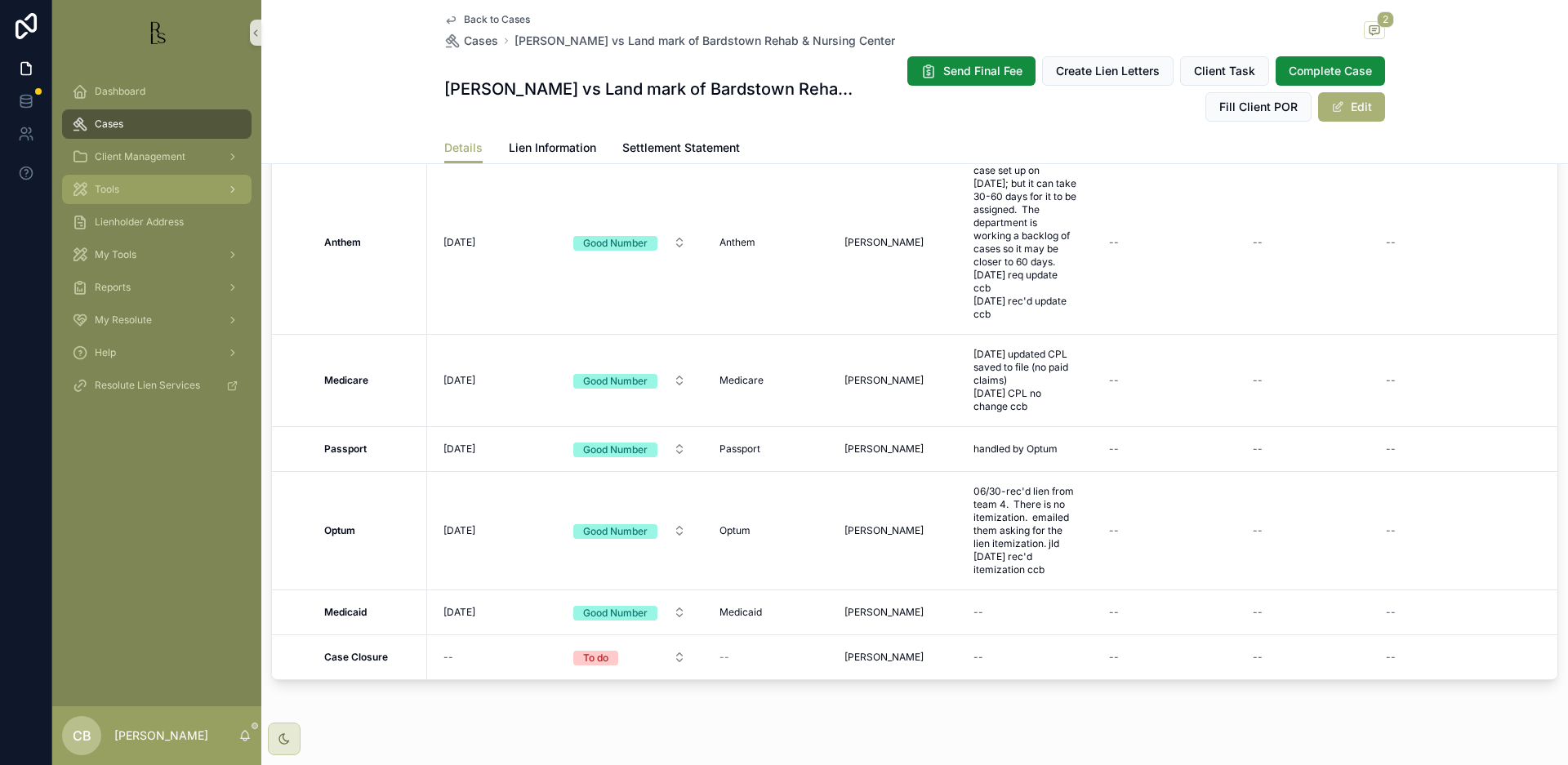
click at [112, 186] on span "Tools" at bounding box center [108, 189] width 25 height 13
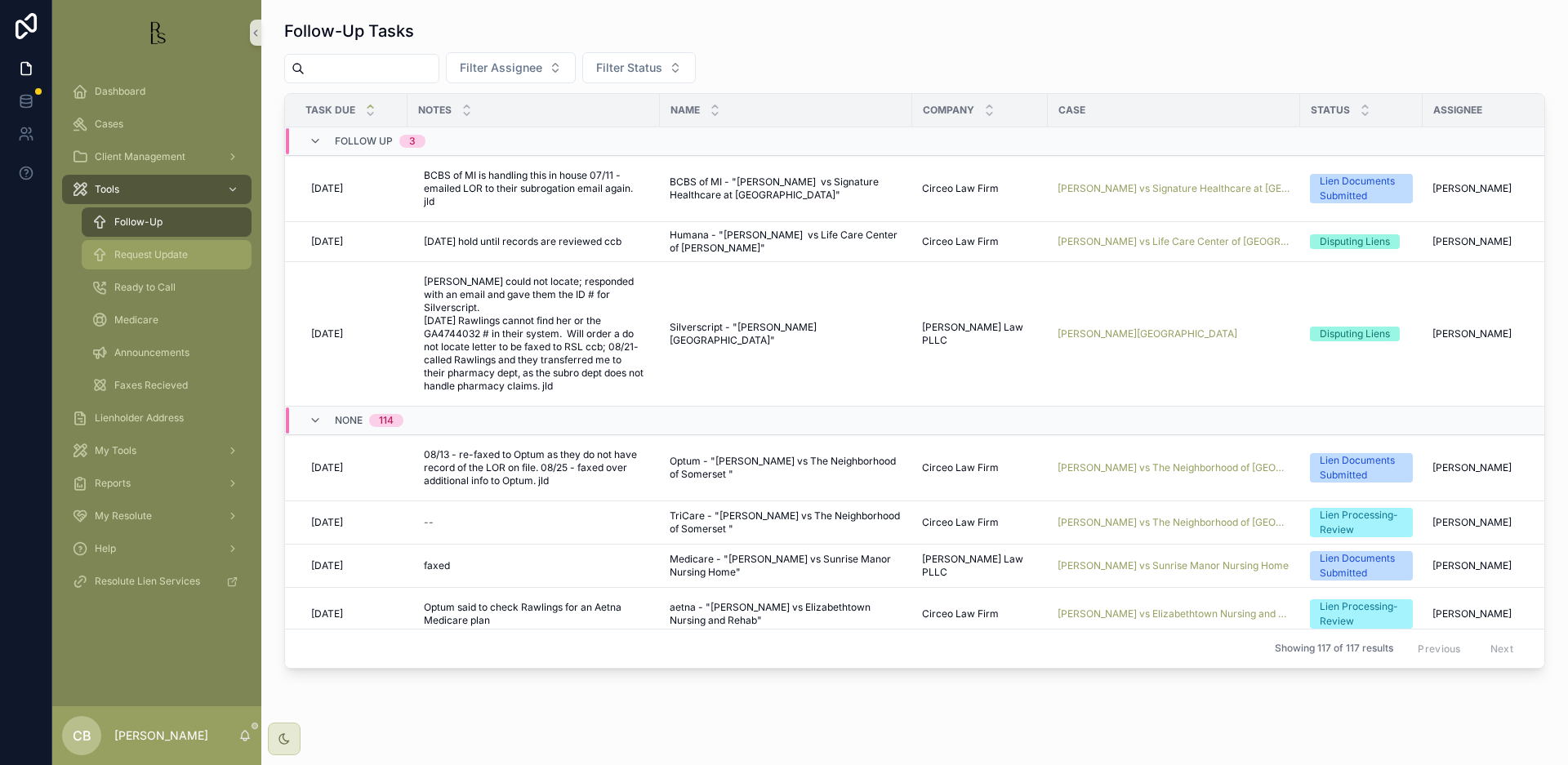
click at [165, 254] on span "Request Update" at bounding box center [151, 254] width 74 height 13
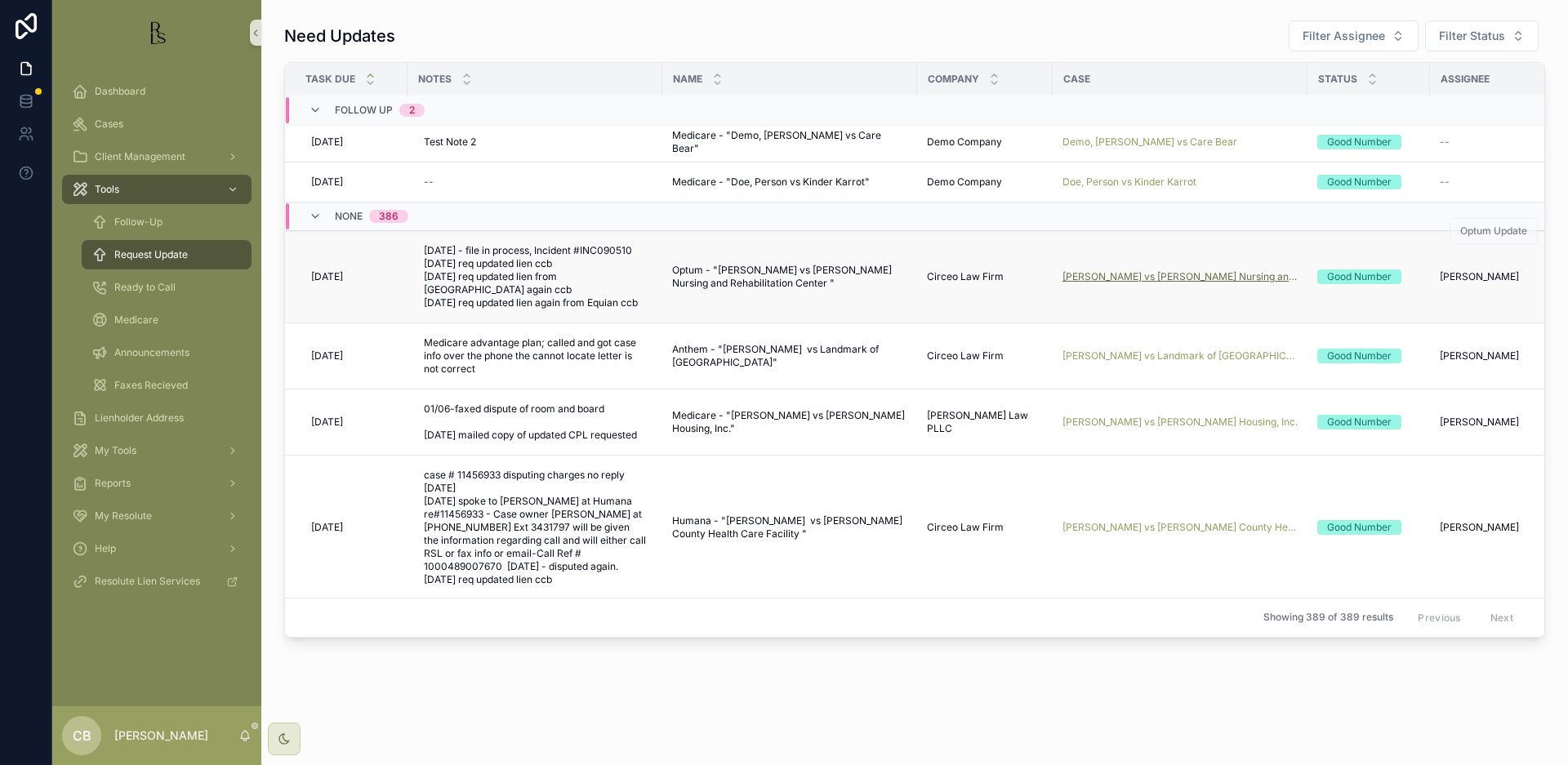
click at [1168, 270] on span "[PERSON_NAME] vs [PERSON_NAME] Nursing and Rehabilitation Center" at bounding box center [1180, 277] width 235 height 13
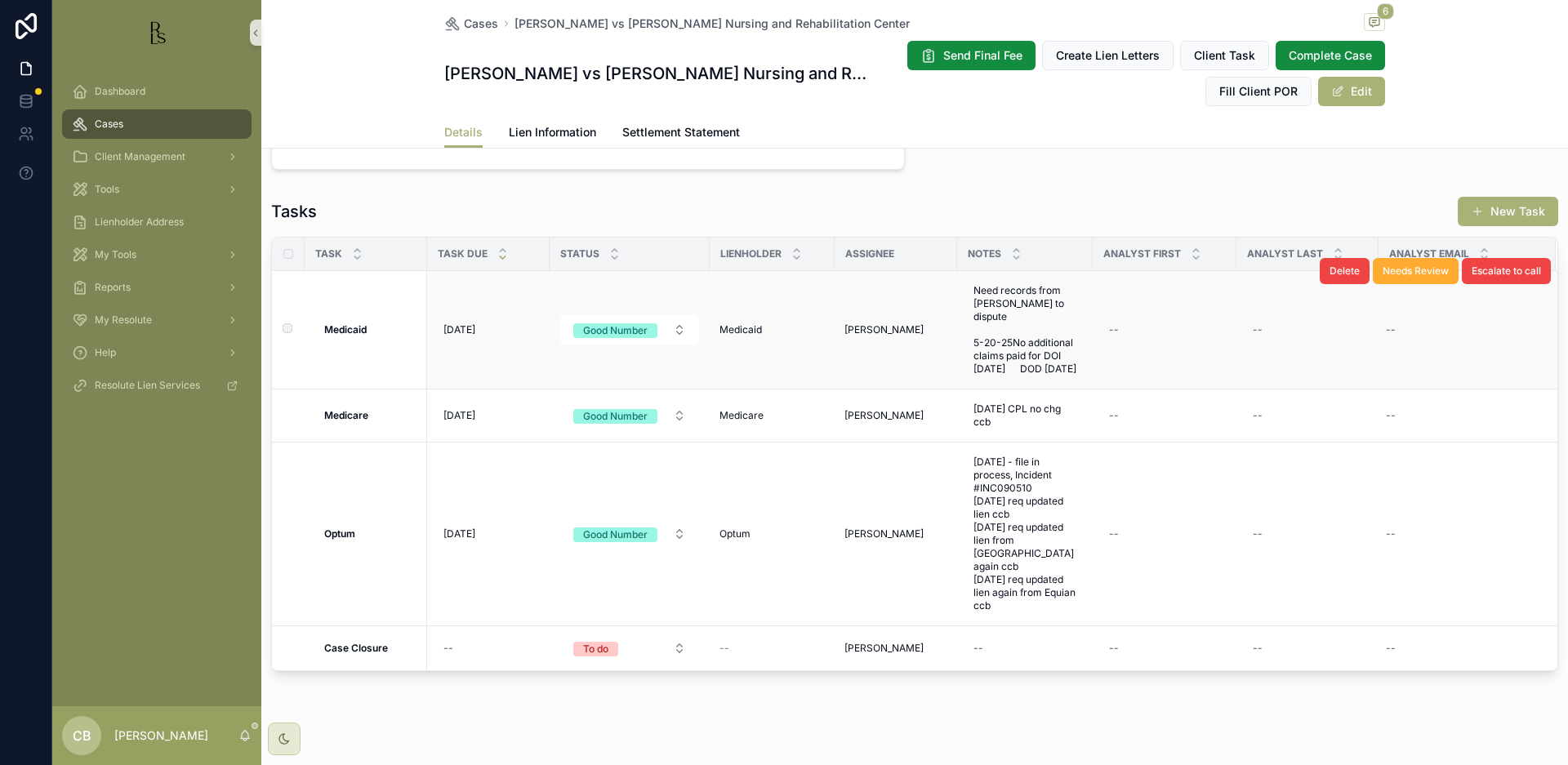
scroll to position [1333, 0]
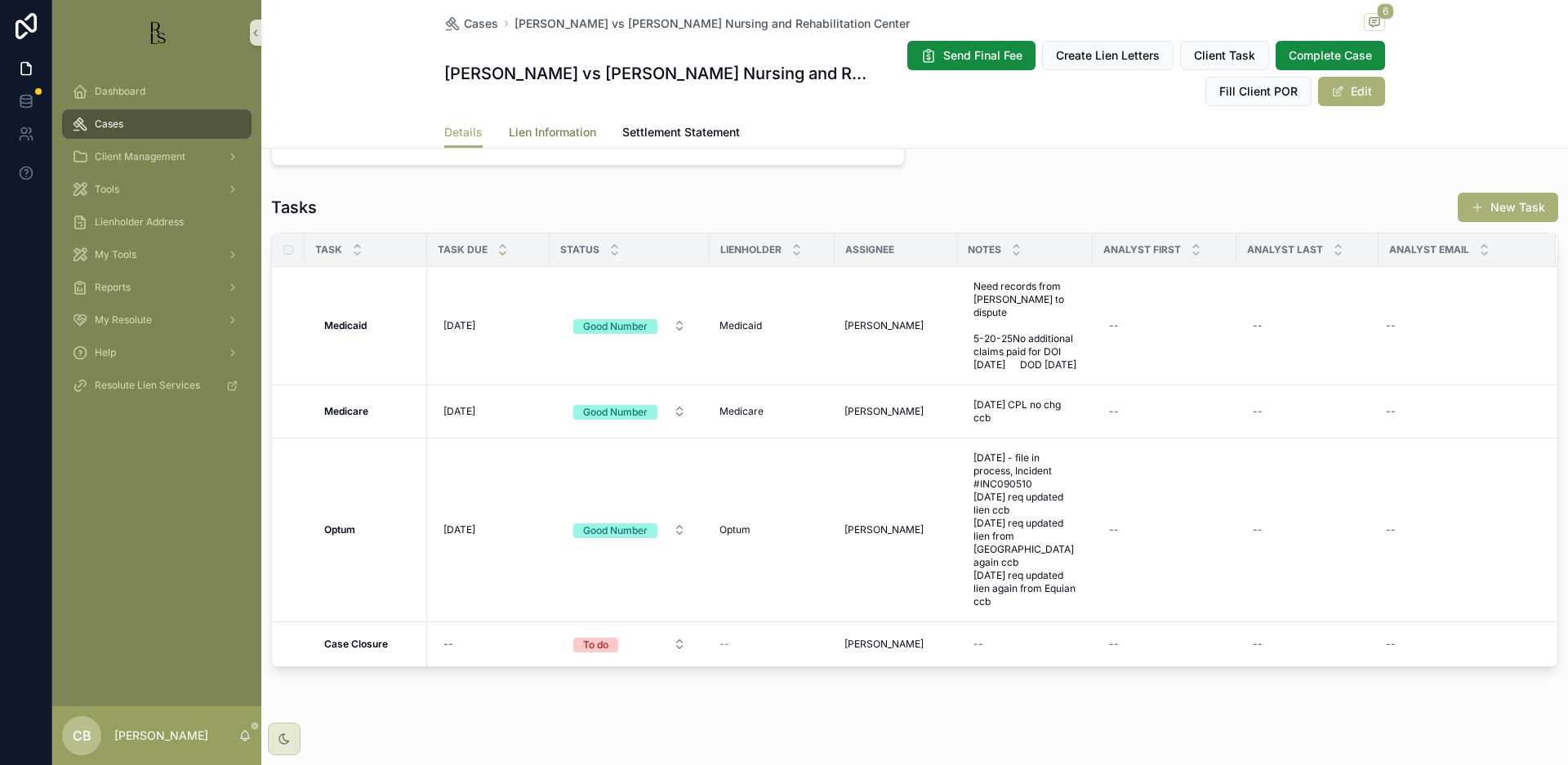
click at [539, 131] on span "Lien Information" at bounding box center [552, 133] width 87 height 16
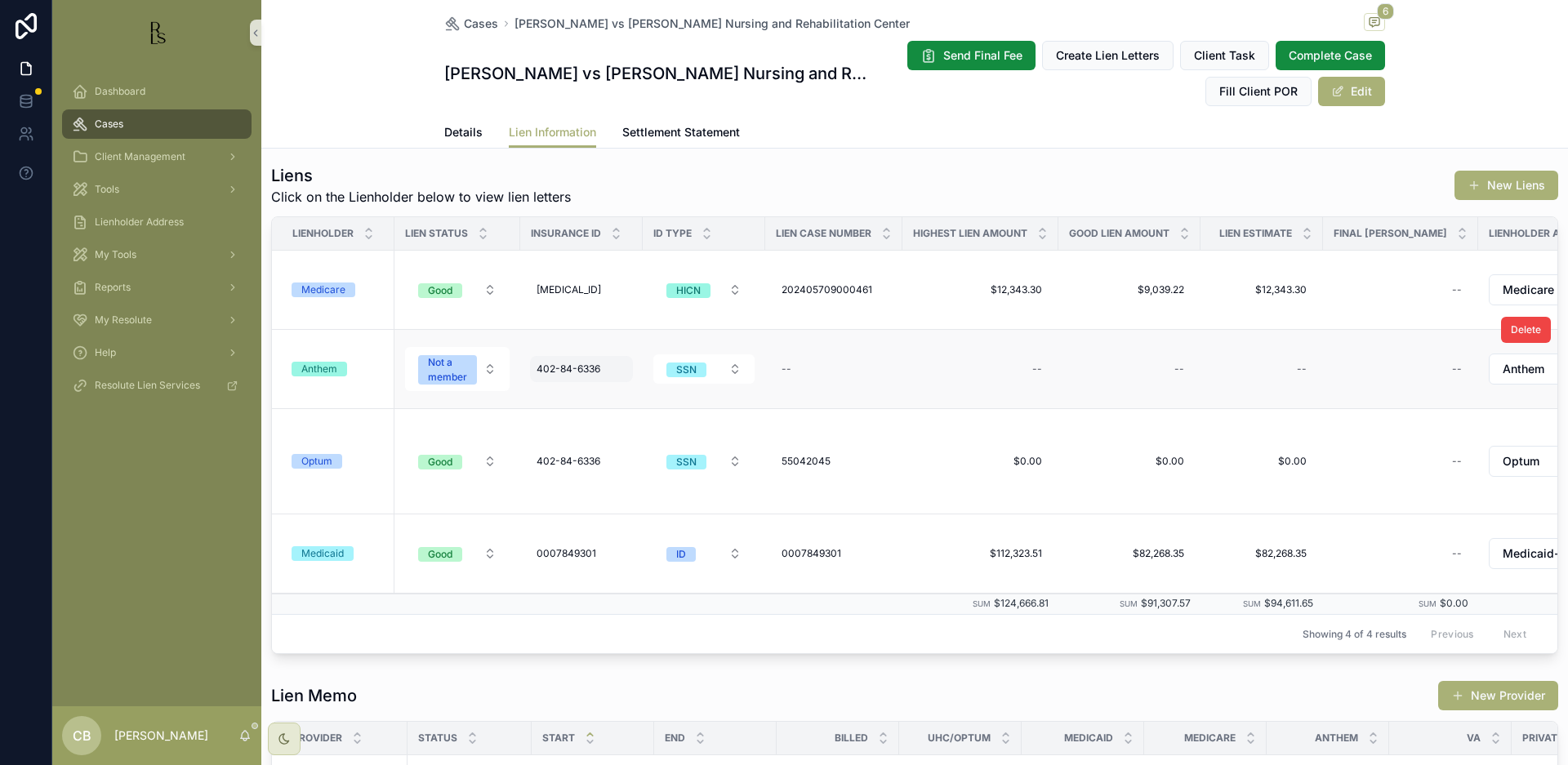
scroll to position [246, 0]
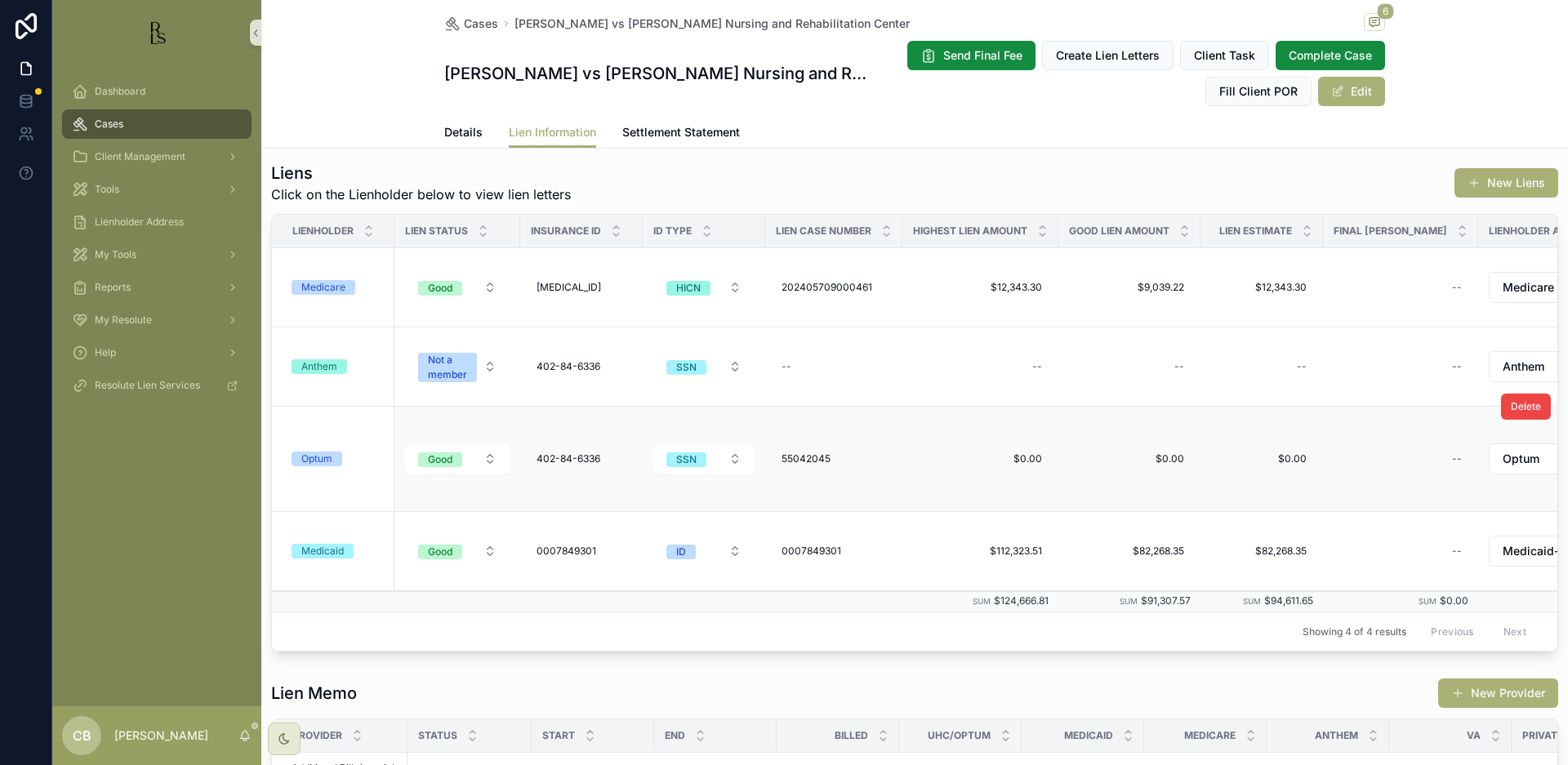
click at [321, 459] on div "Optum" at bounding box center [317, 459] width 31 height 15
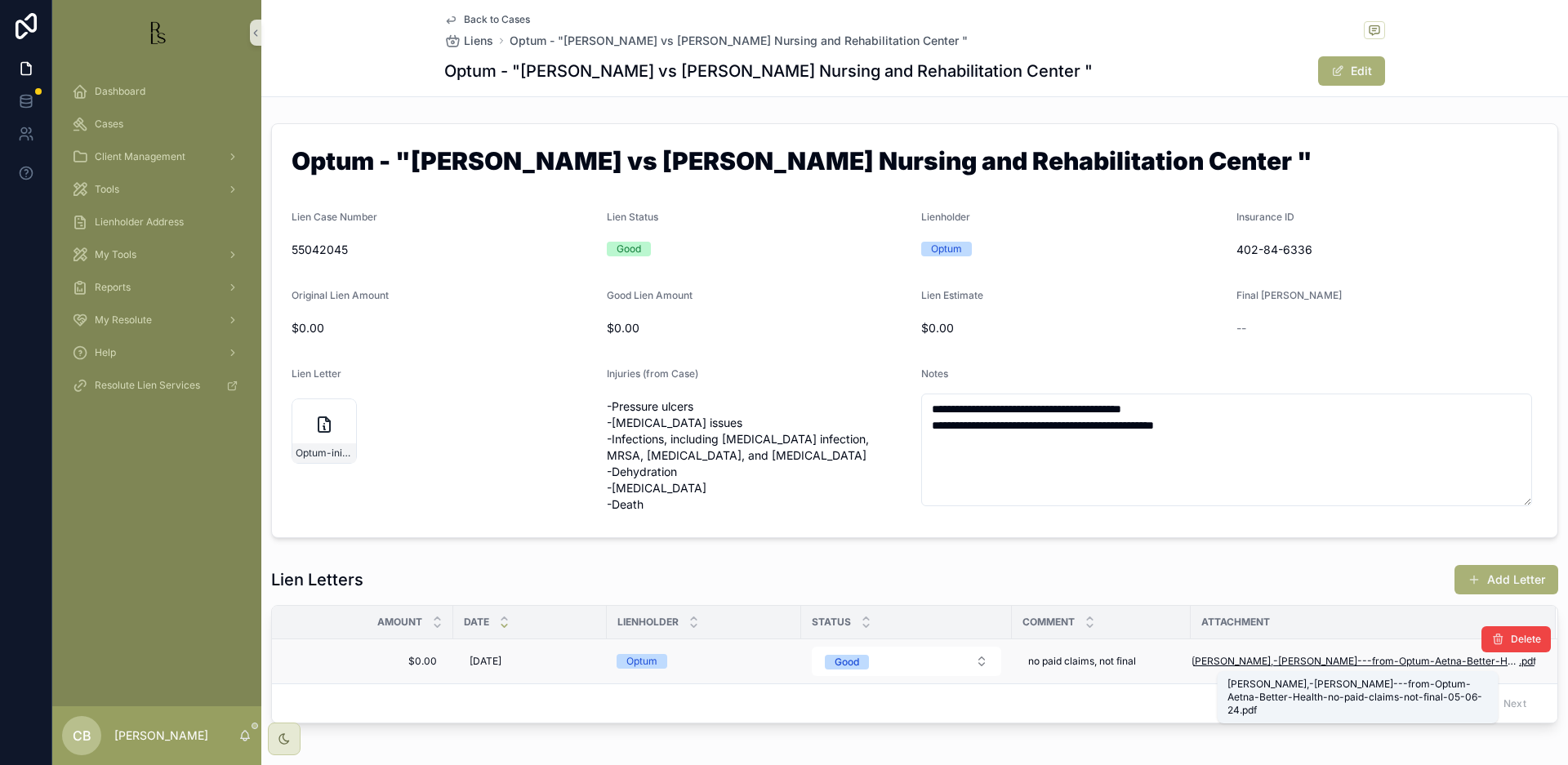
click at [1364, 660] on span "[PERSON_NAME],-[PERSON_NAME]---from-Optum-Aetna-Better-Health-no-paid-claims-no…" at bounding box center [1355, 661] width 327 height 13
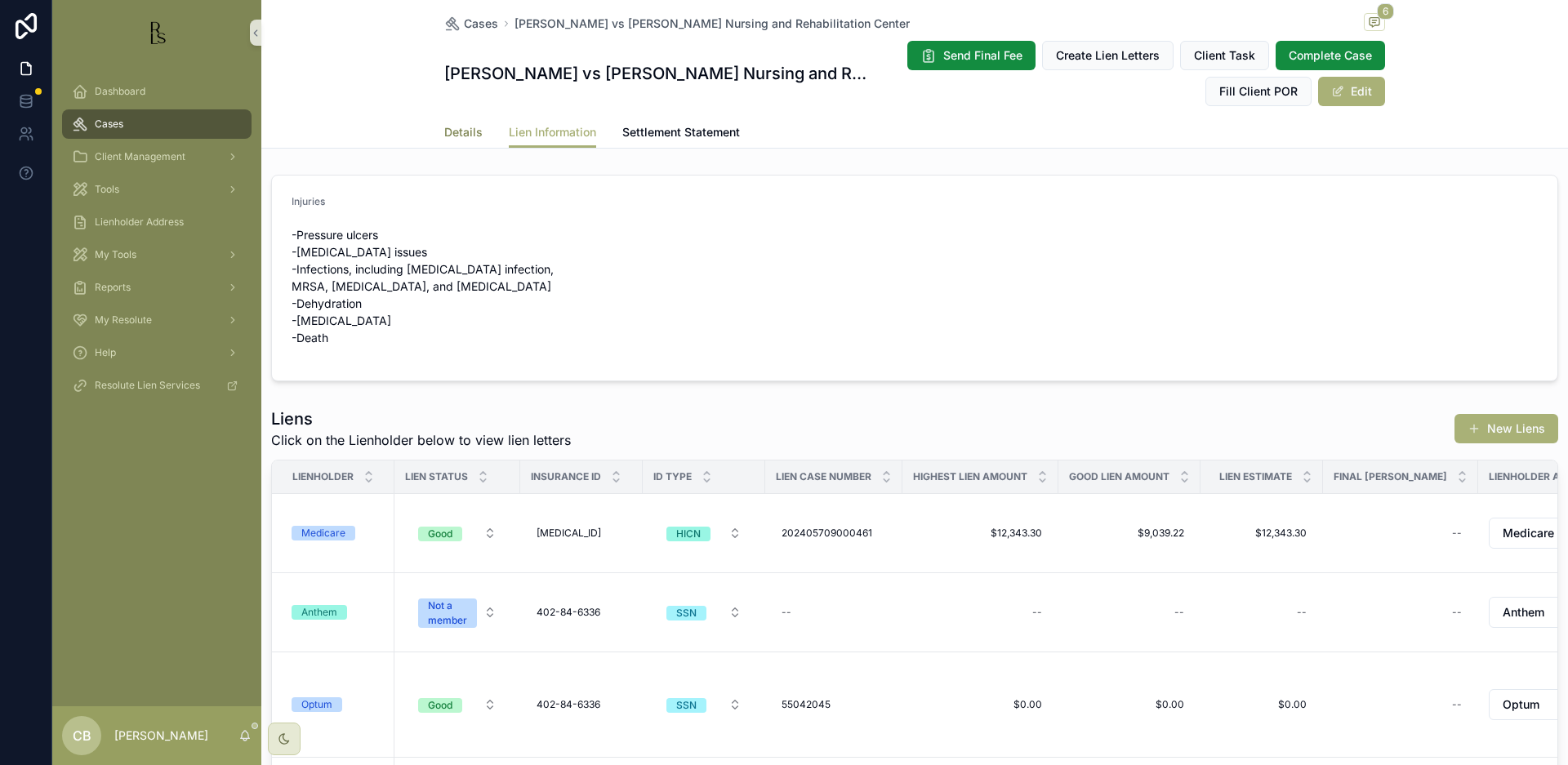
click at [458, 129] on span "Details" at bounding box center [463, 133] width 38 height 16
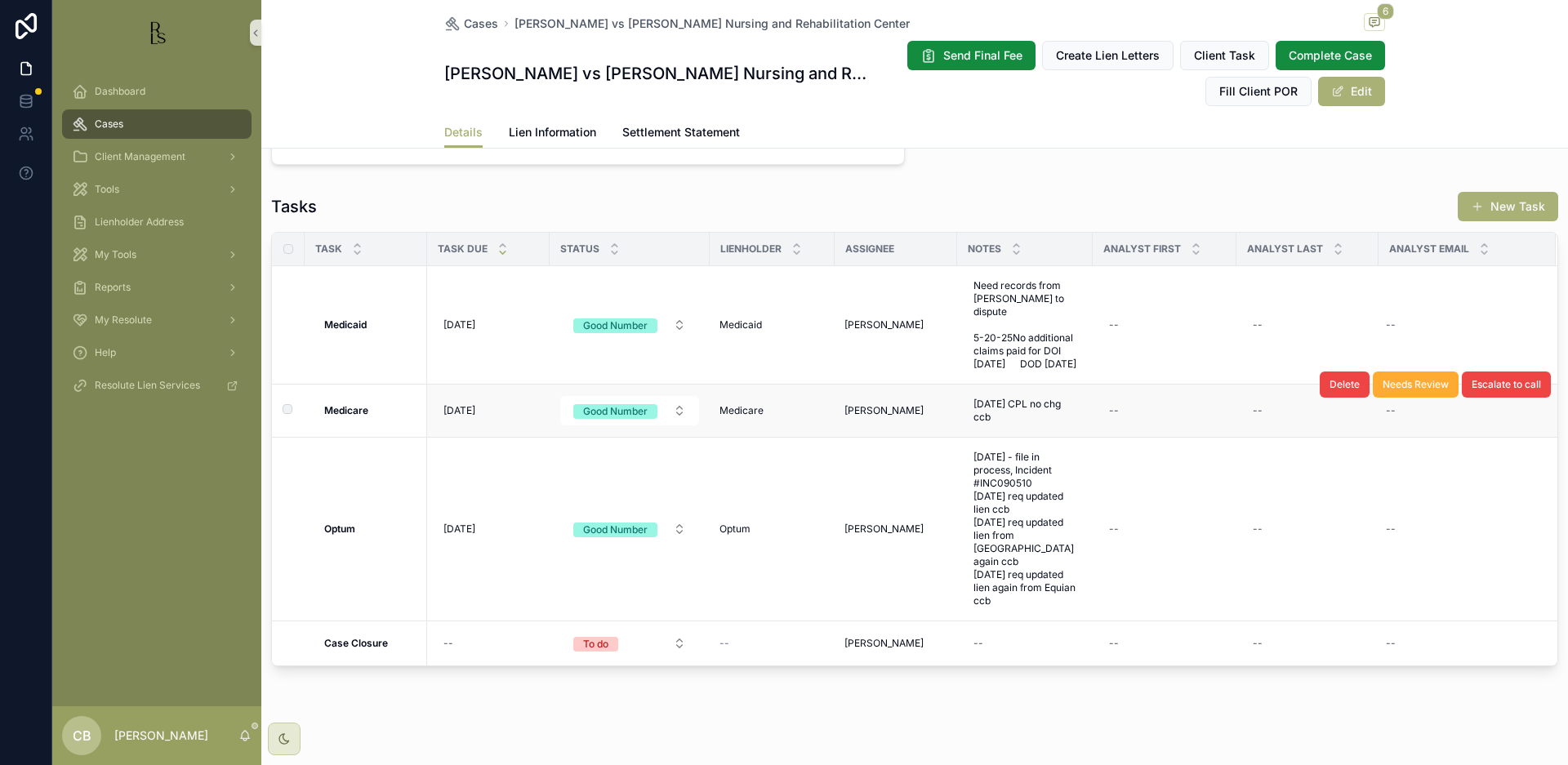
scroll to position [1333, 0]
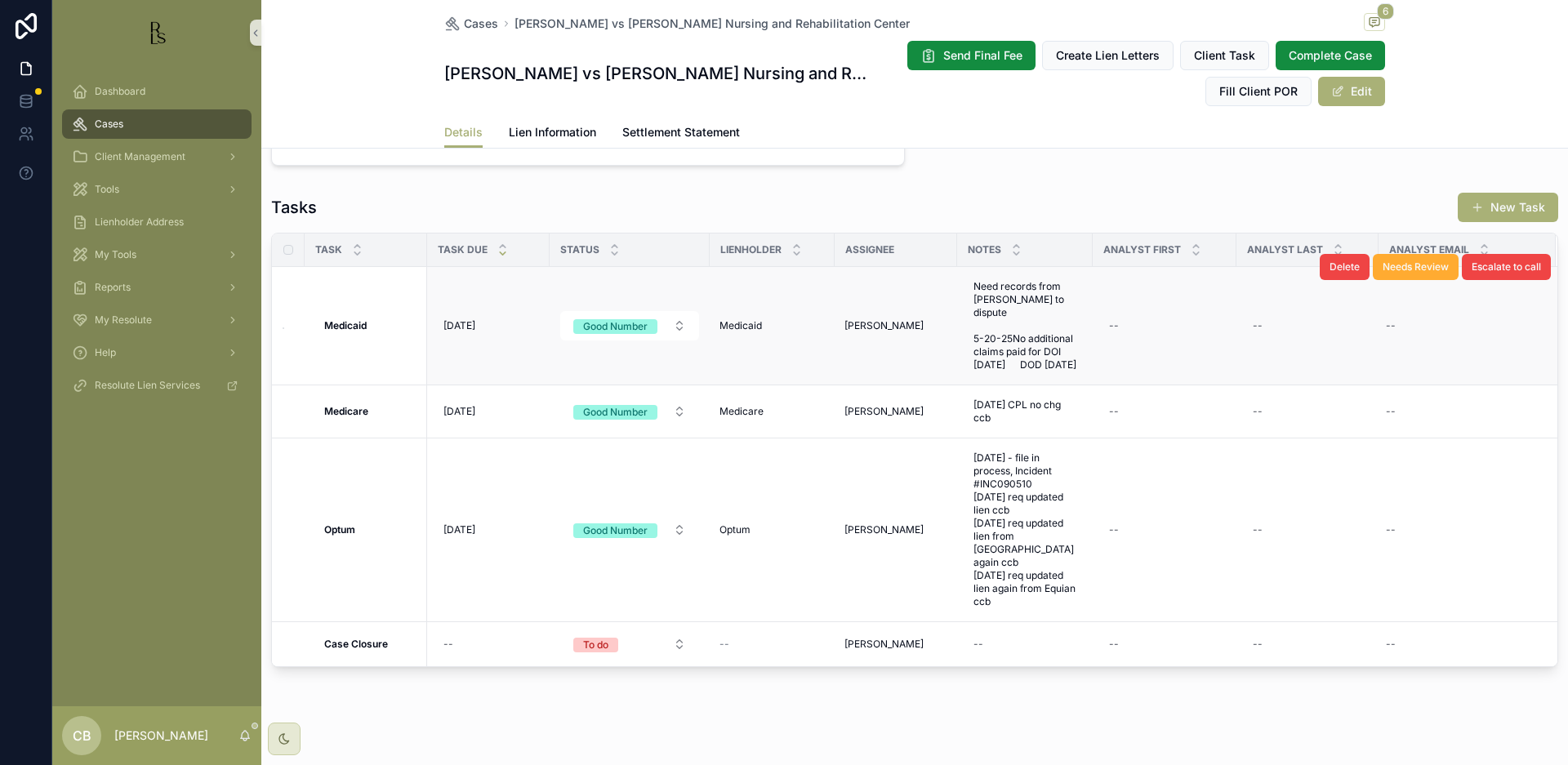
click at [544, 127] on span "Lien Information" at bounding box center [552, 133] width 87 height 16
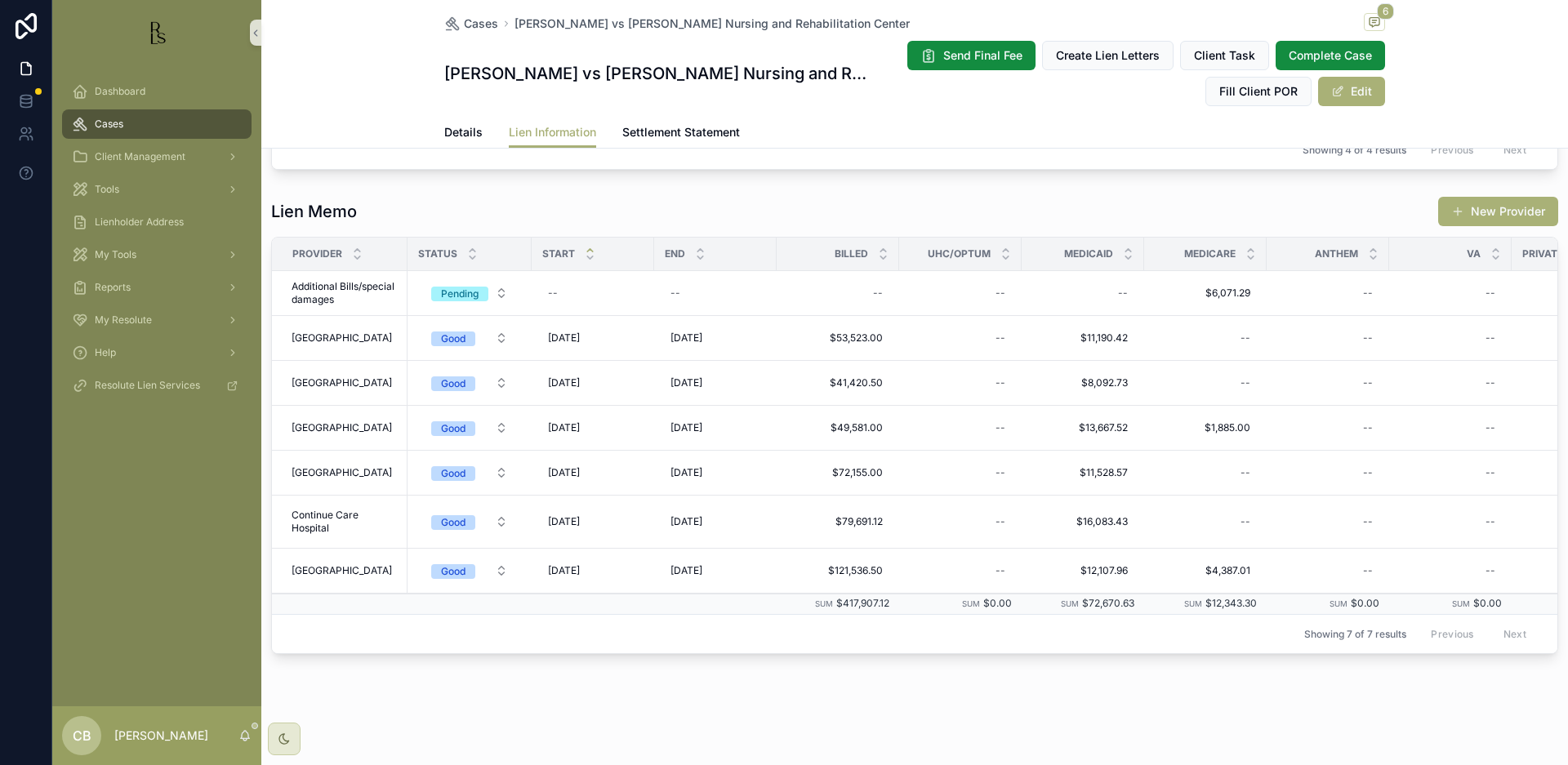
click at [544, 127] on span "Lien Information" at bounding box center [552, 133] width 87 height 16
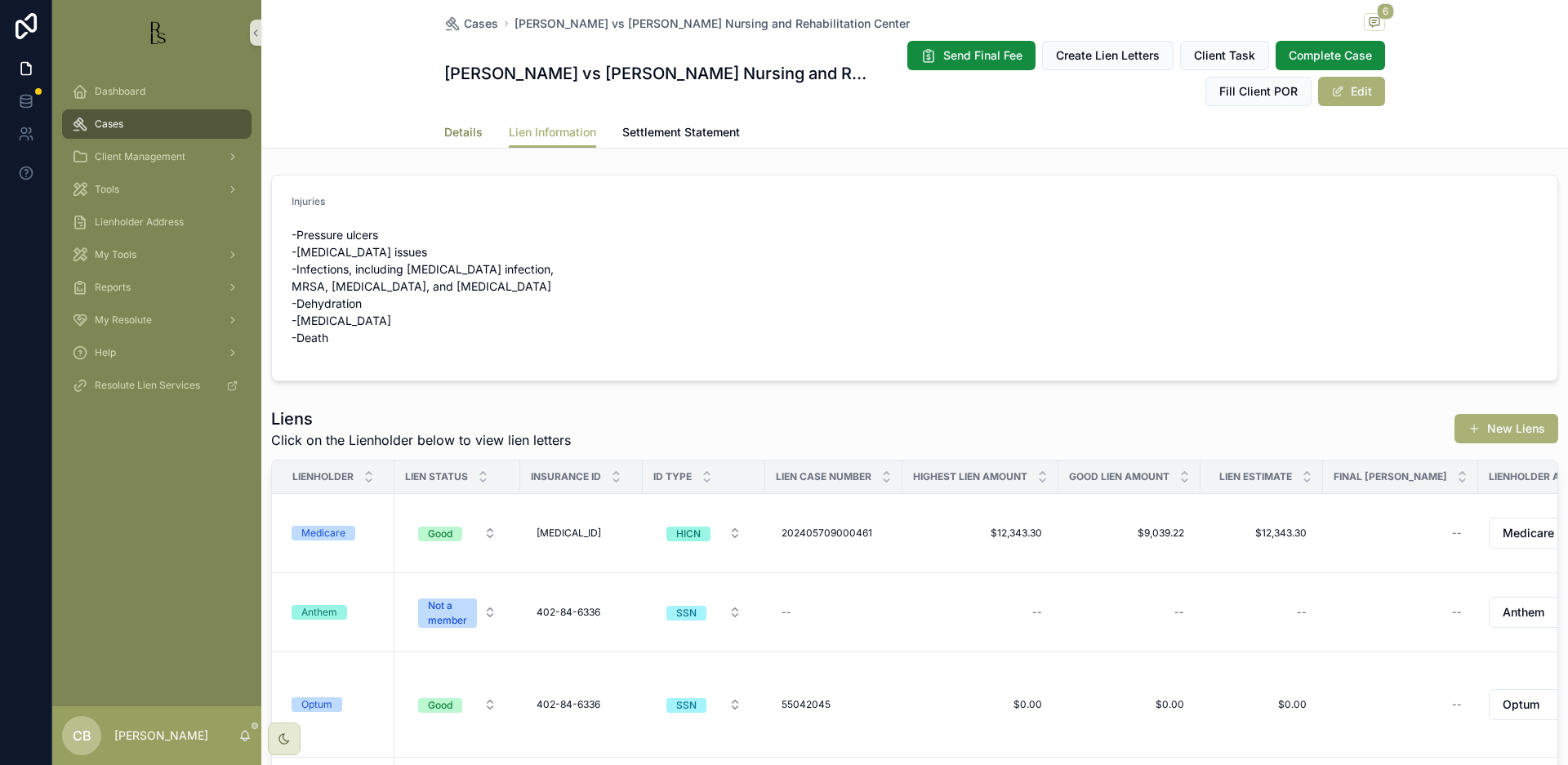
click at [464, 129] on span "Details" at bounding box center [463, 133] width 38 height 16
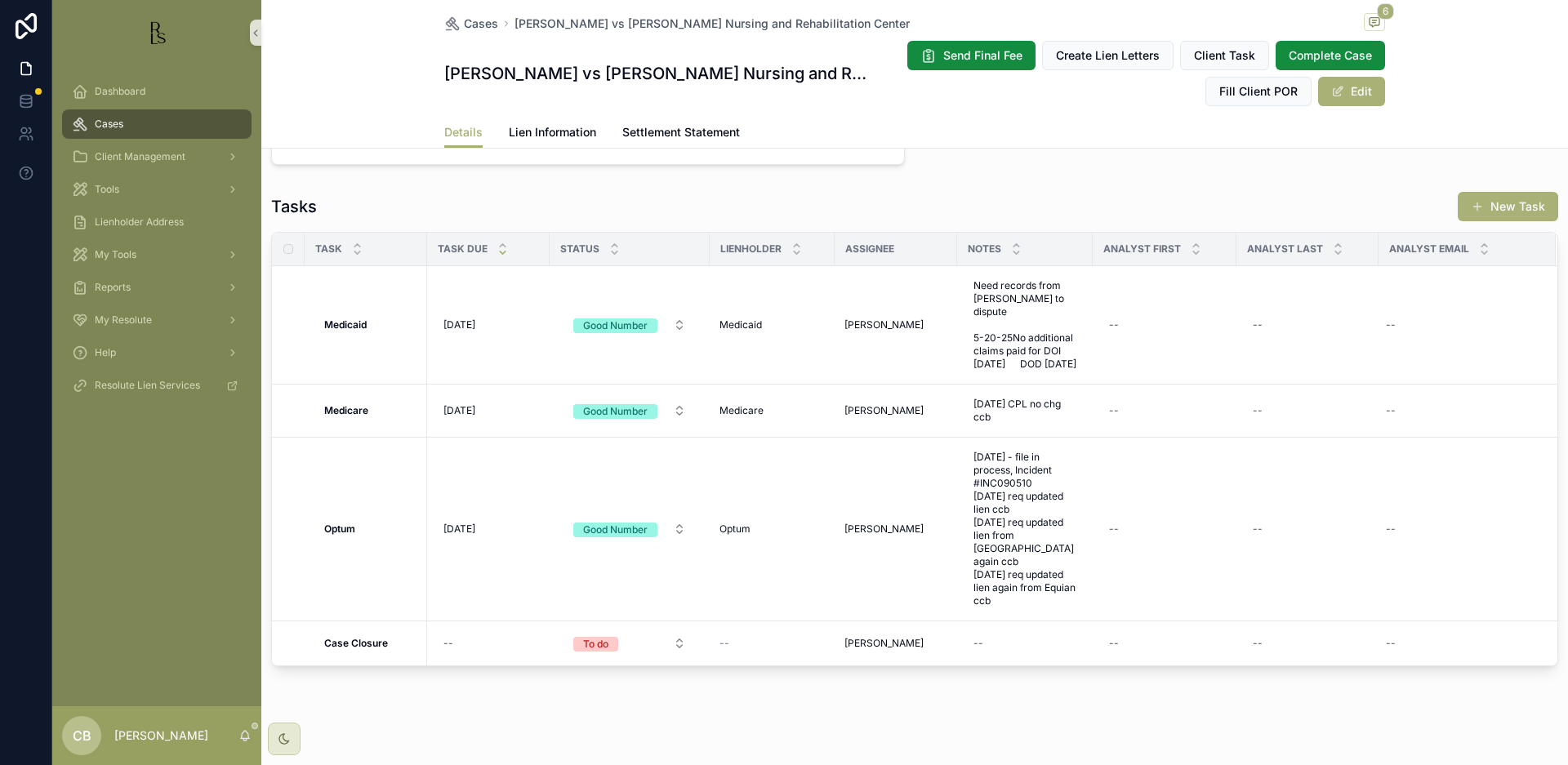
scroll to position [1333, 0]
click at [554, 129] on span "Lien Information" at bounding box center [552, 133] width 87 height 16
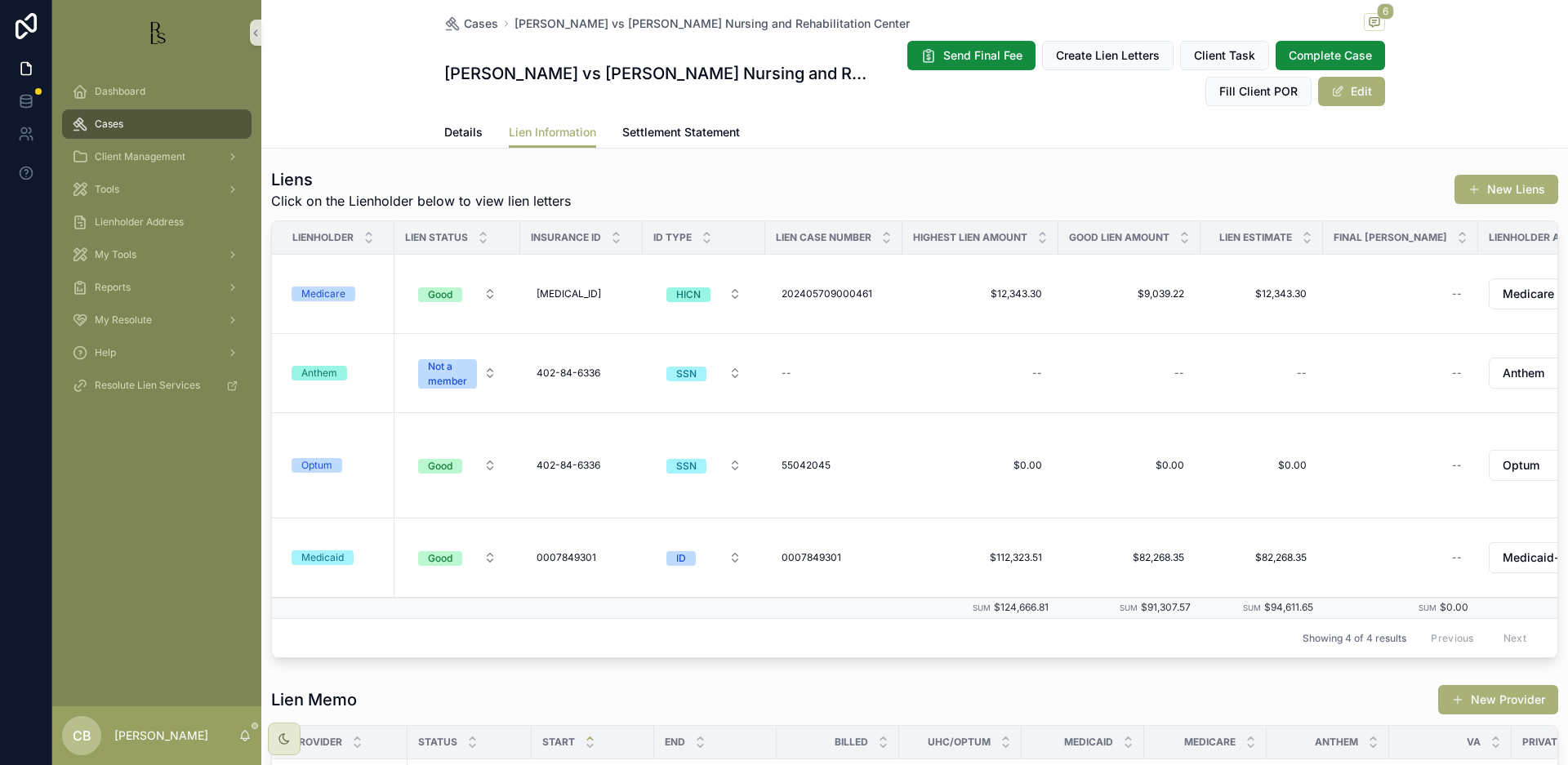
scroll to position [245, 0]
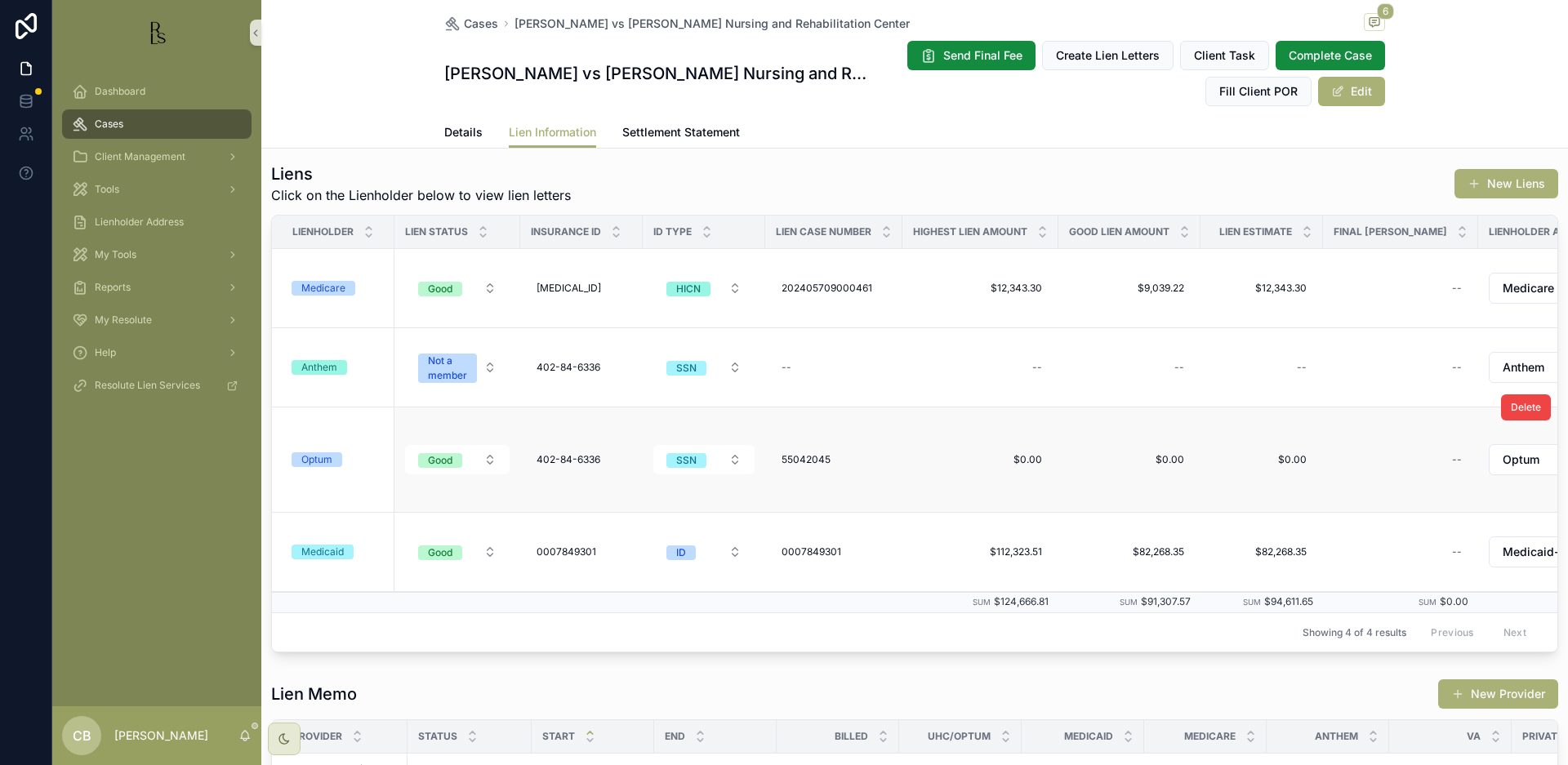
click at [326, 455] on div "Optum" at bounding box center [317, 460] width 31 height 15
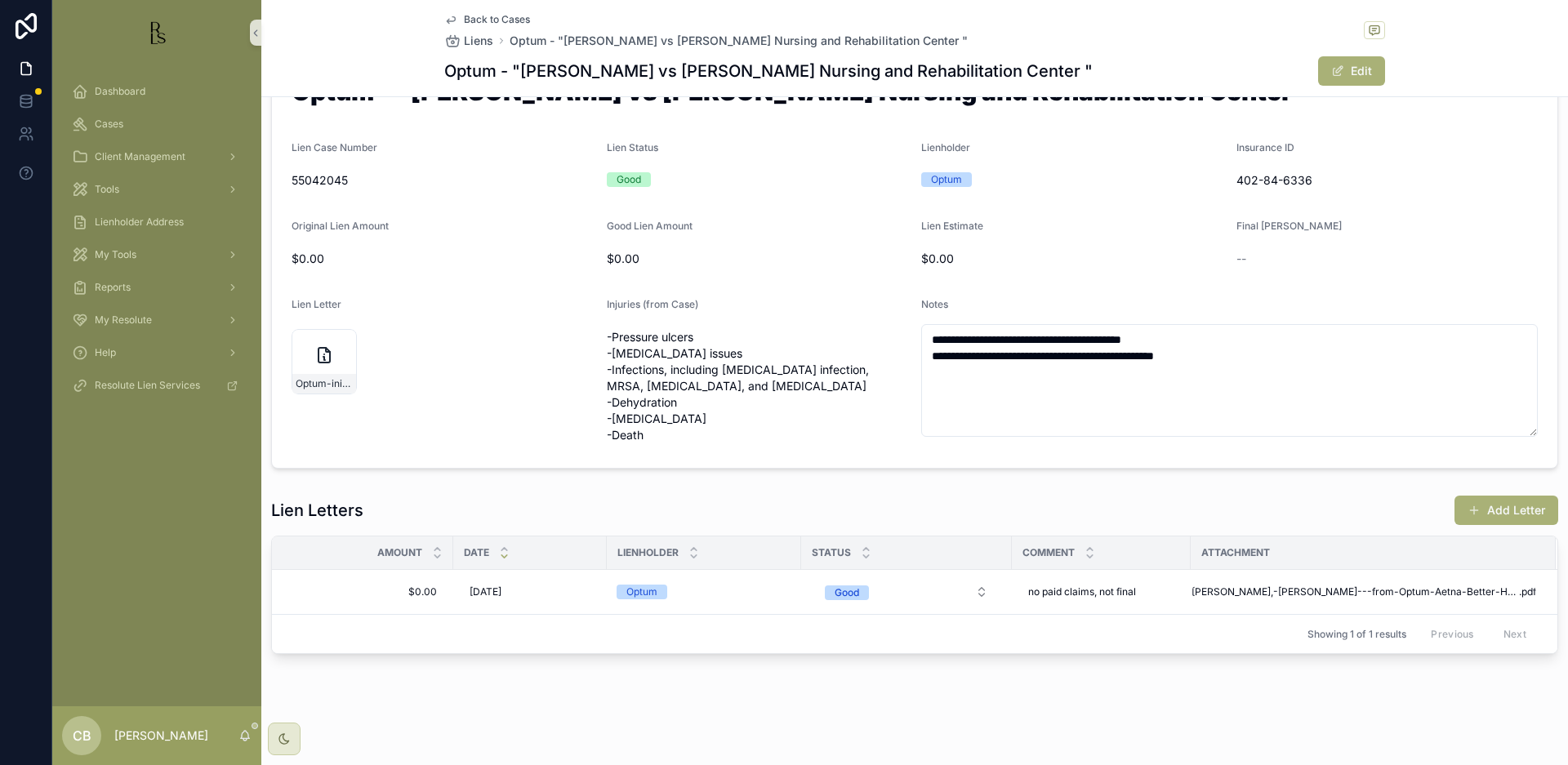
scroll to position [69, 0]
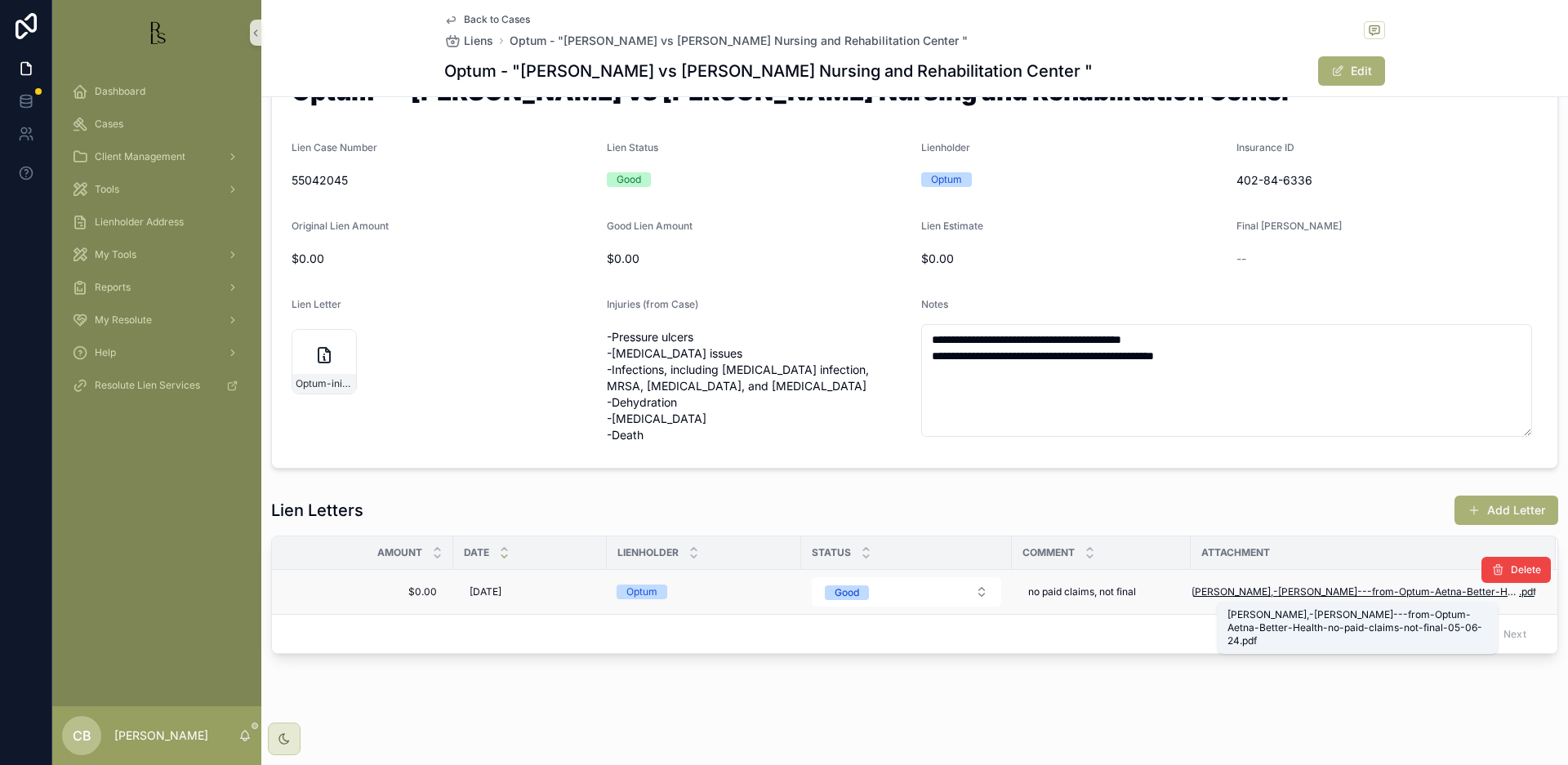
click at [1375, 589] on span "[PERSON_NAME],-[PERSON_NAME]---from-Optum-Aetna-Better-Health-no-paid-claims-no…" at bounding box center [1355, 592] width 327 height 13
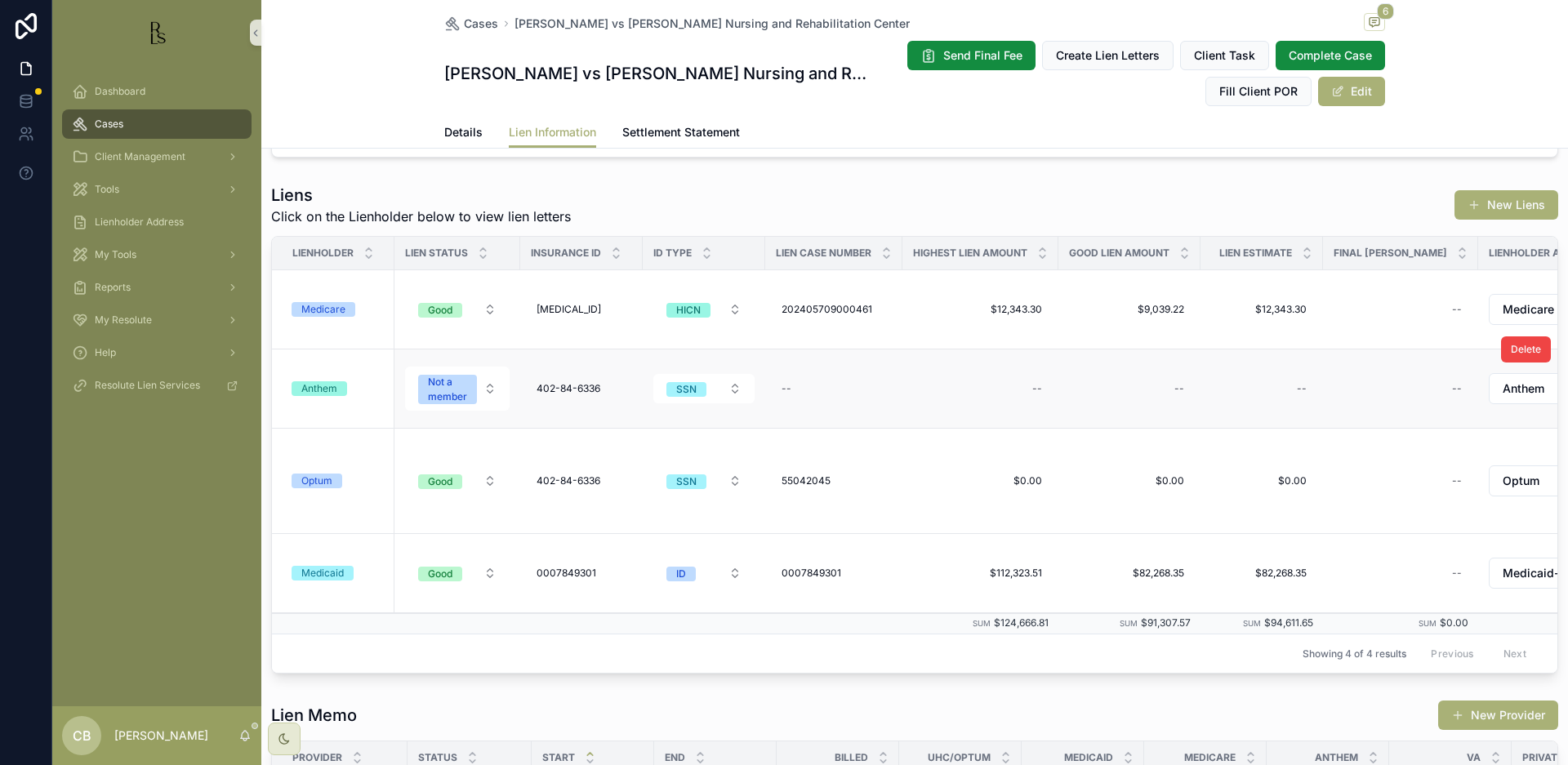
scroll to position [208, 0]
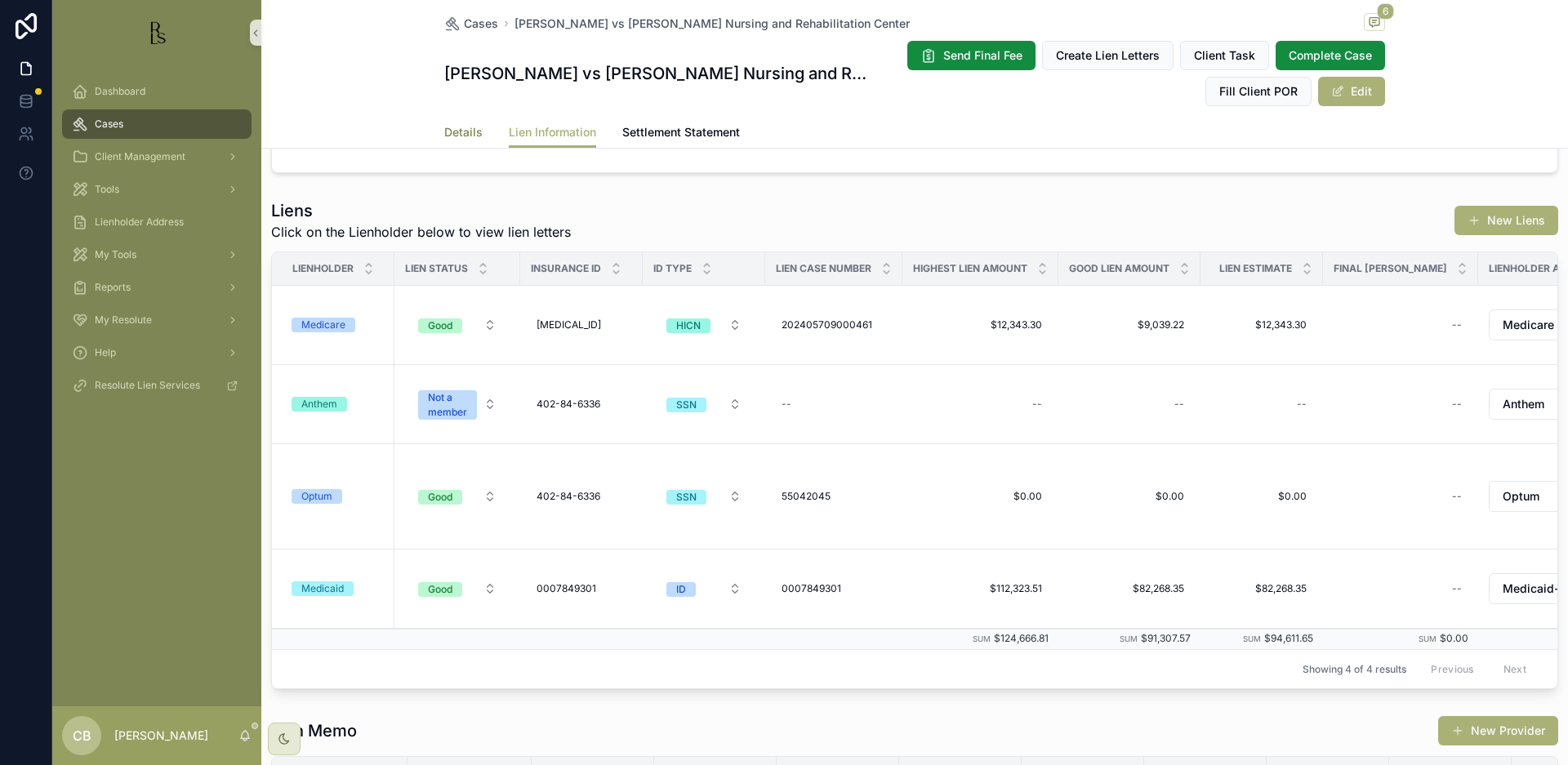
click at [461, 132] on span "Details" at bounding box center [463, 133] width 38 height 16
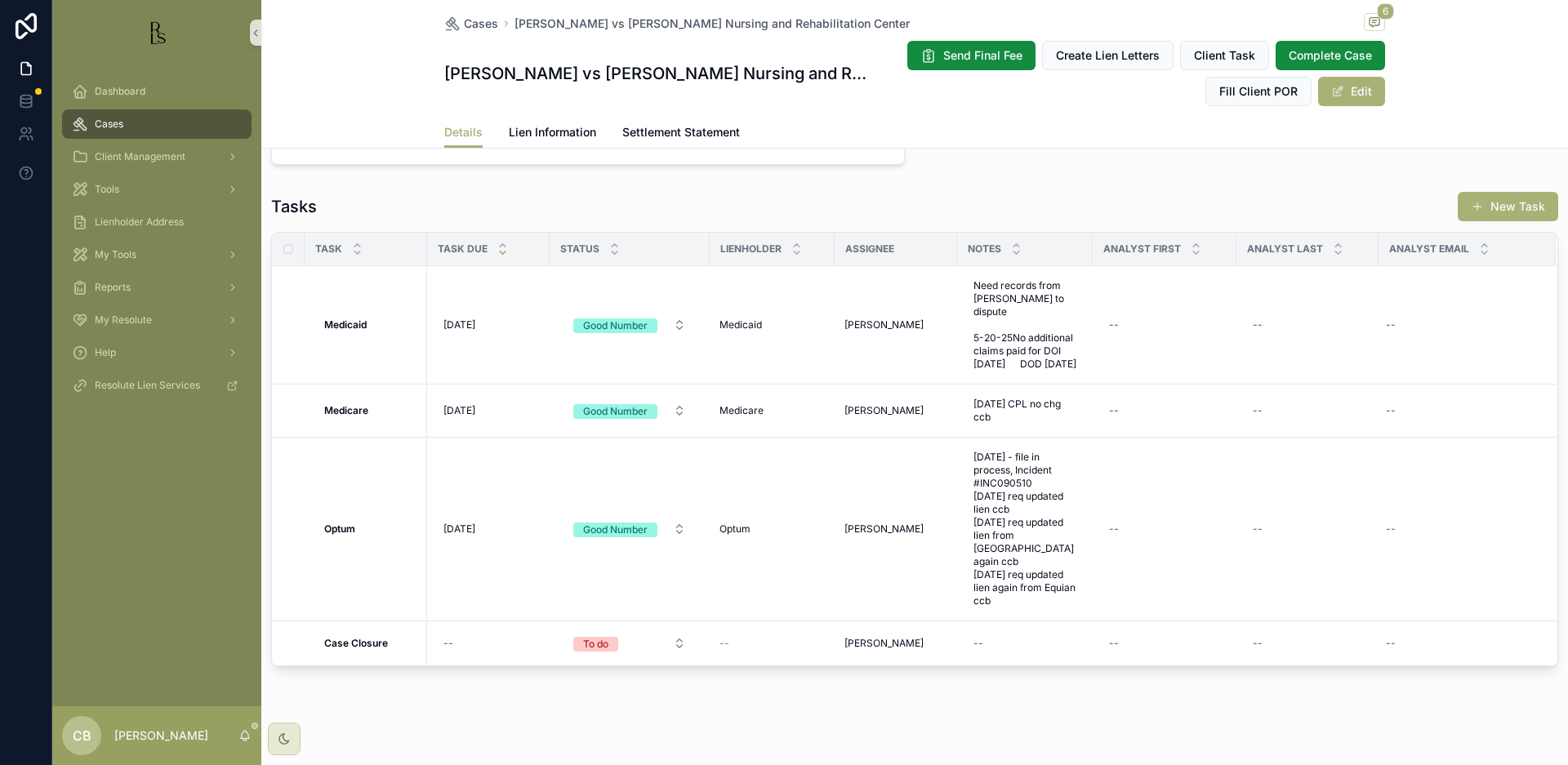
scroll to position [1333, 0]
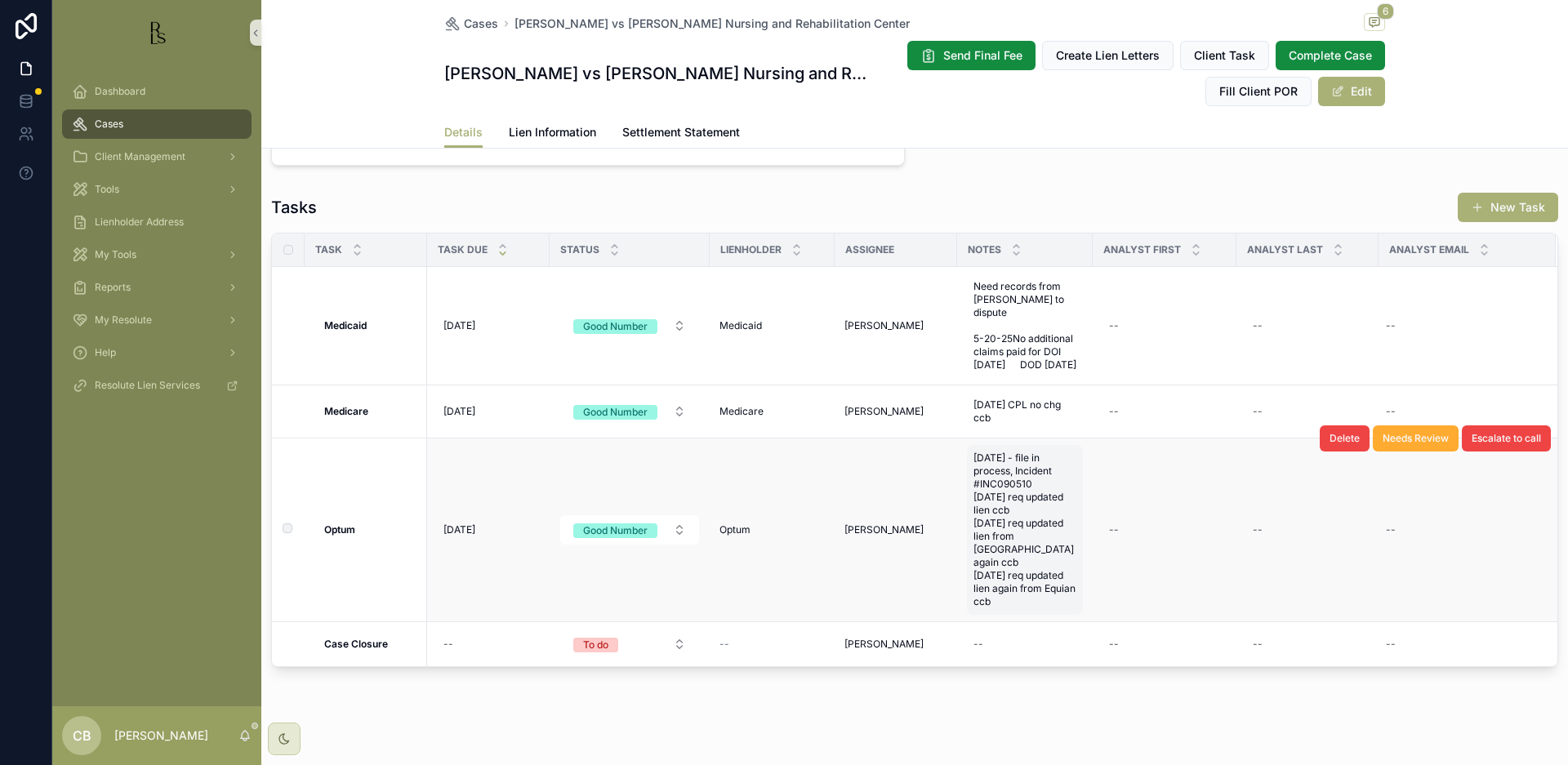
click at [1017, 568] on span "[DATE] - file in process, Incident #INC090510 [DATE] req updated lien ccb [DATE…" at bounding box center [1025, 530] width 103 height 157
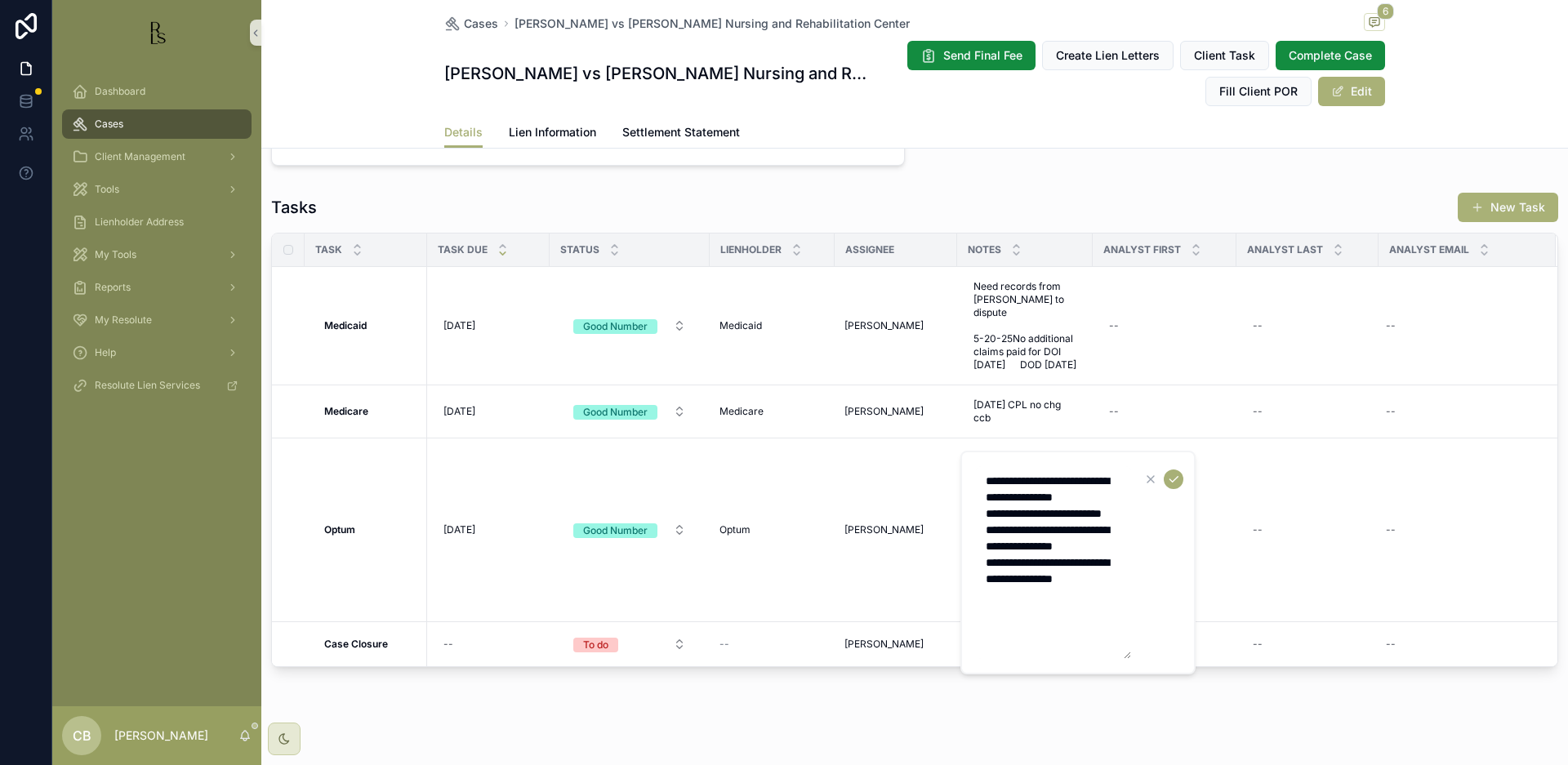
scroll to position [1, 0]
click at [1119, 599] on textarea "**********" at bounding box center [1053, 562] width 155 height 193
type textarea "**********"
click at [1177, 474] on icon "scrollable content" at bounding box center [1173, 480] width 13 height 13
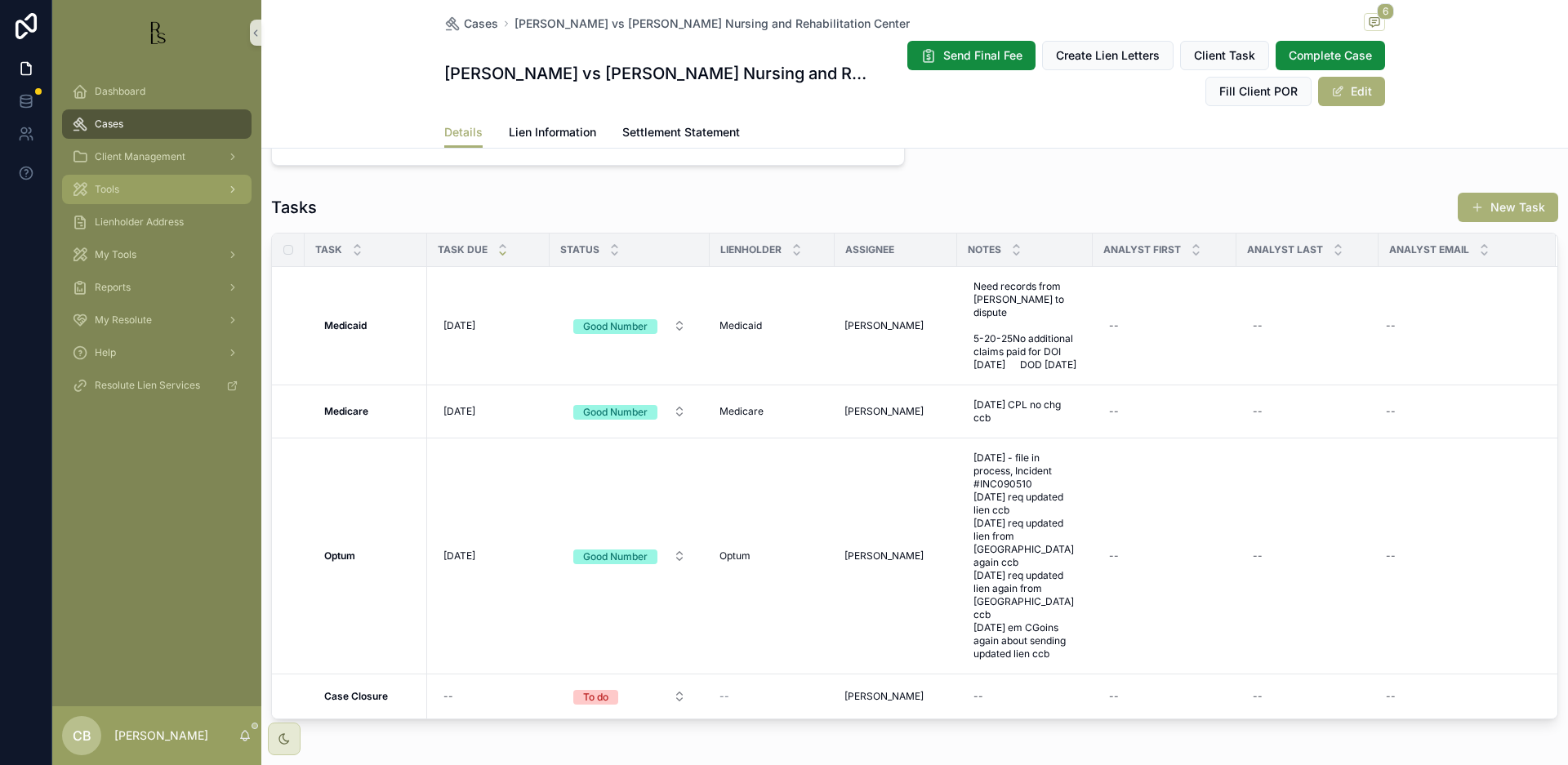
click at [116, 189] on span "Tools" at bounding box center [108, 189] width 25 height 13
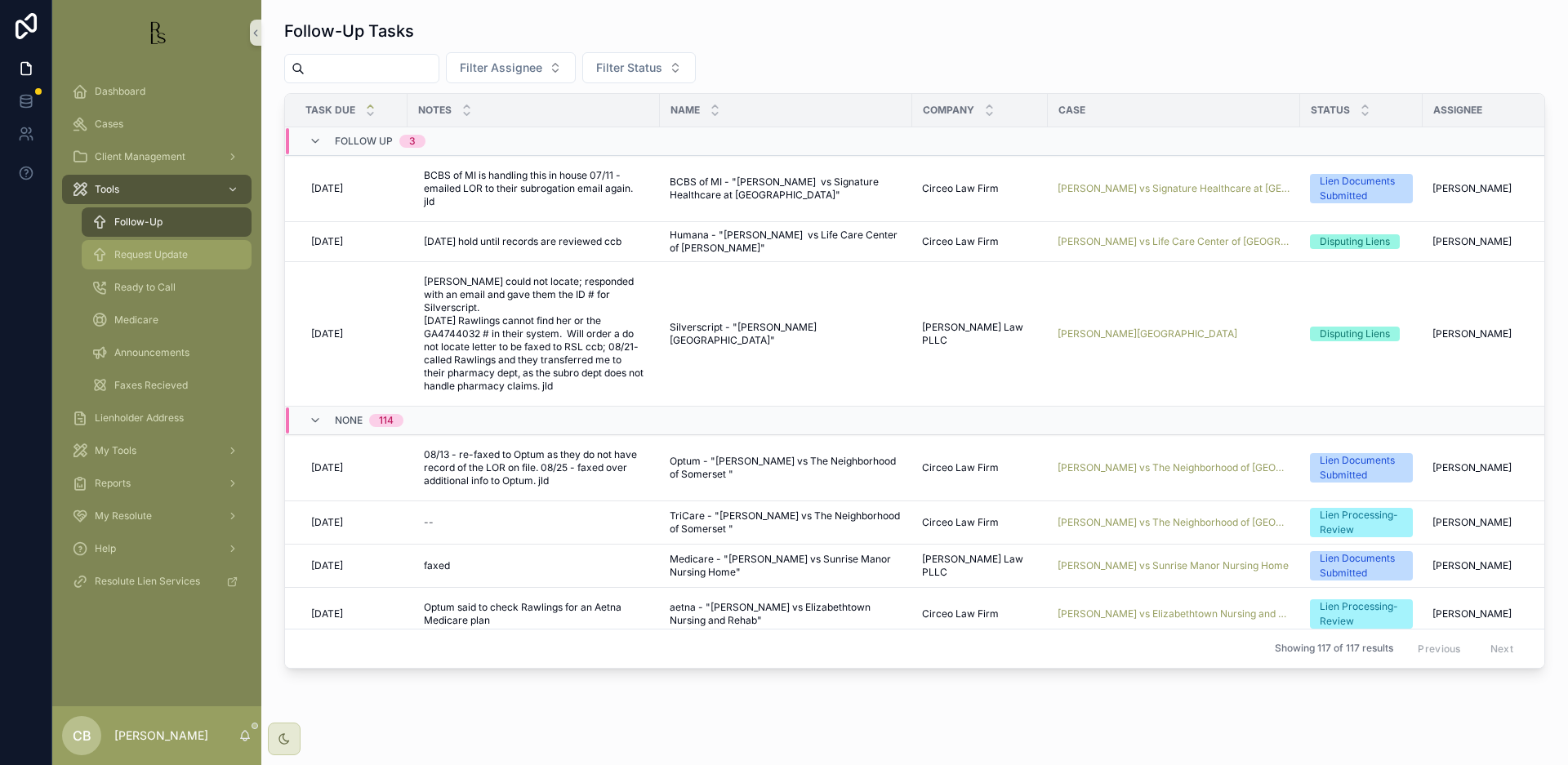
click at [172, 256] on span "Request Update" at bounding box center [151, 254] width 74 height 13
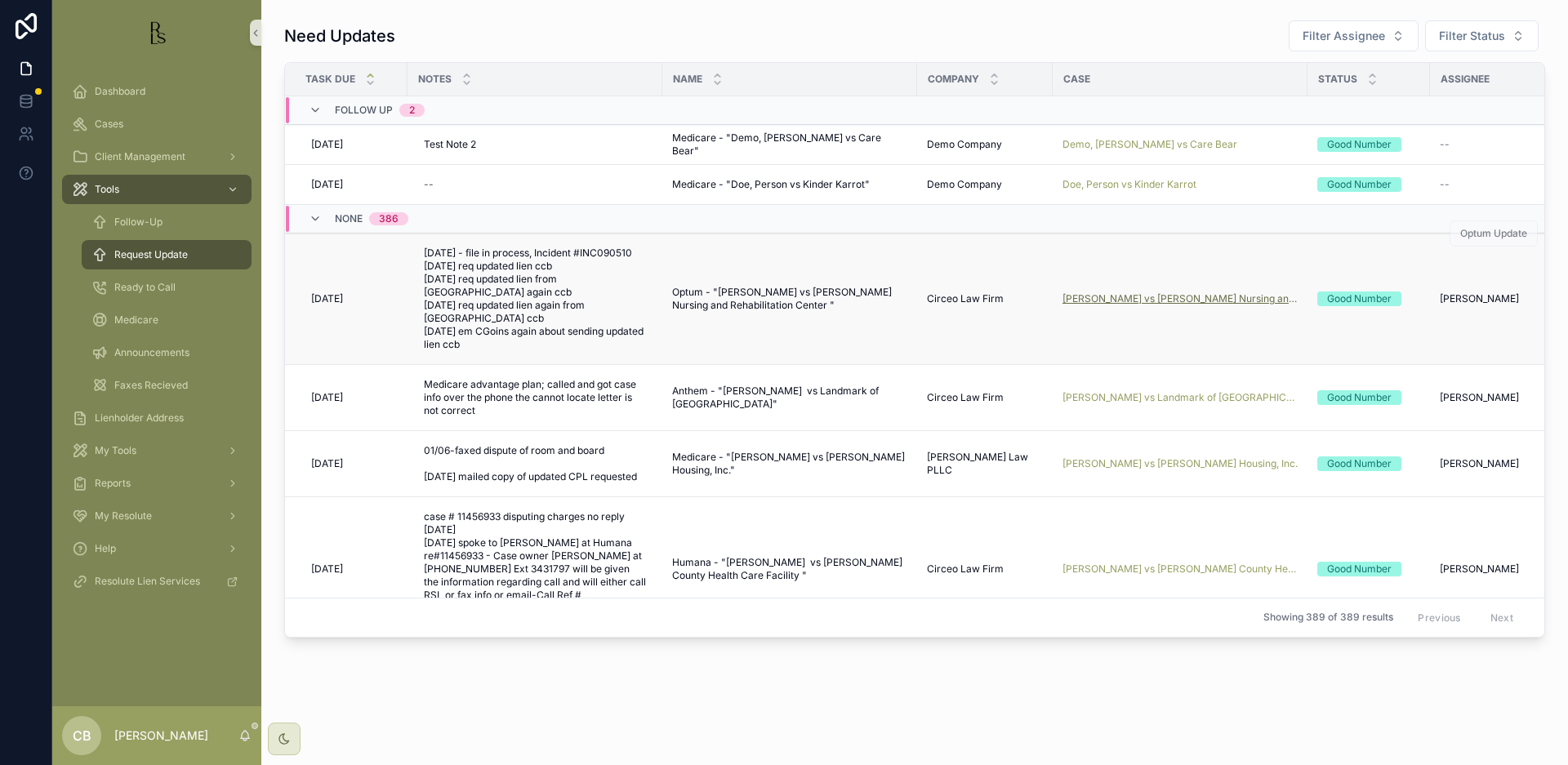
click at [1129, 293] on span "[PERSON_NAME] vs [PERSON_NAME] Nursing and Rehabilitation Center" at bounding box center [1180, 299] width 235 height 13
click at [1184, 278] on td "[PERSON_NAME] vs [PERSON_NAME] Nursing and Rehabilitation Center" at bounding box center [1180, 300] width 254 height 132
click at [1184, 293] on span "[PERSON_NAME] vs [PERSON_NAME] Nursing and Rehabilitation Center" at bounding box center [1180, 299] width 235 height 13
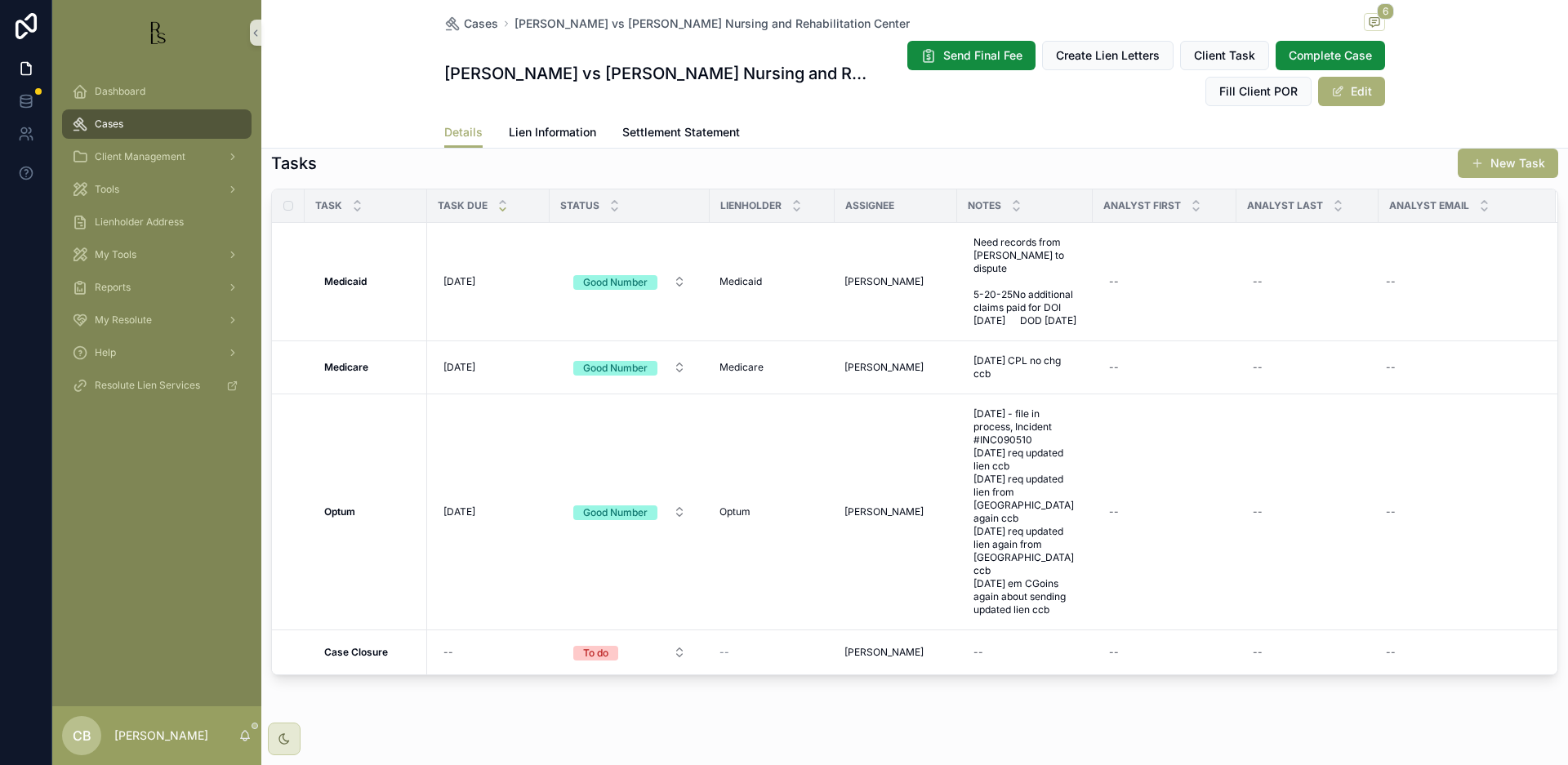
scroll to position [1372, 0]
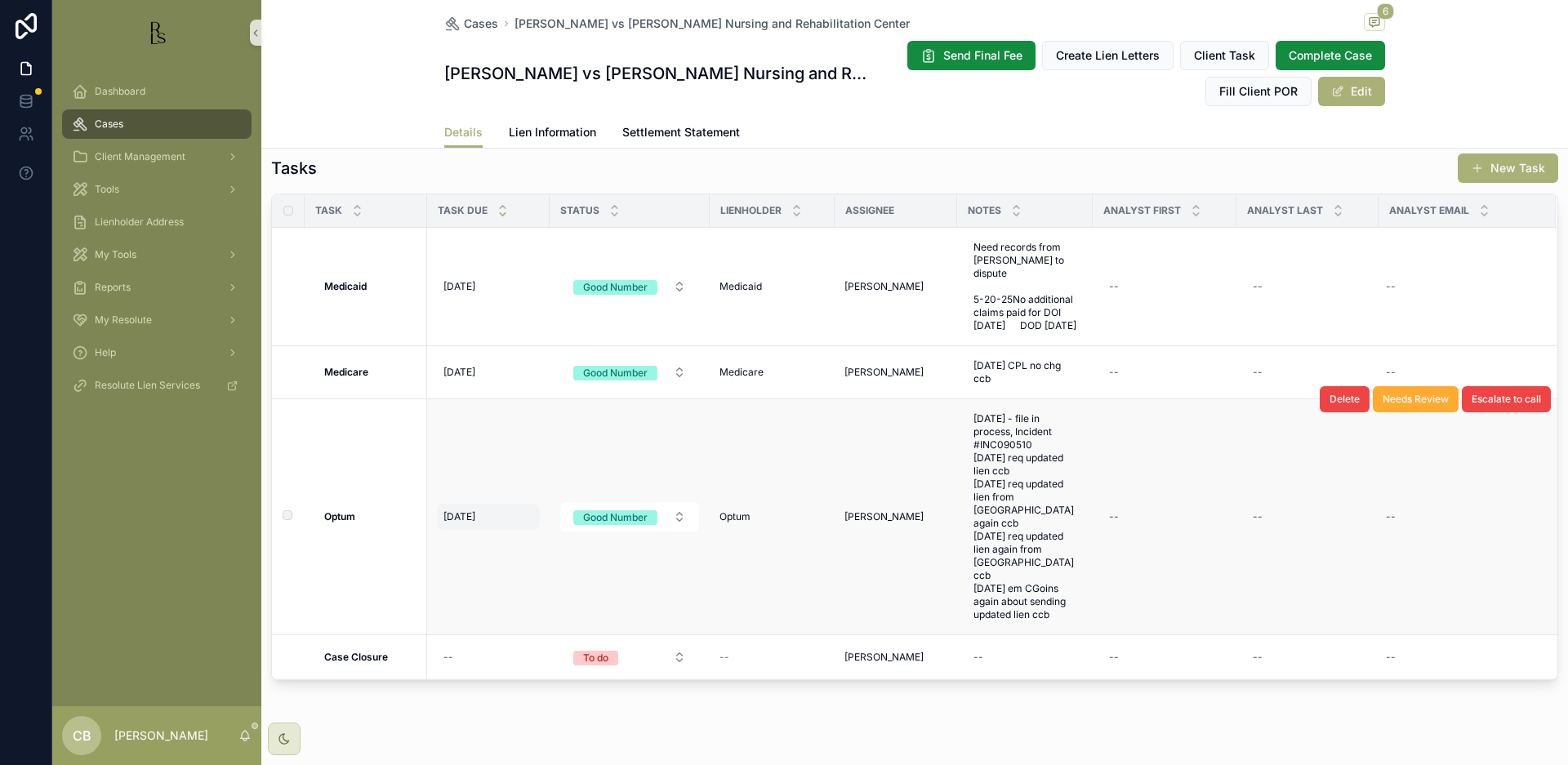
click at [466, 511] on span "[DATE]" at bounding box center [460, 517] width 32 height 13
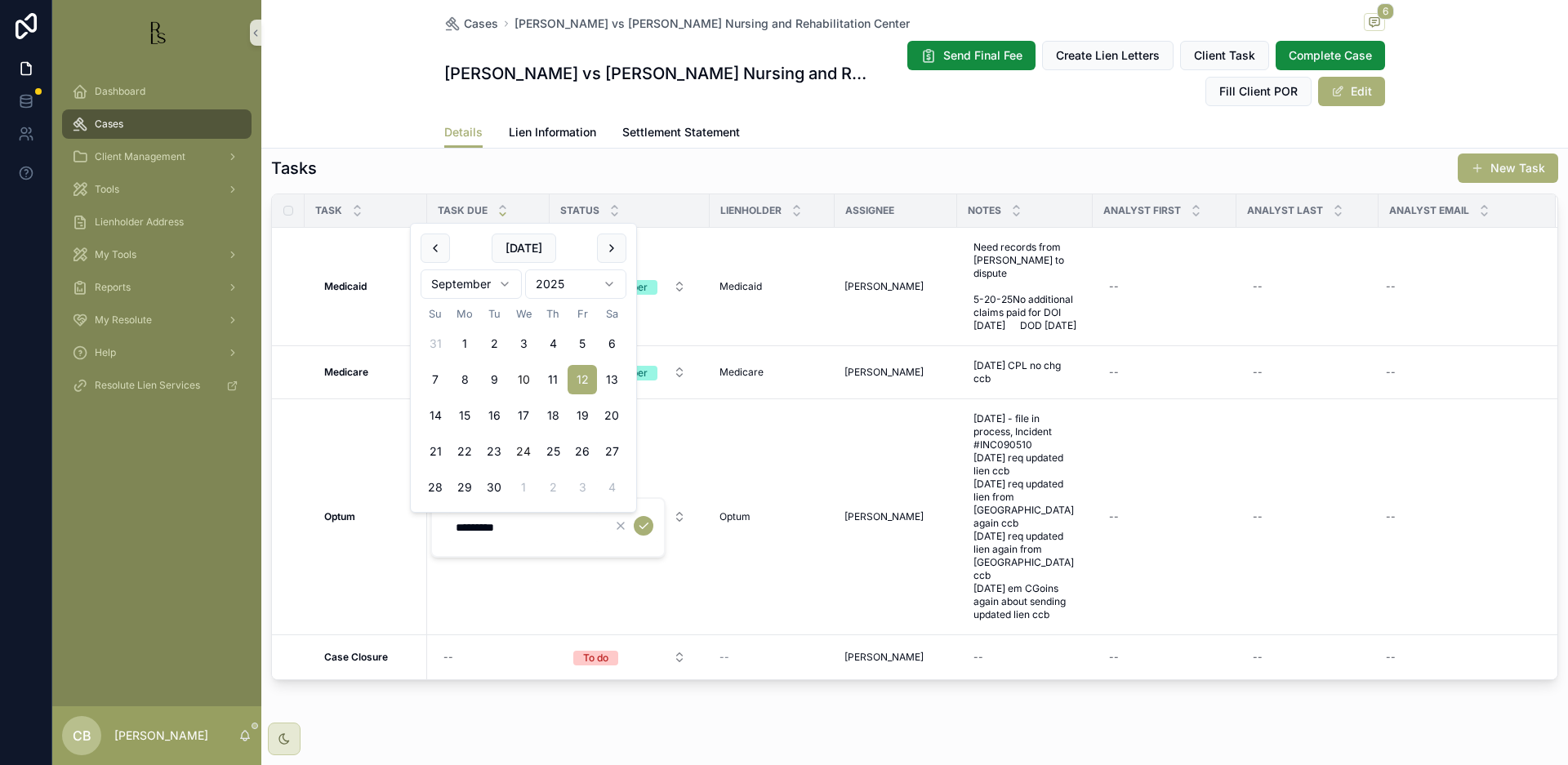
click at [520, 447] on button "24" at bounding box center [523, 451] width 29 height 29
type input "*********"
click at [647, 525] on icon "scrollable content" at bounding box center [643, 526] width 13 height 13
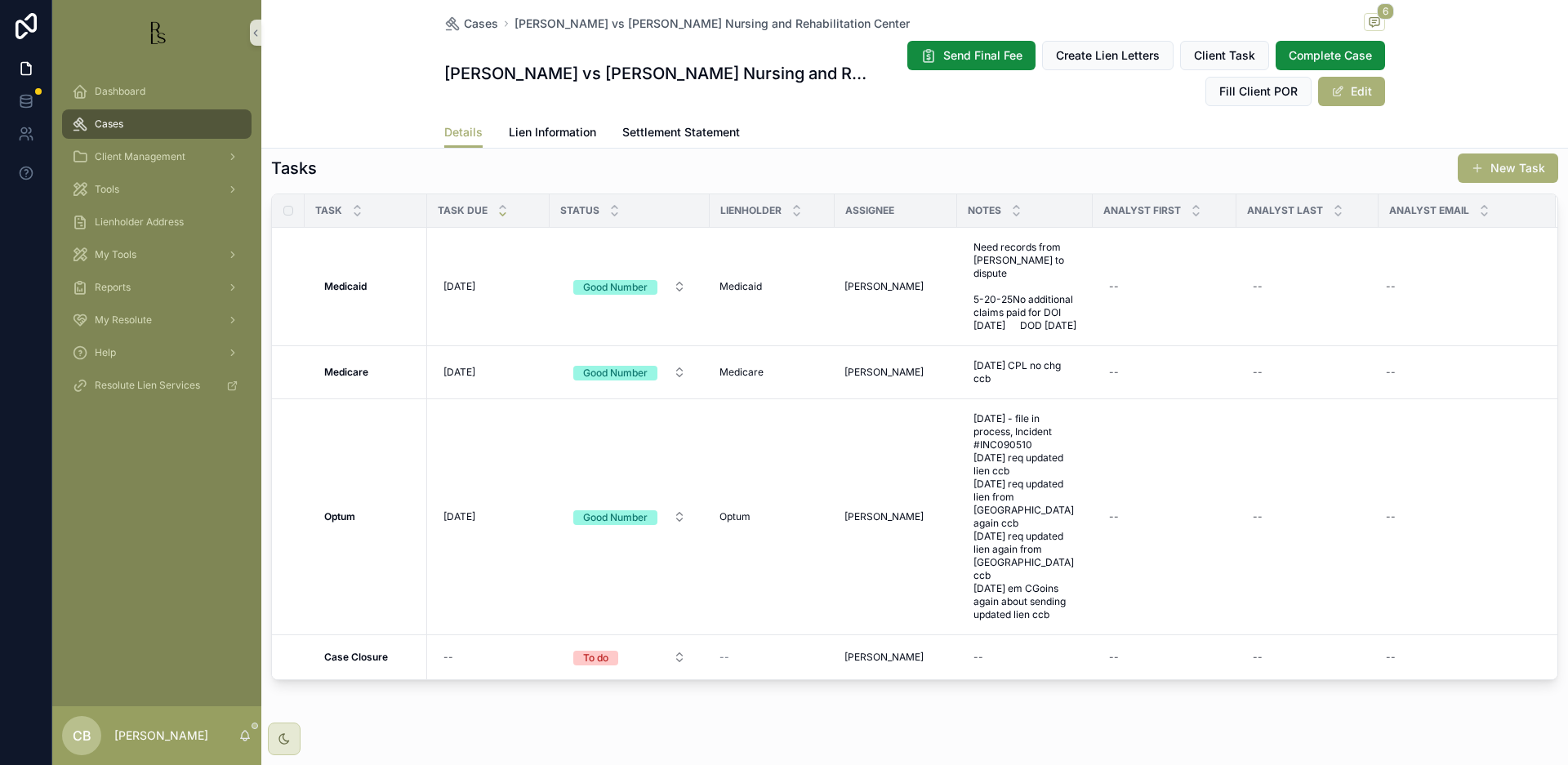
click at [112, 117] on div "Cases" at bounding box center [157, 124] width 170 height 26
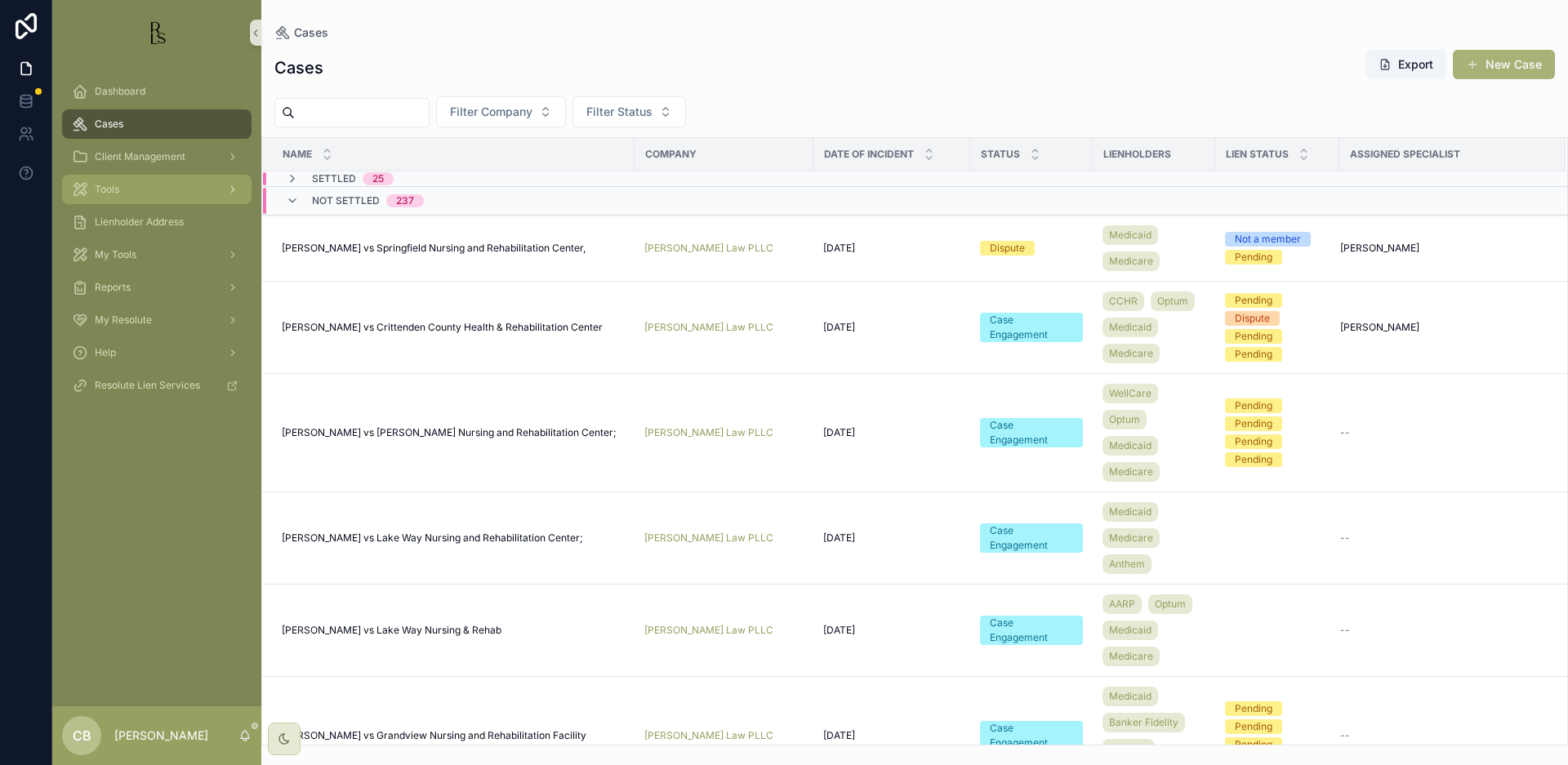
click at [109, 189] on span "Tools" at bounding box center [108, 189] width 25 height 13
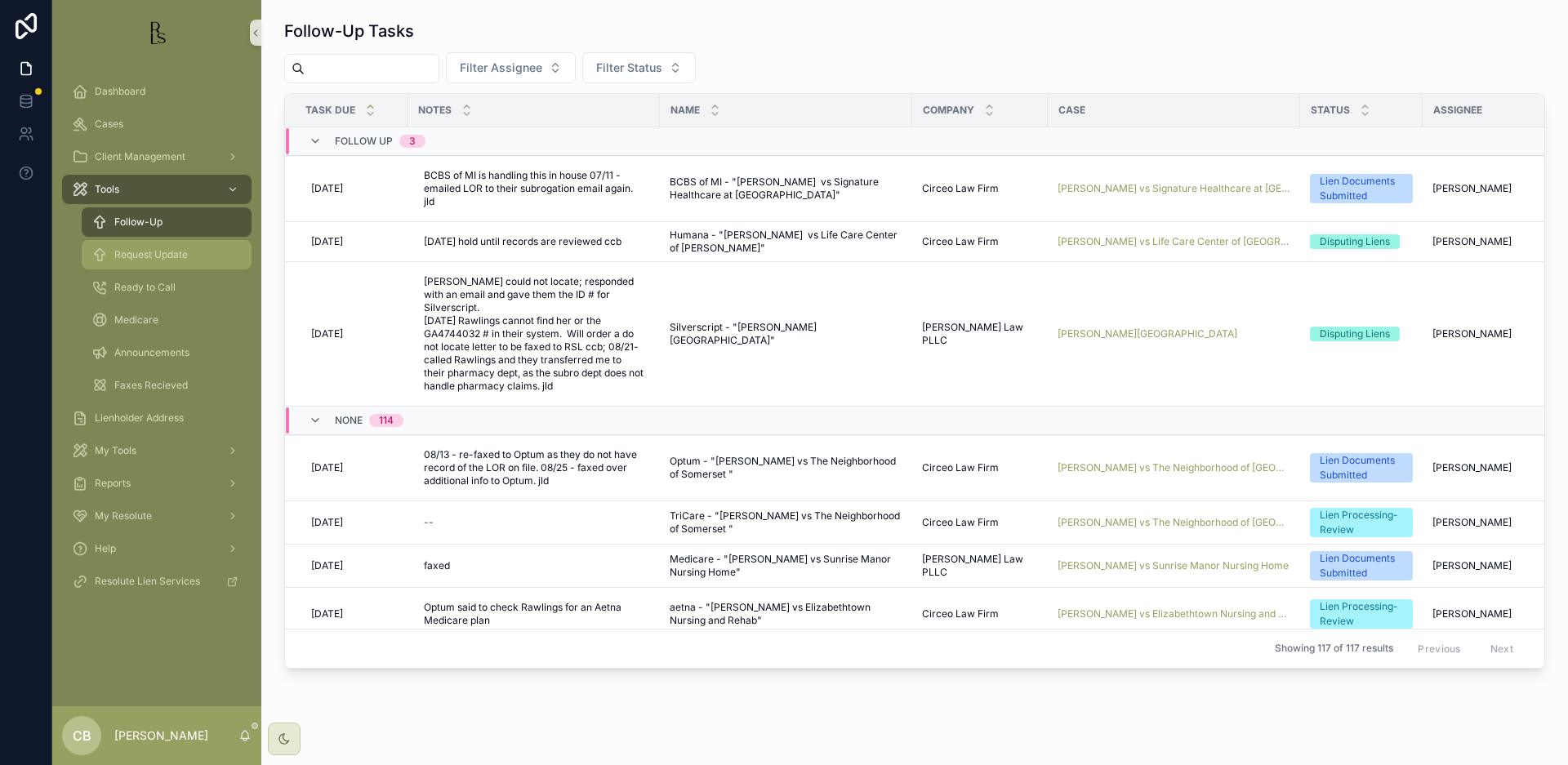
click at [165, 258] on span "Request Update" at bounding box center [151, 254] width 74 height 13
